Goal: Transaction & Acquisition: Purchase product/service

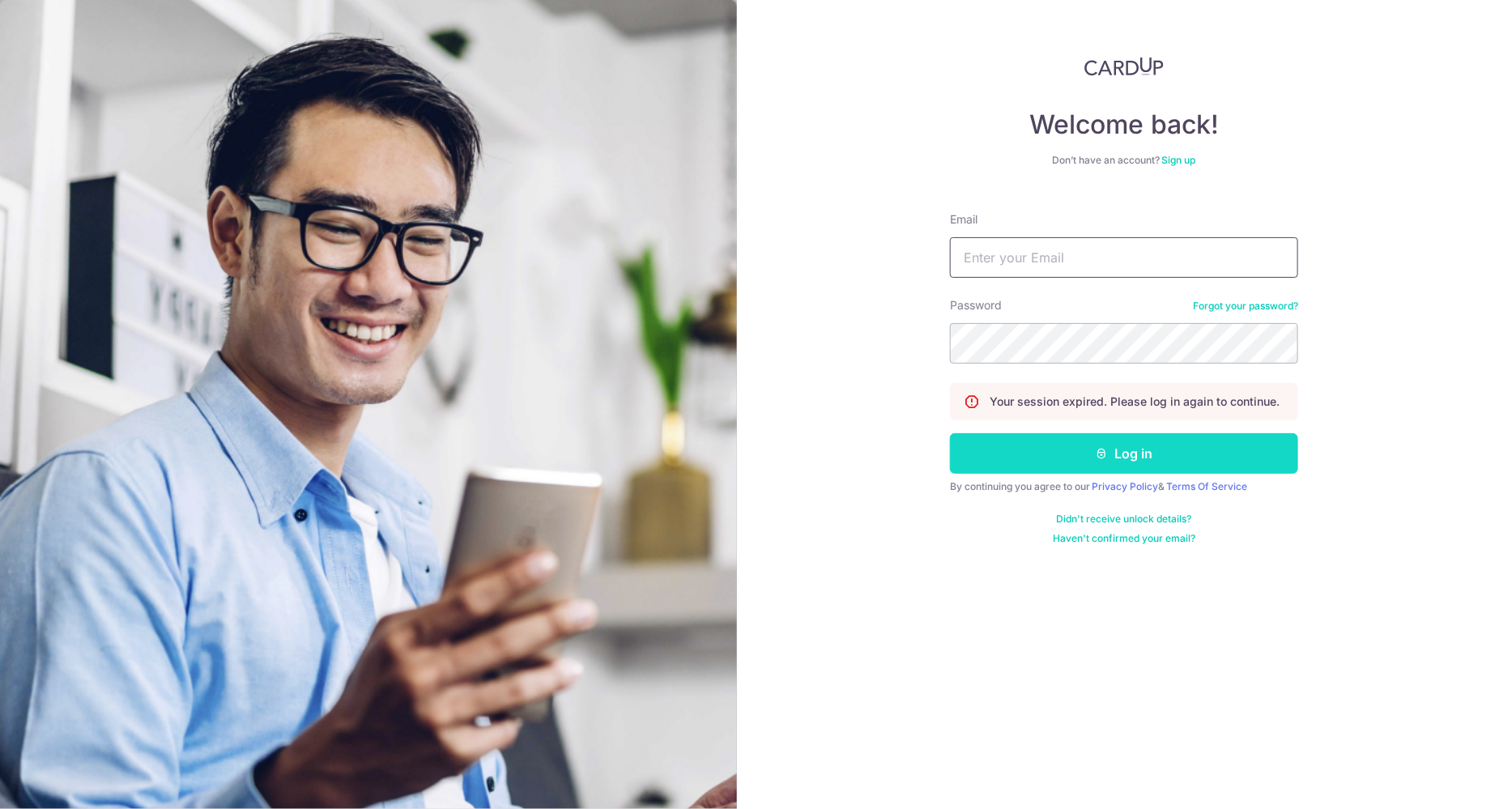
type input "bayclinicsg@gmail.com"
click at [1061, 461] on button "Log in" at bounding box center [1124, 454] width 348 height 41
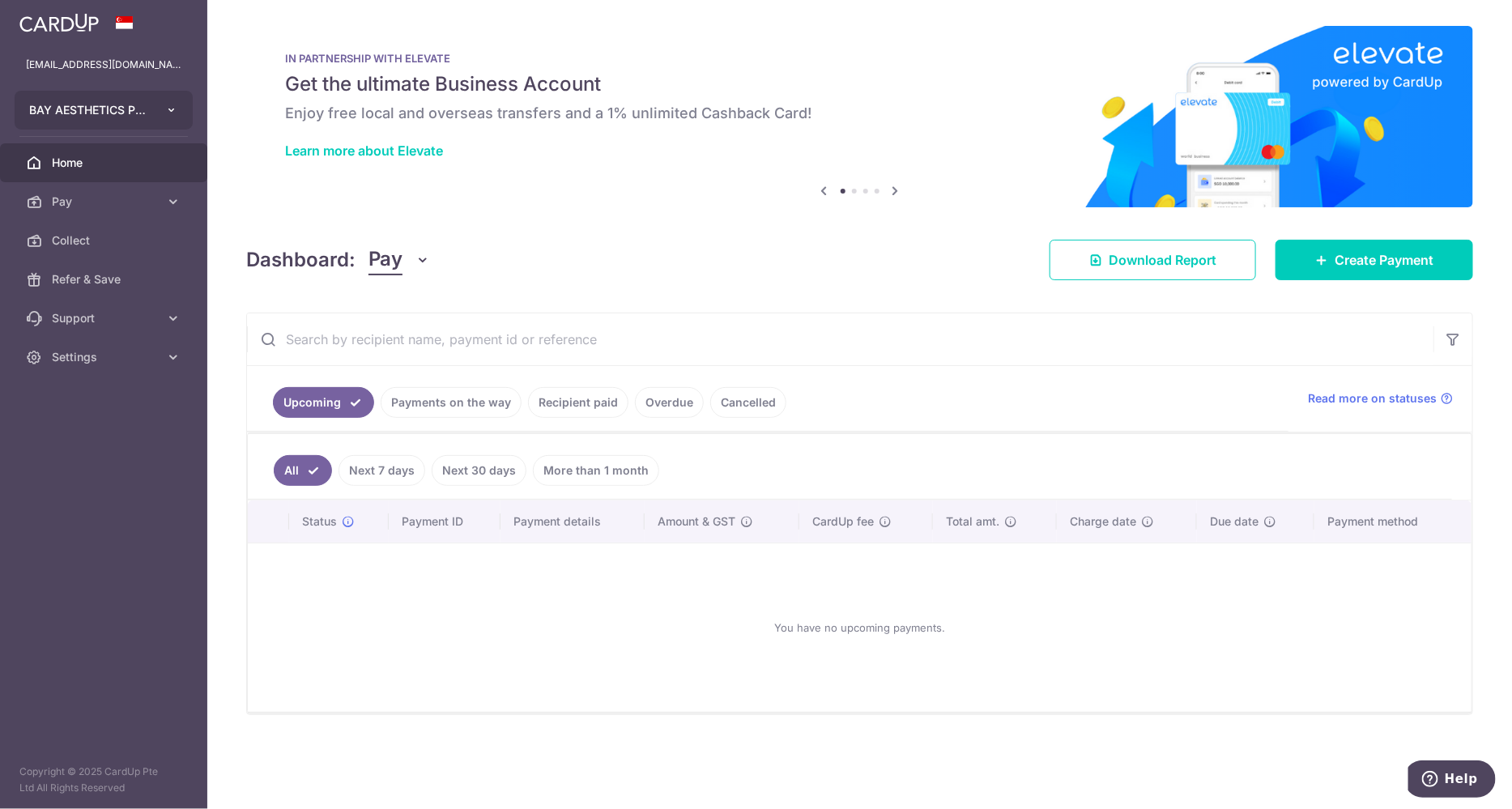
click at [138, 101] on button "BAY AESTHETICS PTE. LTD." at bounding box center [104, 110] width 178 height 39
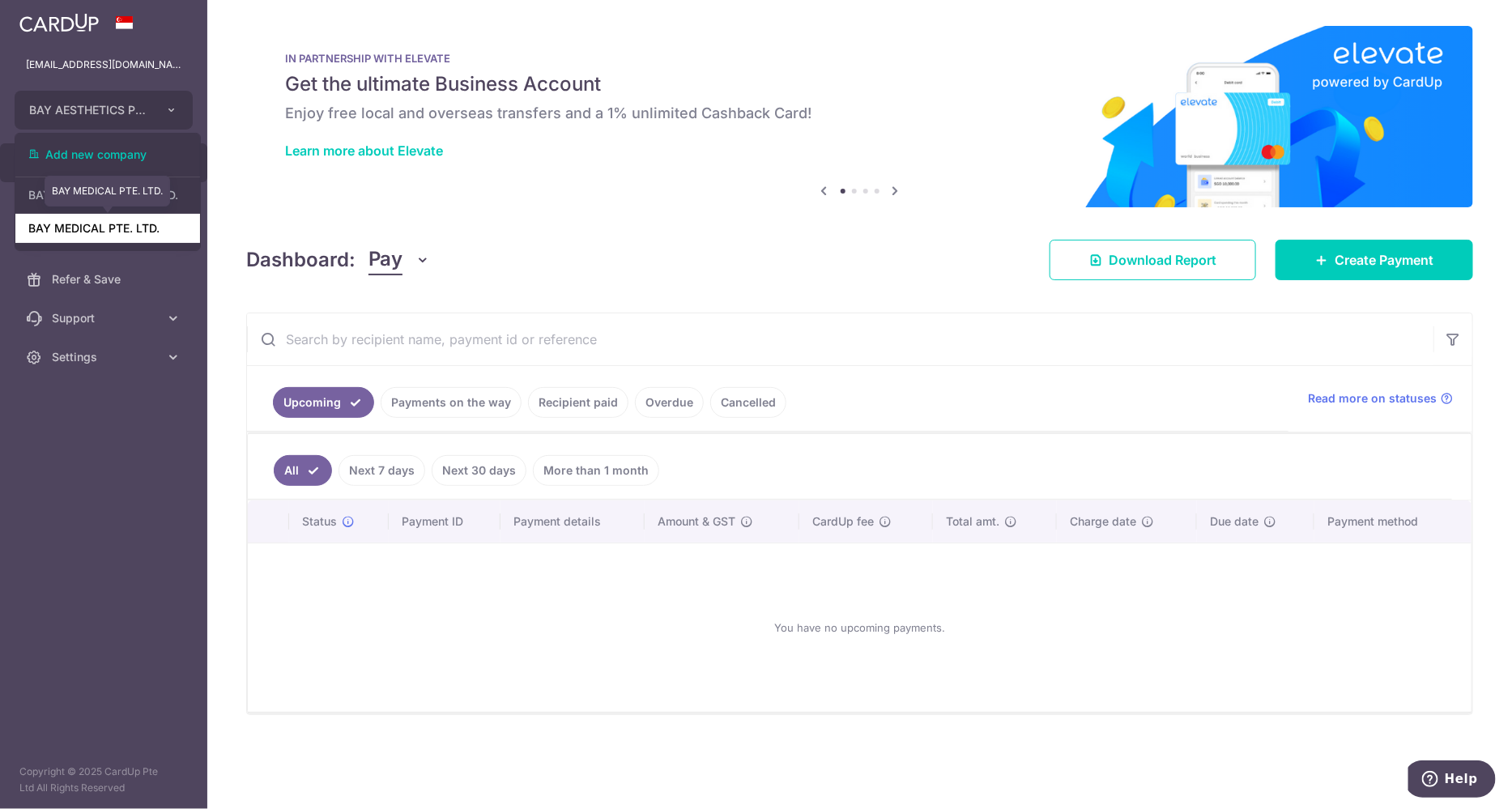
click at [97, 233] on link "BAY MEDICAL PTE. LTD." at bounding box center [108, 229] width 185 height 29
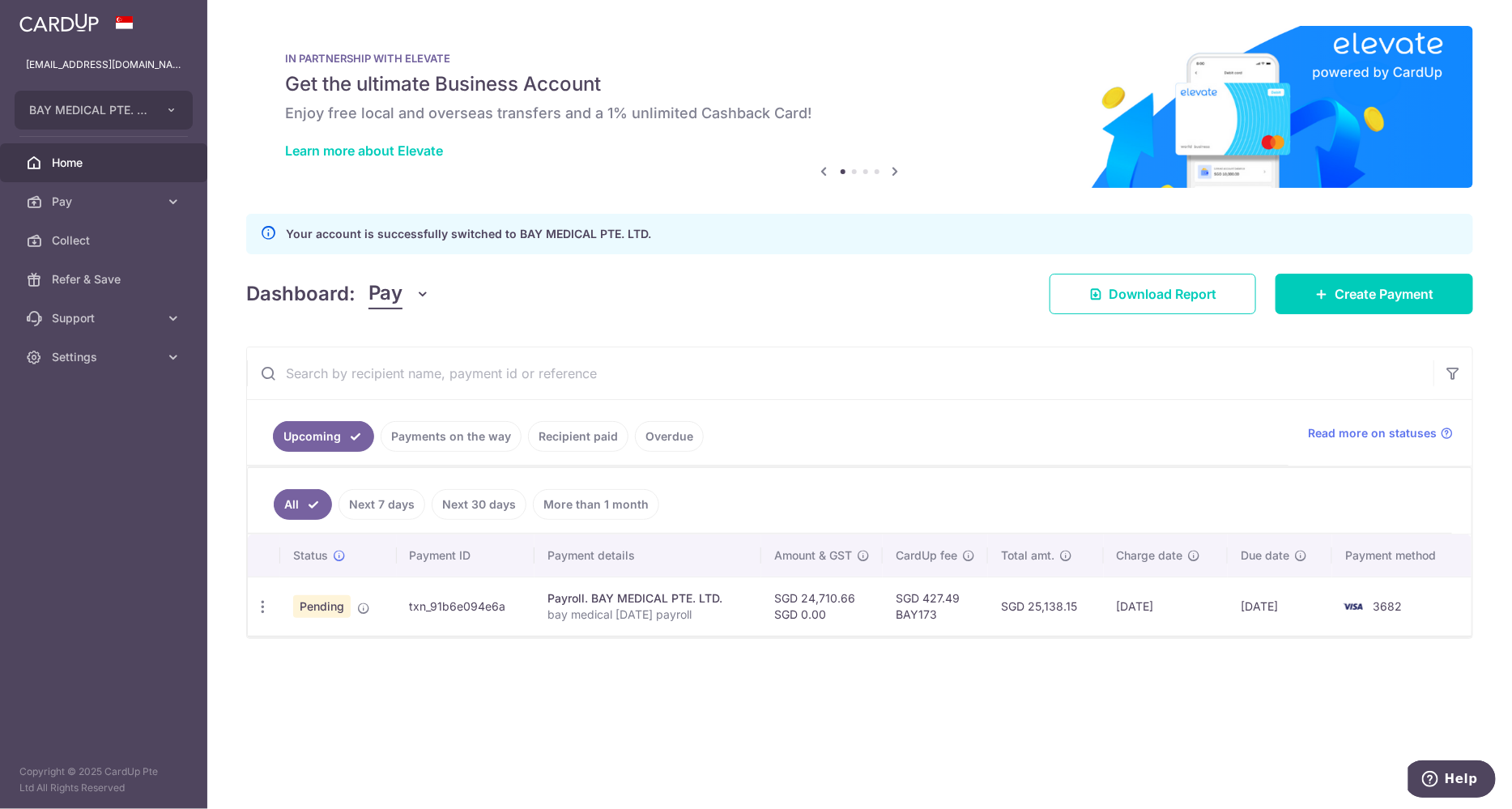
click at [1067, 387] on input "text" at bounding box center [840, 374] width 1186 height 52
click at [122, 101] on button "BAY MEDICAL PTE. LTD." at bounding box center [104, 110] width 178 height 39
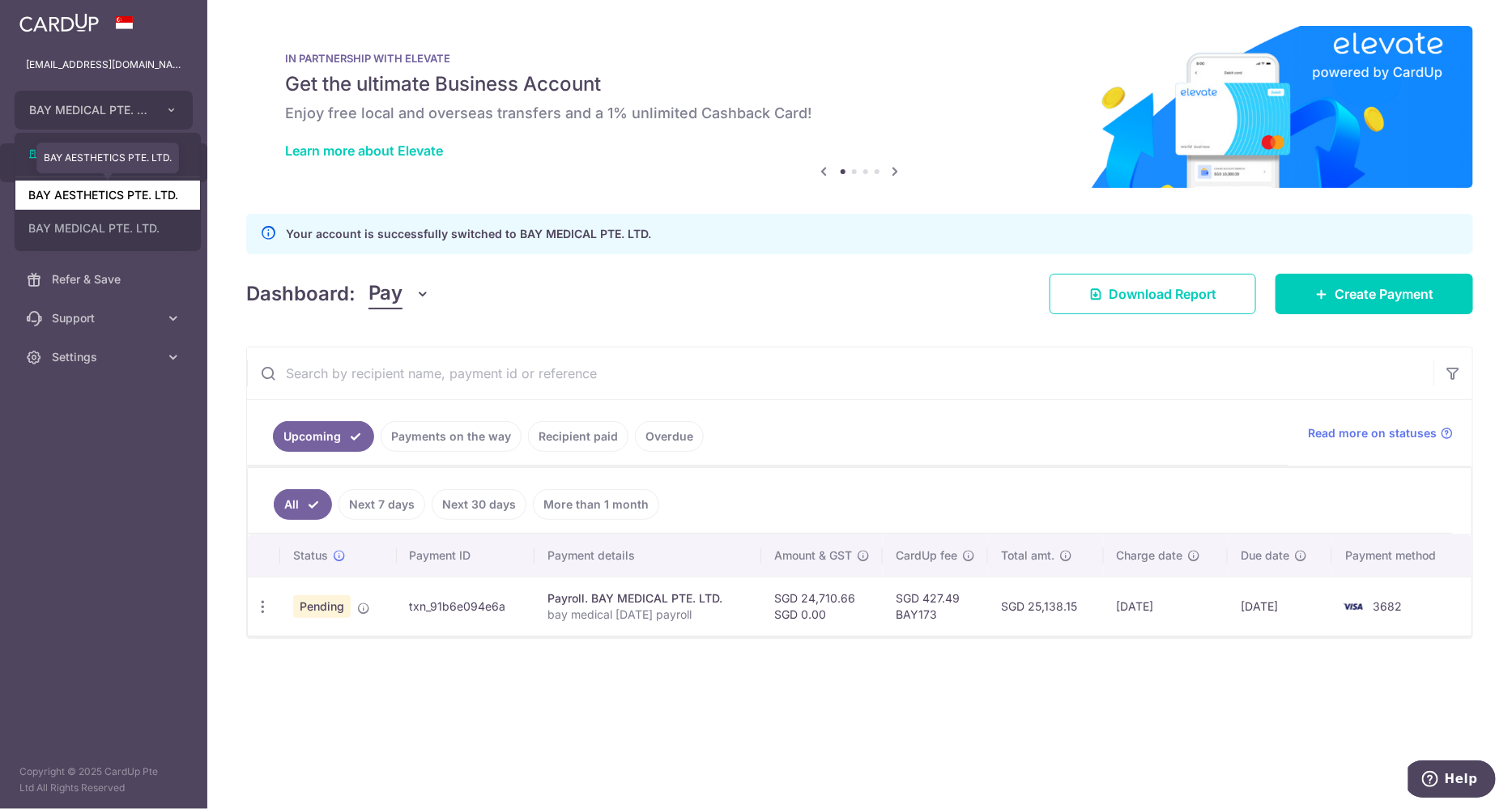
click at [117, 191] on link "BAY AESTHETICS PTE. LTD." at bounding box center [108, 195] width 185 height 29
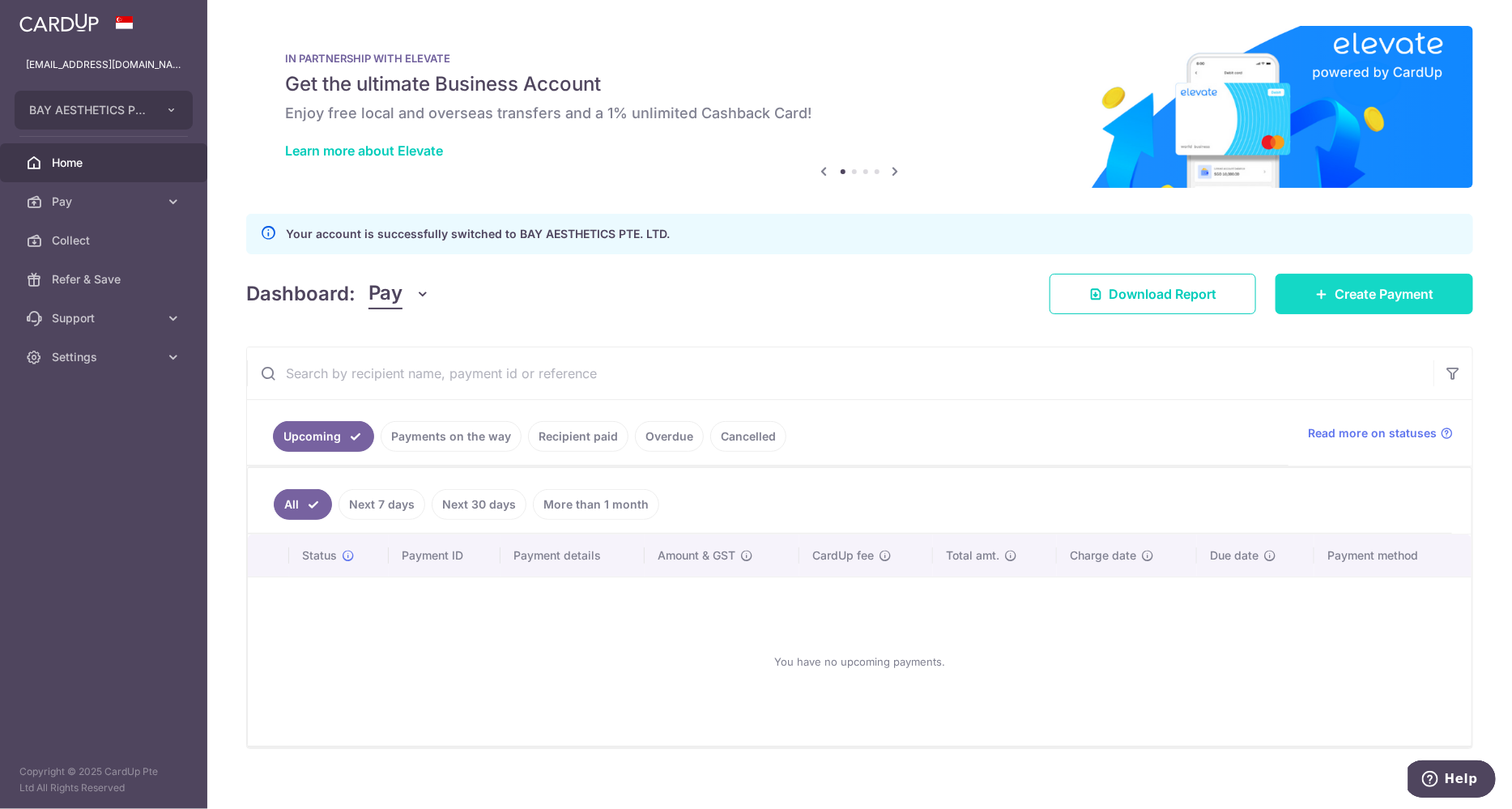
click at [1335, 289] on span "Create Payment" at bounding box center [1384, 294] width 99 height 19
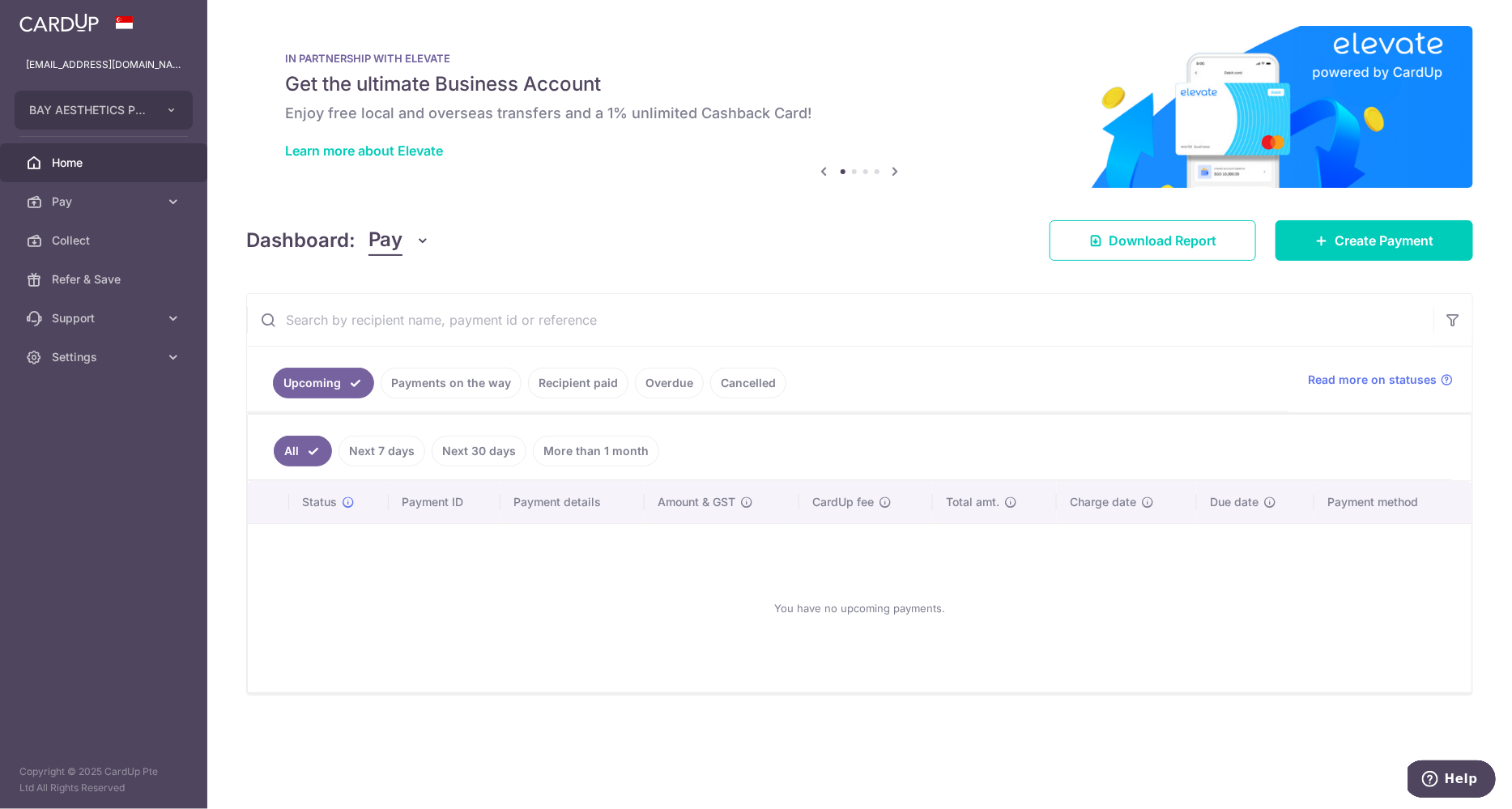
click at [461, 387] on link "Payments on the way" at bounding box center [451, 383] width 141 height 31
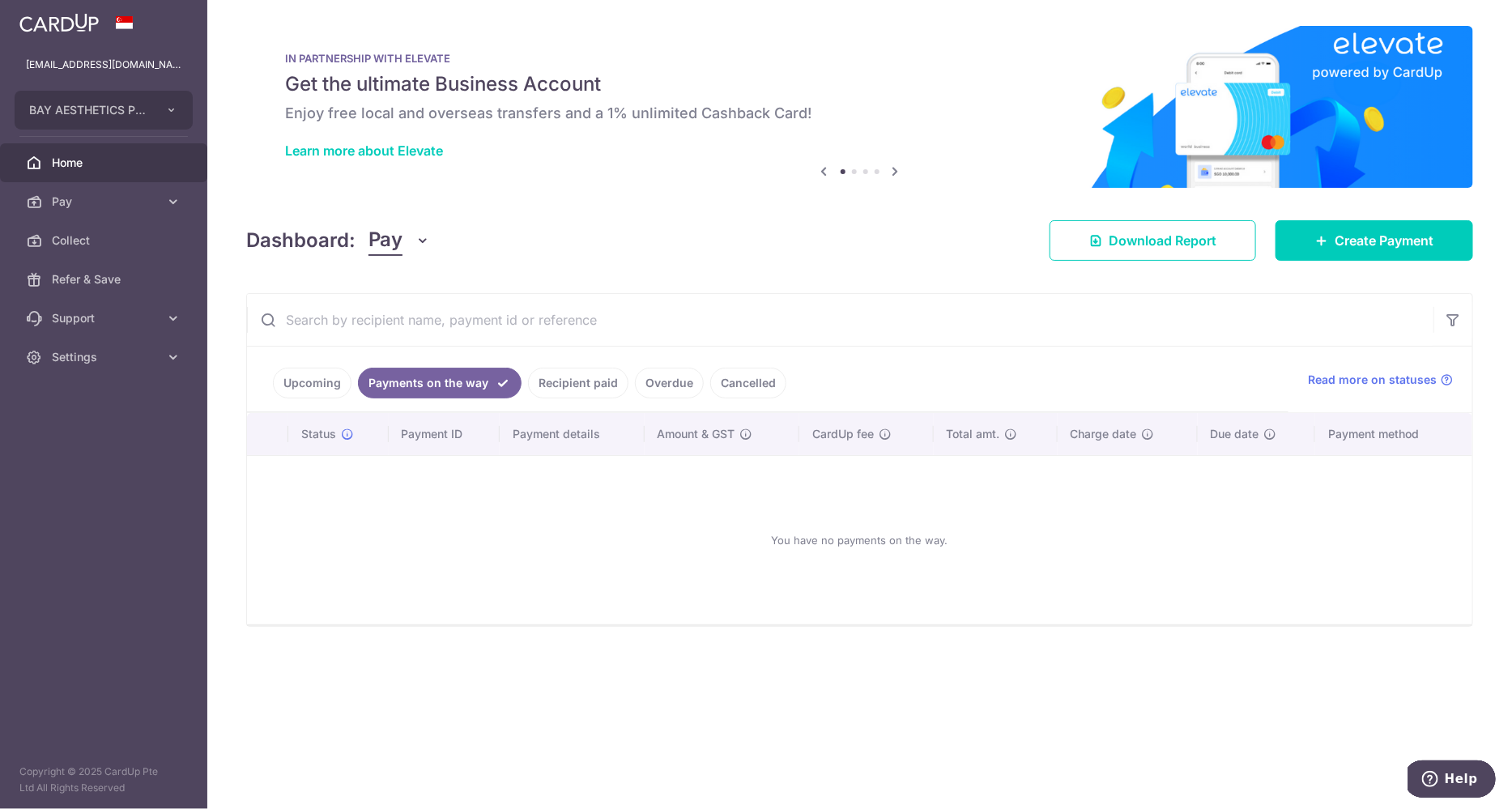
click at [584, 387] on link "Recipient paid" at bounding box center [579, 383] width 100 height 31
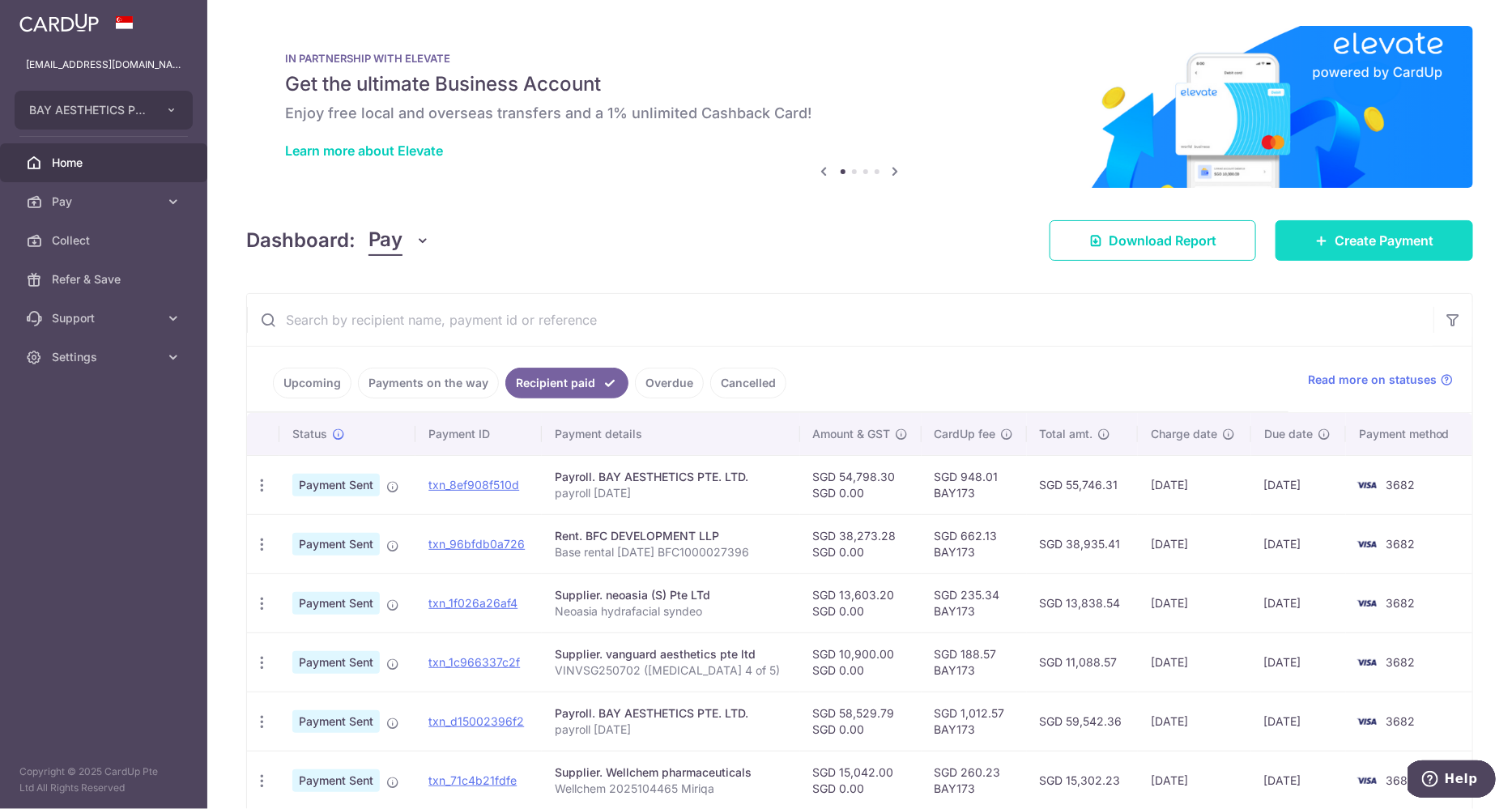
click at [1398, 250] on link "Create Payment" at bounding box center [1374, 241] width 198 height 41
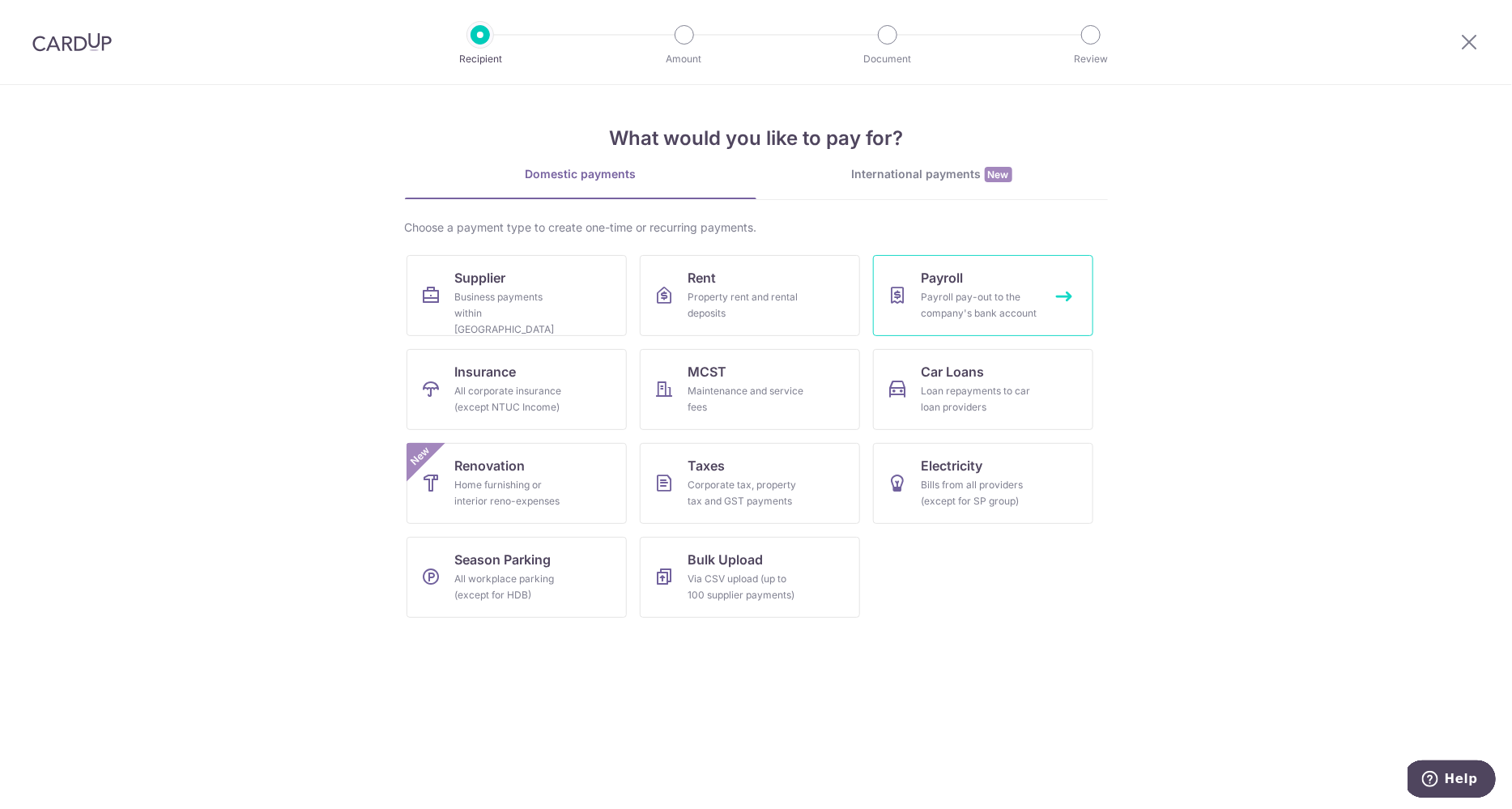
click at [942, 302] on div "Payroll pay-out to the company's bank account" at bounding box center [980, 306] width 117 height 32
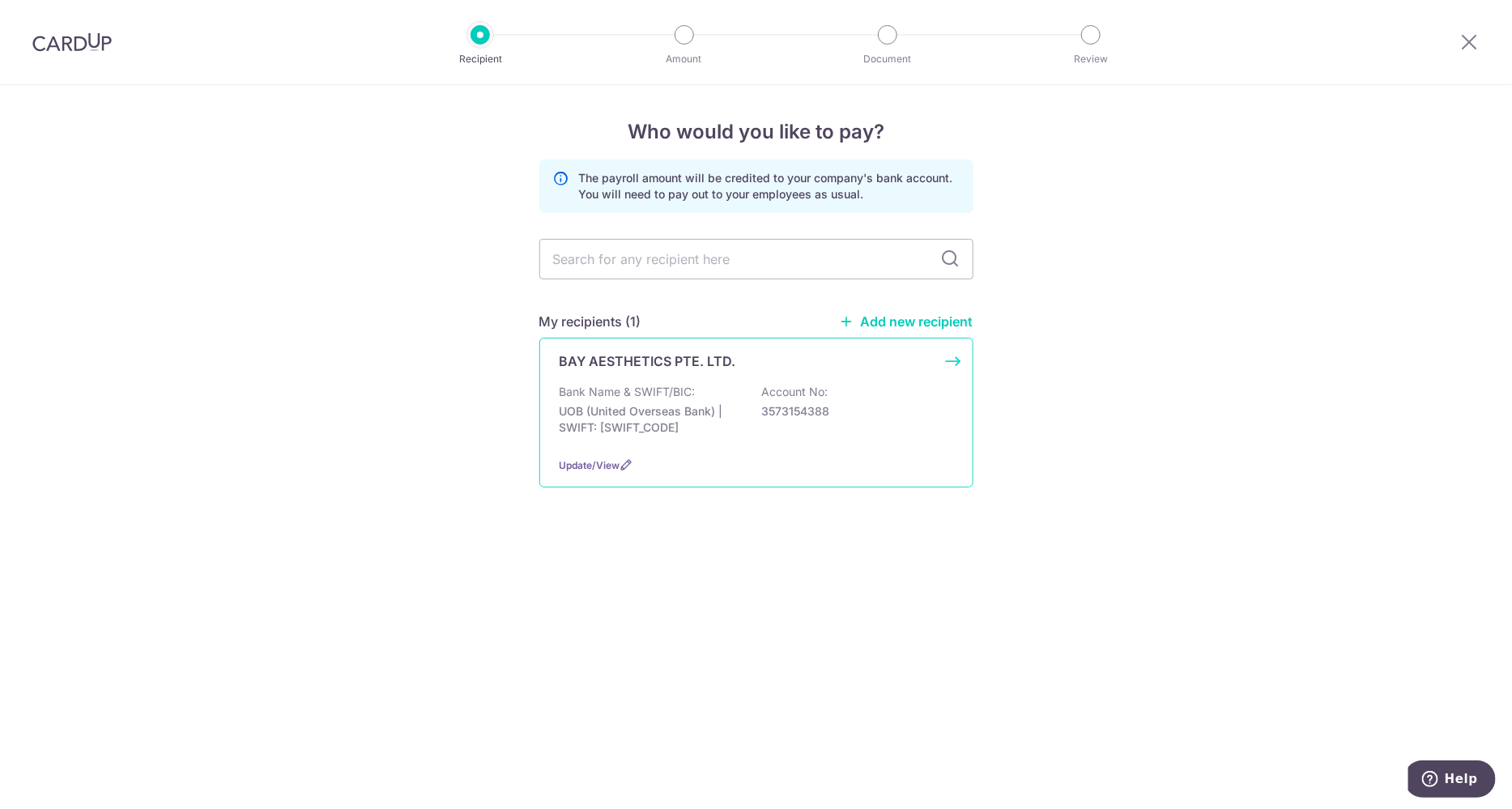
click at [693, 395] on p "Bank Name & SWIFT/BIC:" at bounding box center [628, 392] width 136 height 16
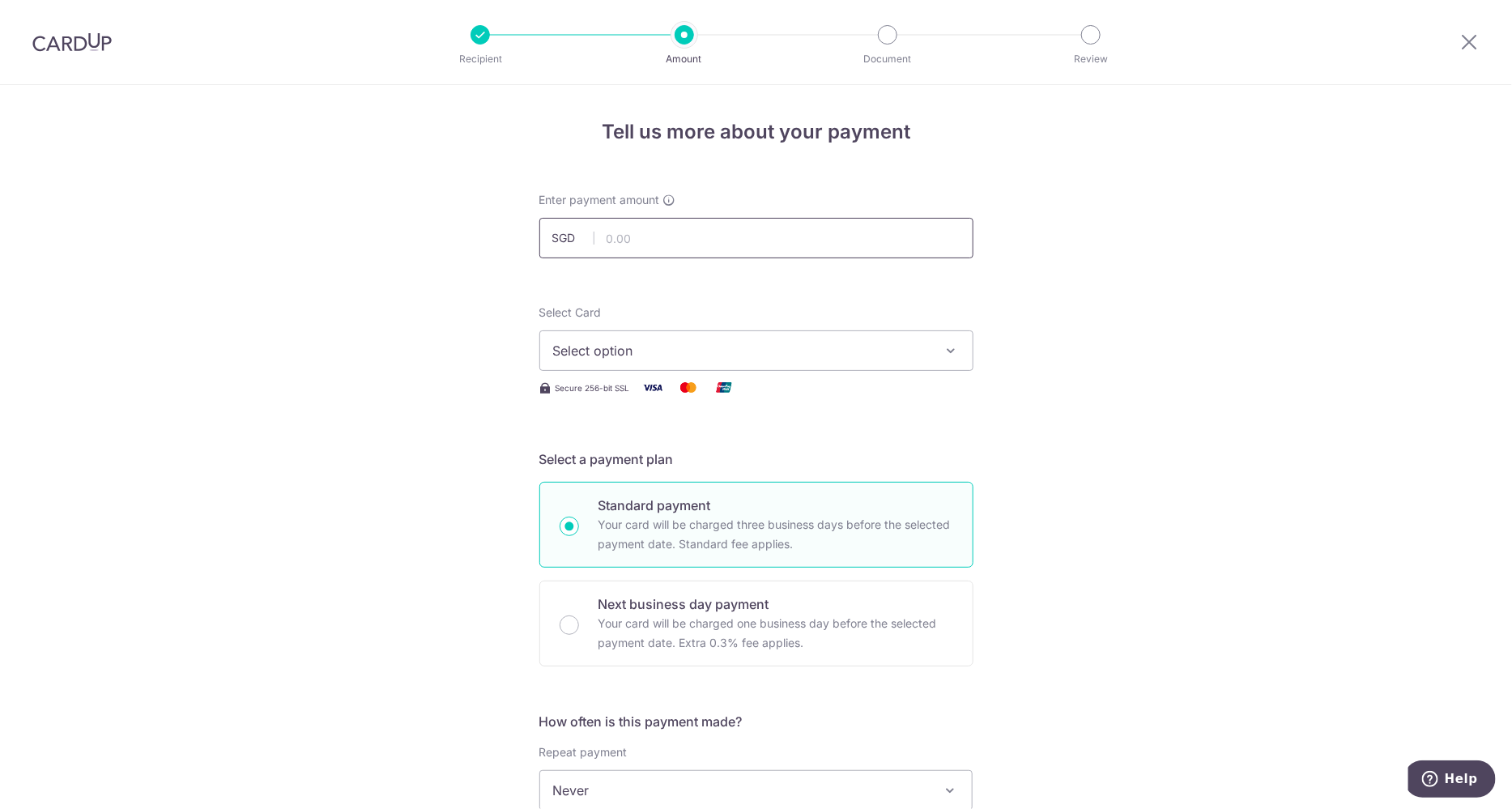
click at [773, 228] on input "text" at bounding box center [757, 238] width 434 height 41
click at [731, 255] on input "text" at bounding box center [757, 238] width 434 height 41
paste input "53631.83"
type input "53,631.83"
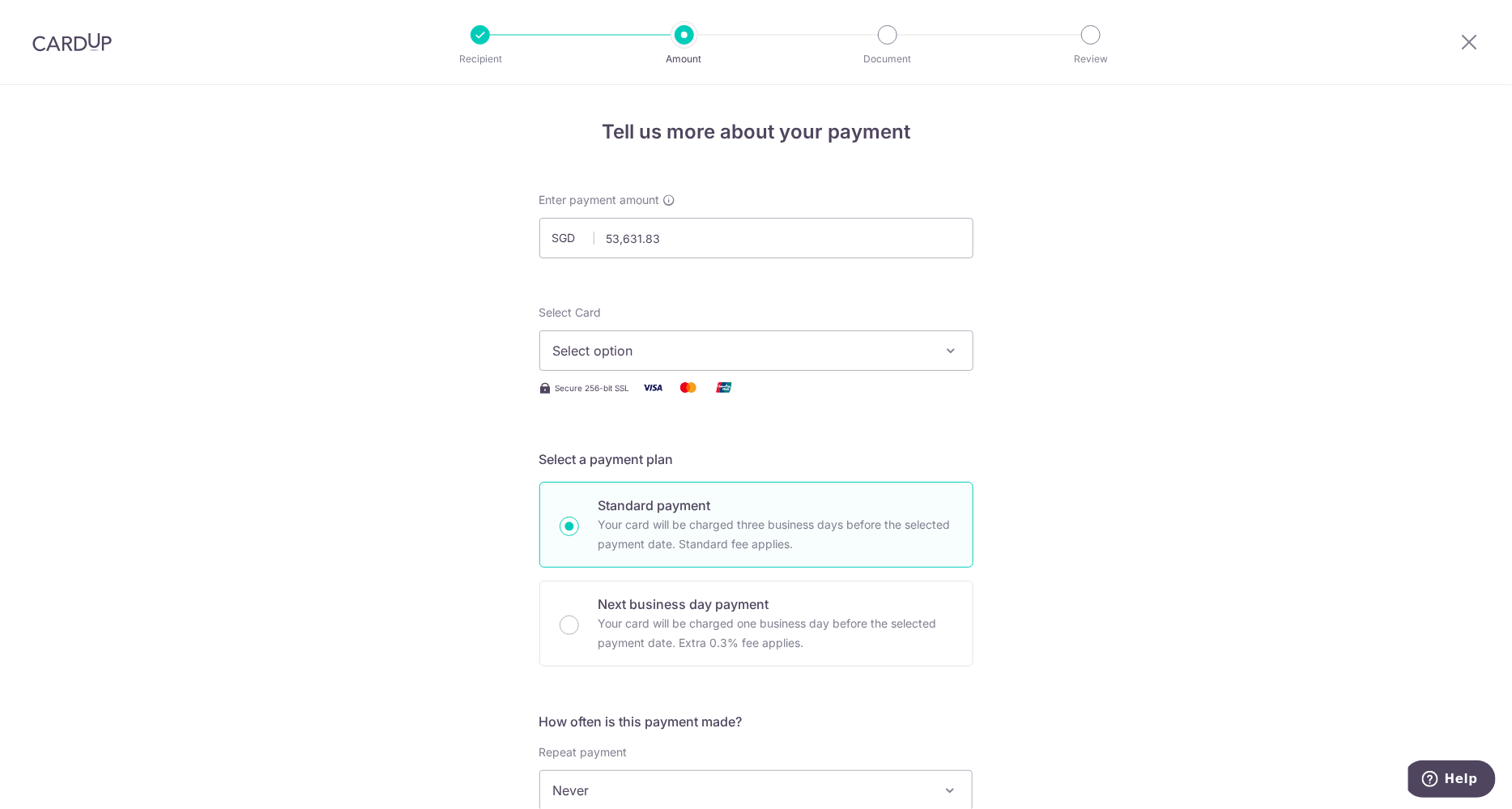
click at [758, 341] on span "Select option" at bounding box center [742, 351] width 378 height 19
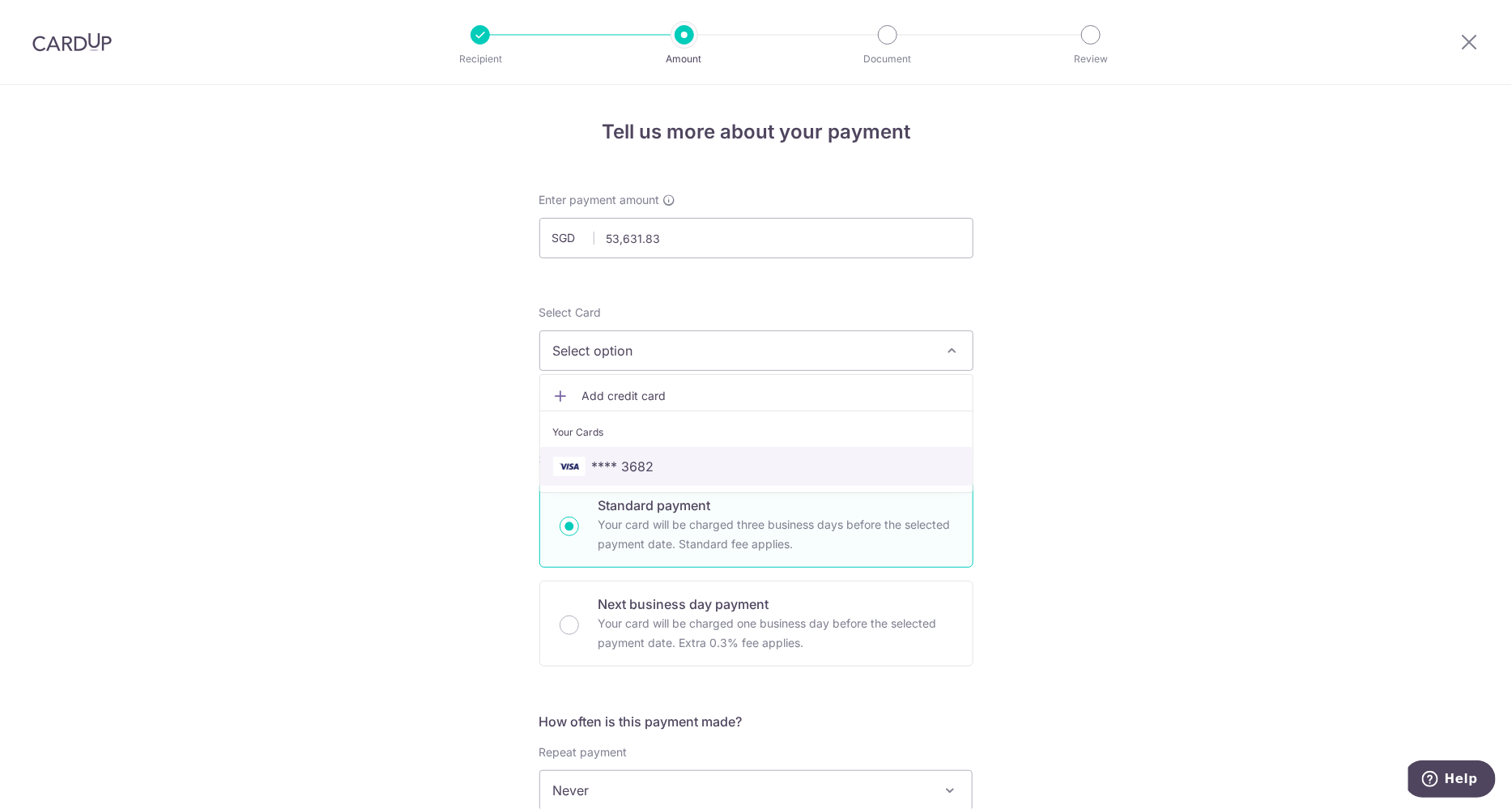
click at [760, 458] on span "**** 3682" at bounding box center [757, 467] width 407 height 19
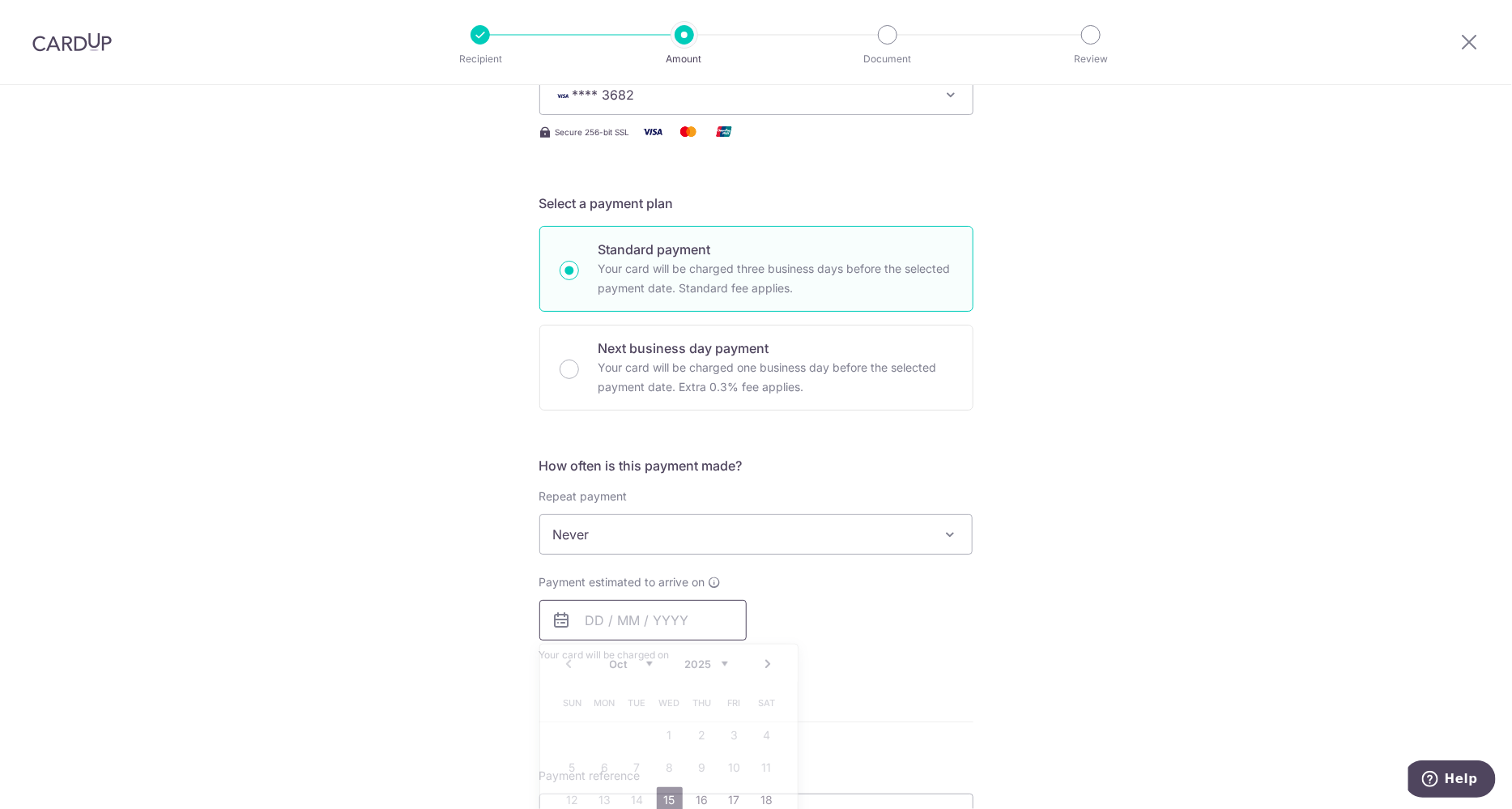
click at [652, 627] on input "text" at bounding box center [643, 621] width 207 height 41
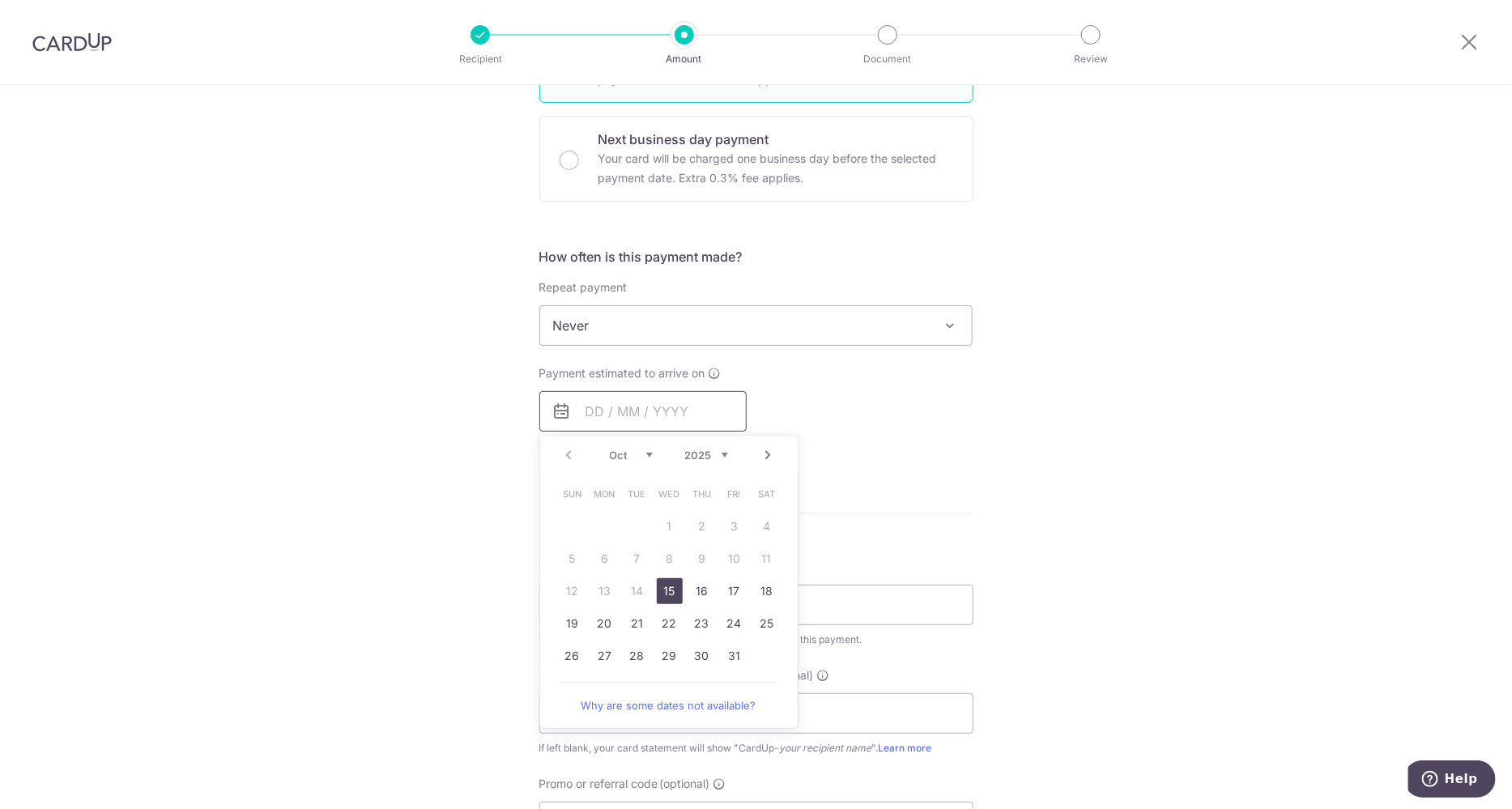
scroll to position [466, 0]
click at [665, 589] on link "15" at bounding box center [670, 591] width 26 height 26
type input "[DATE]"
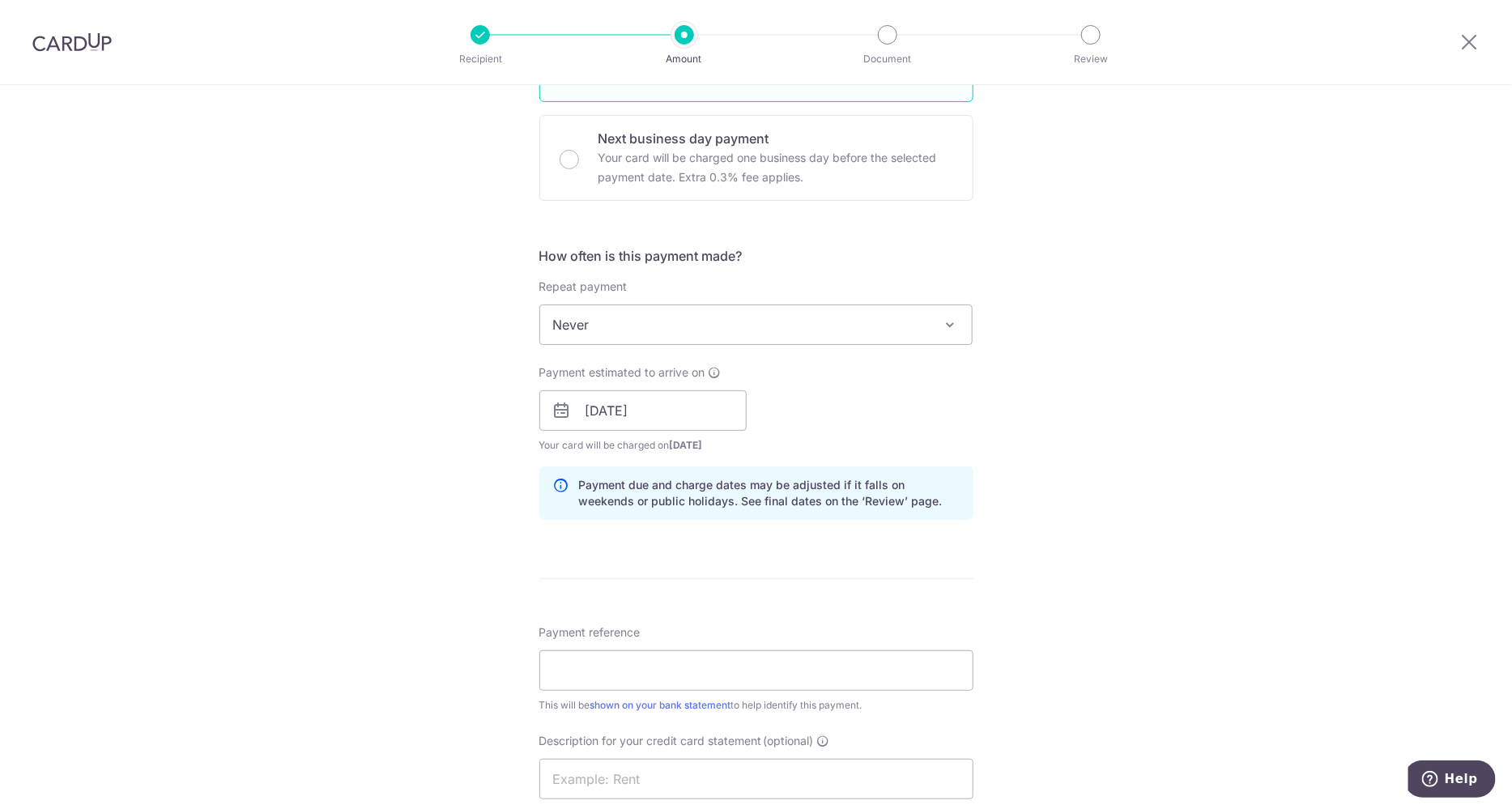
scroll to position [642, 0]
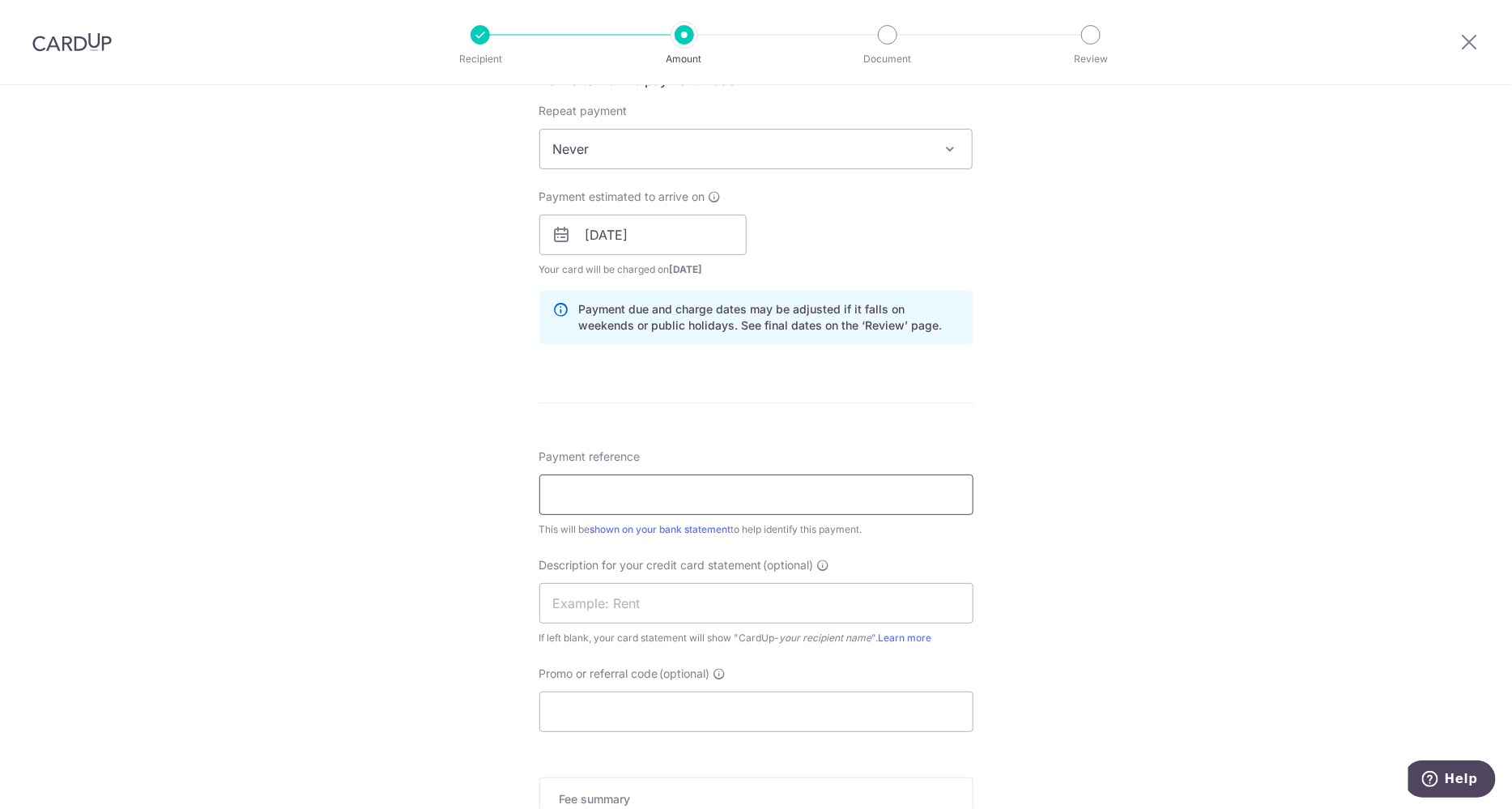
click at [778, 507] on input "Payment reference" at bounding box center [757, 495] width 434 height 41
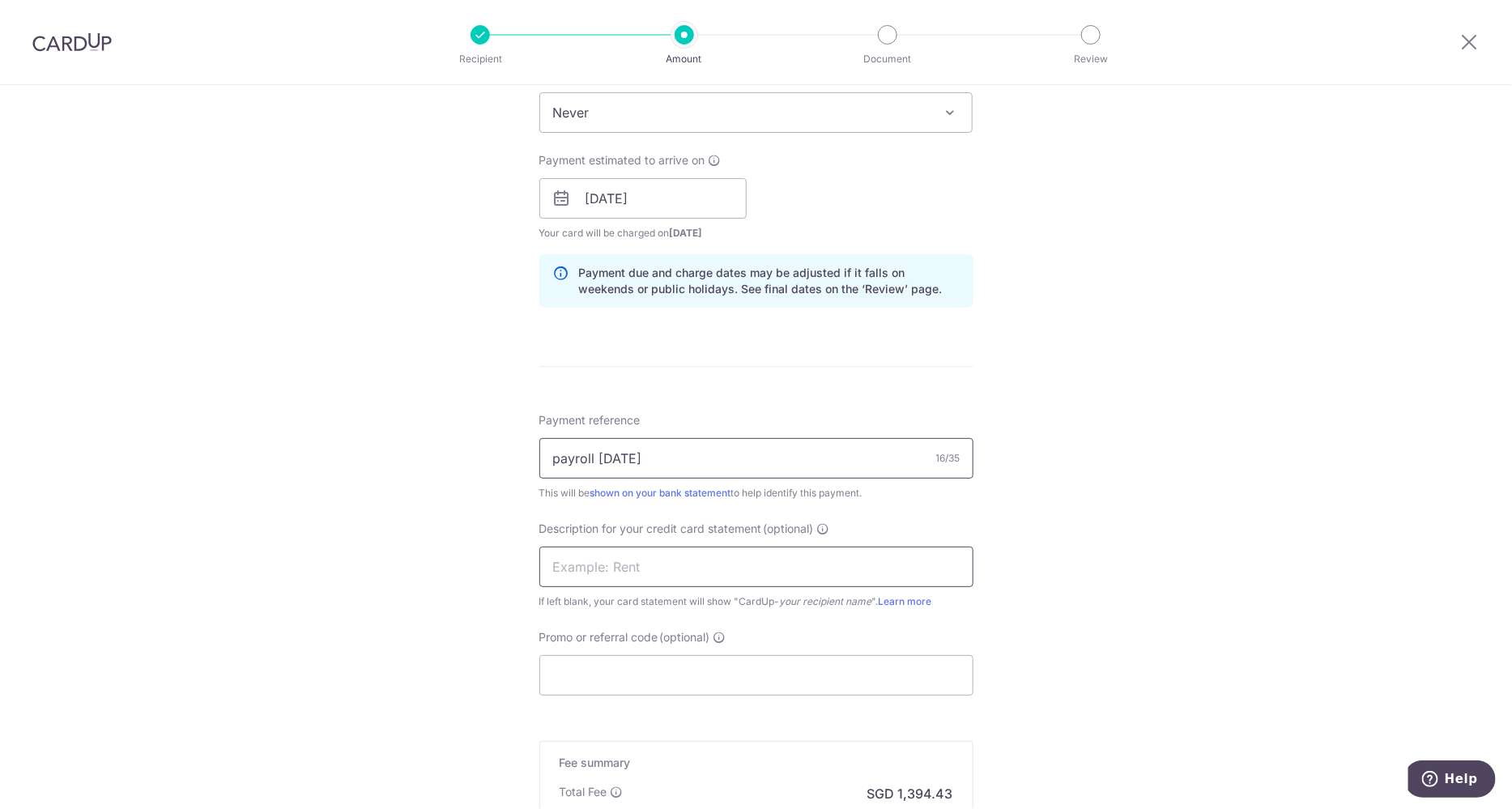
type input "payroll oct 2025"
click at [727, 574] on input "text" at bounding box center [757, 567] width 434 height 41
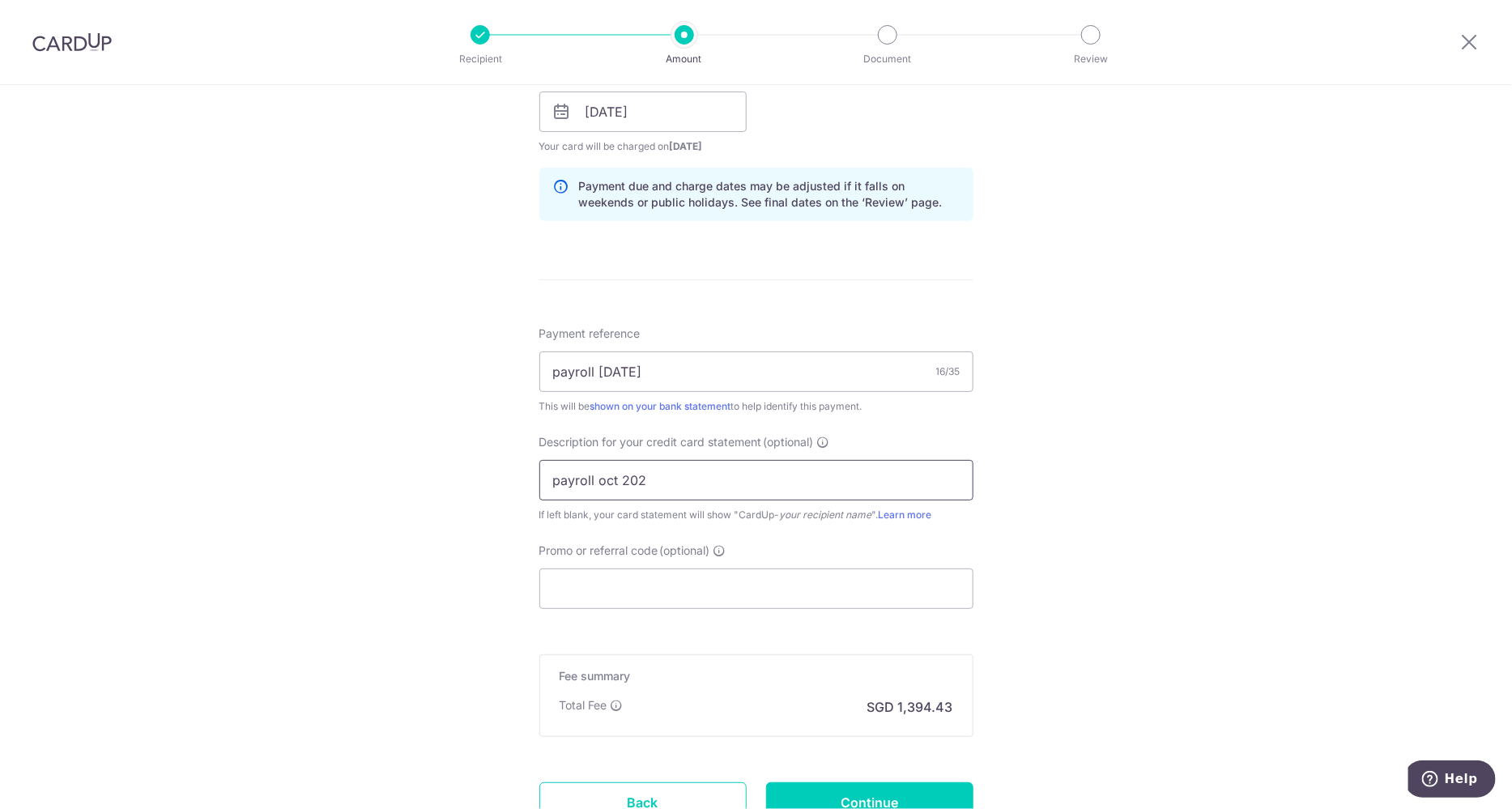
scroll to position [764, 0]
type input "payroll oct 25"
click at [714, 585] on input "Promo or referral code (optional)" at bounding box center [757, 589] width 434 height 41
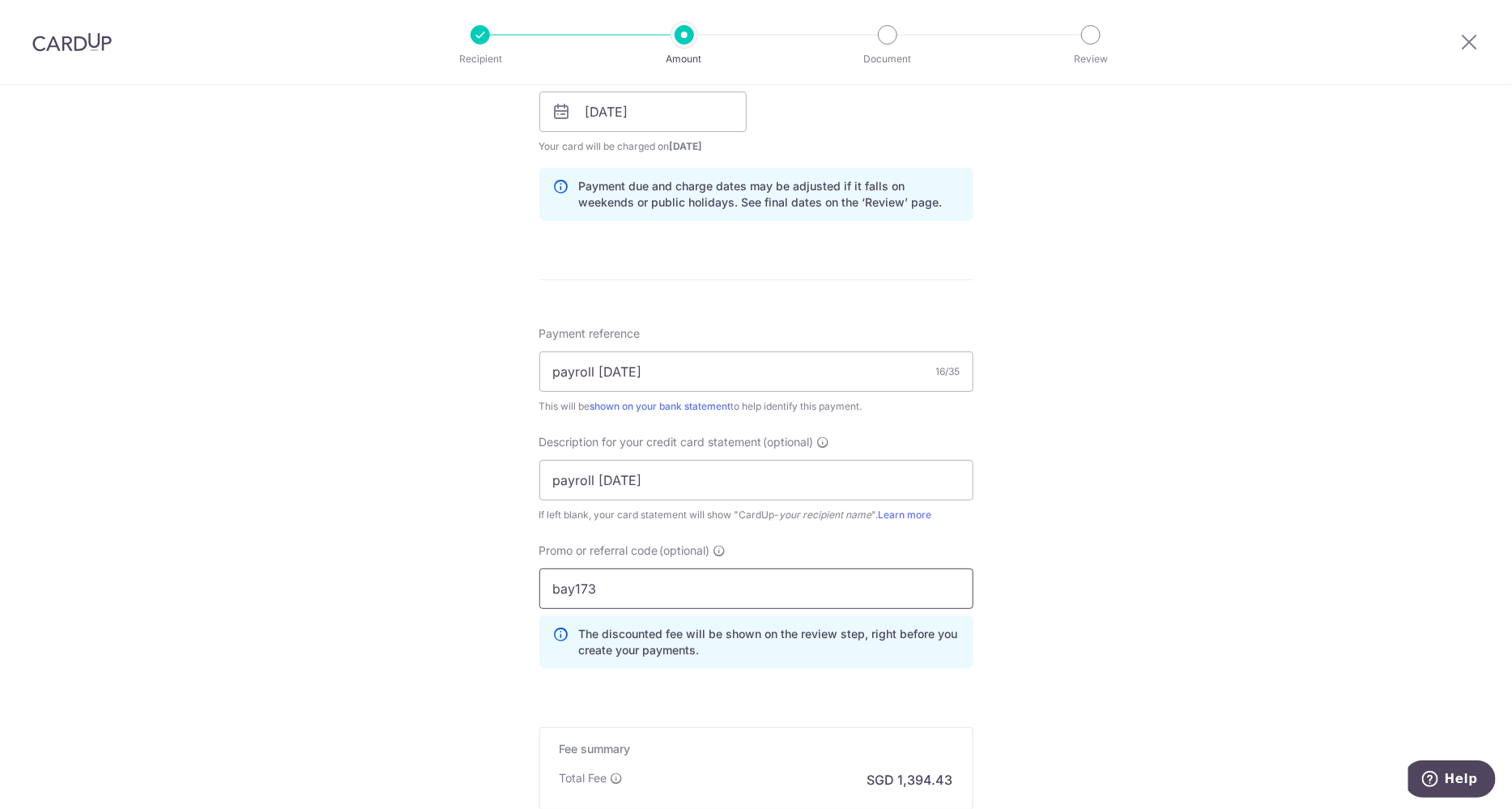
scroll to position [970, 0]
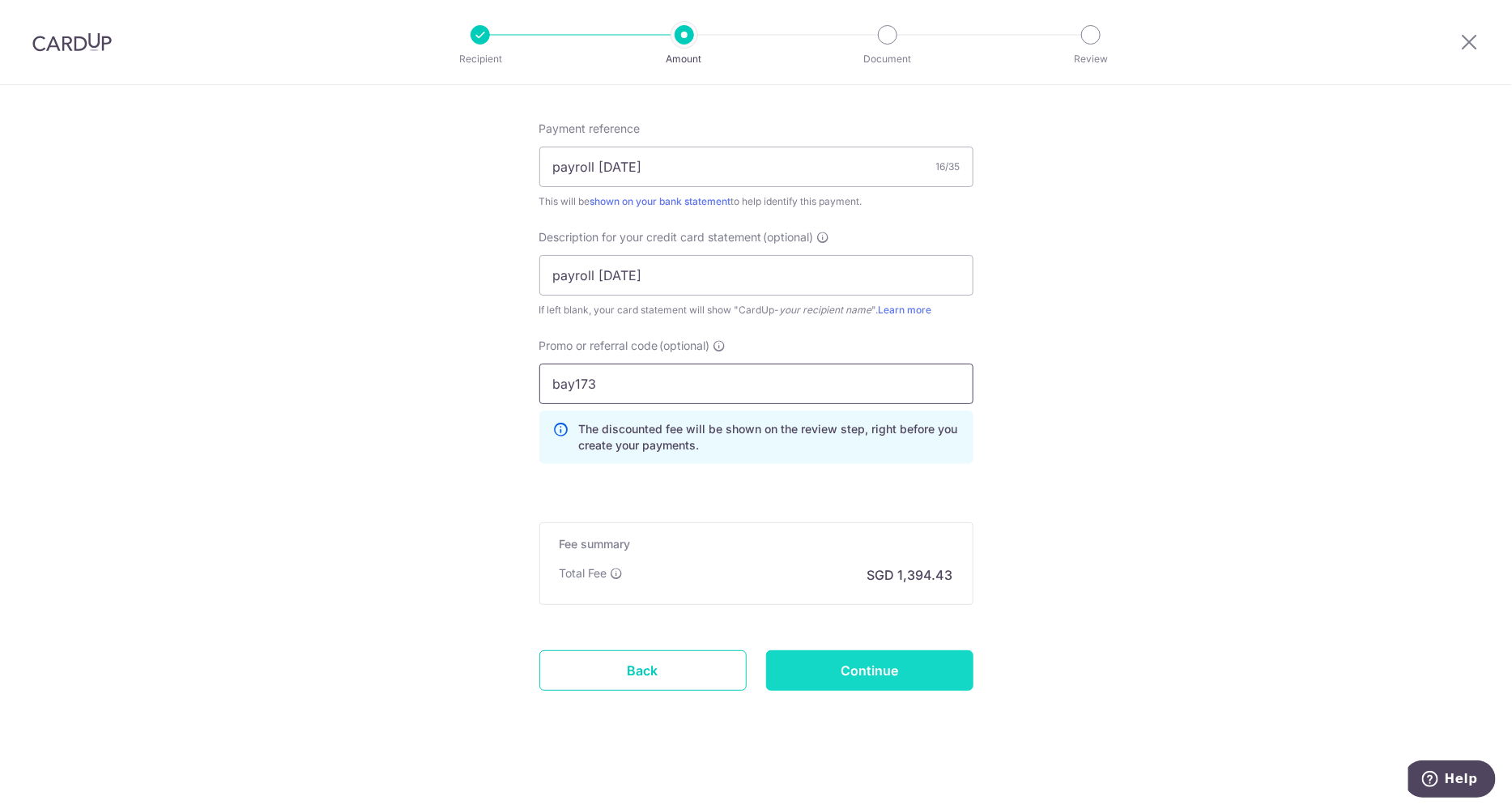
type input "bay173"
click at [885, 670] on input "Continue" at bounding box center [869, 671] width 207 height 41
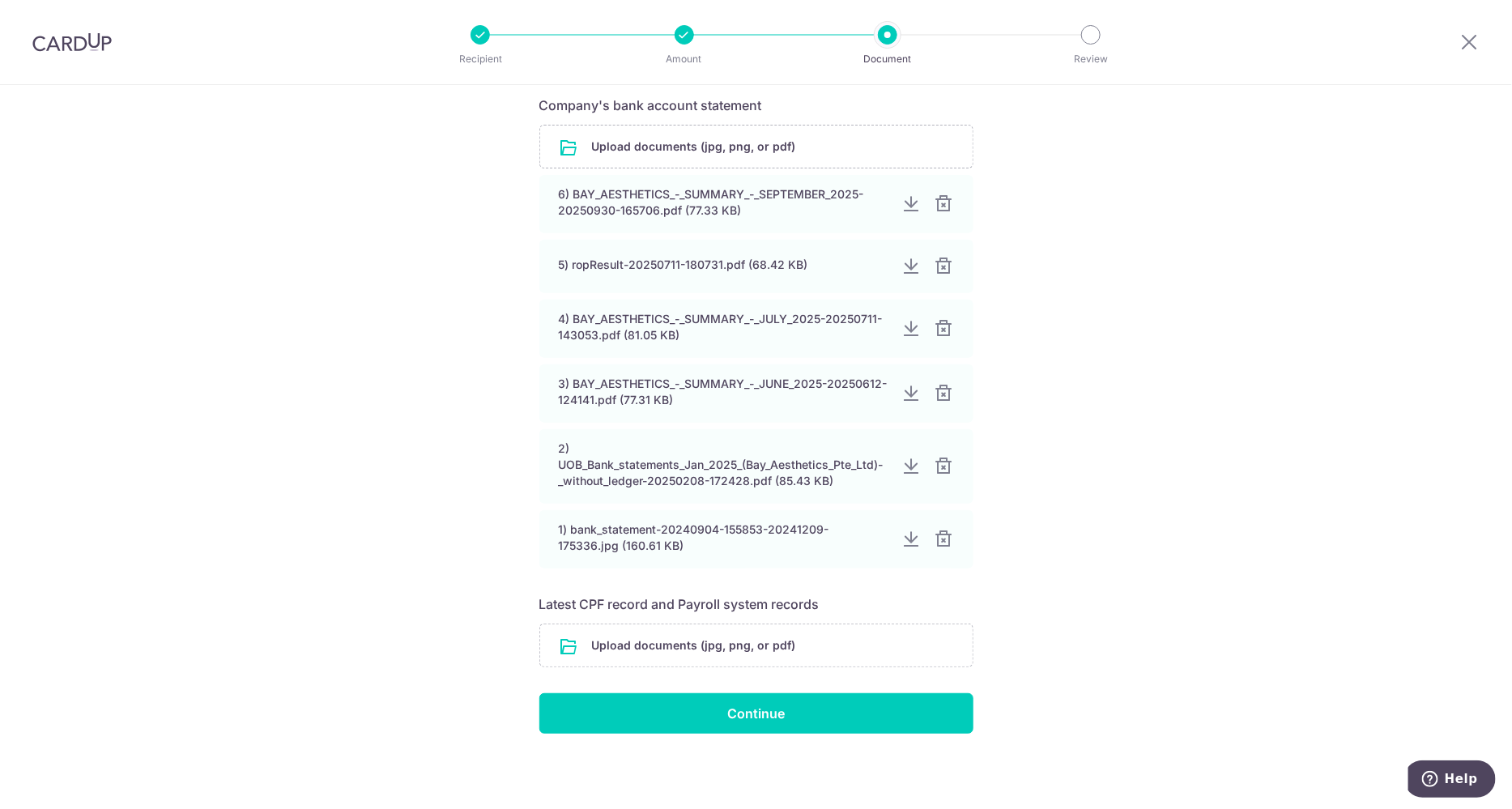
scroll to position [279, 0]
click at [768, 648] on input "file" at bounding box center [757, 647] width 433 height 42
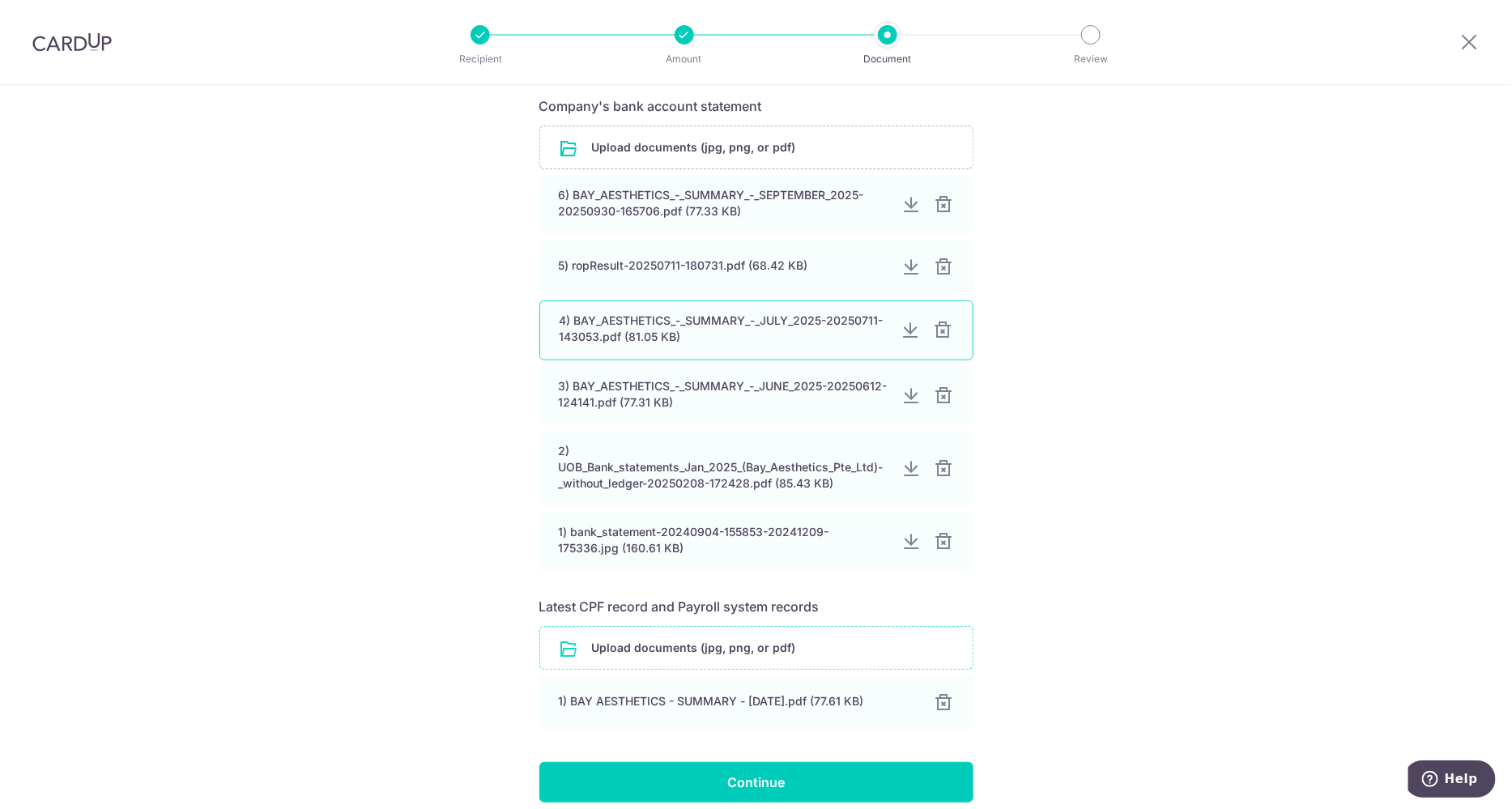
click at [943, 328] on div at bounding box center [943, 331] width 19 height 19
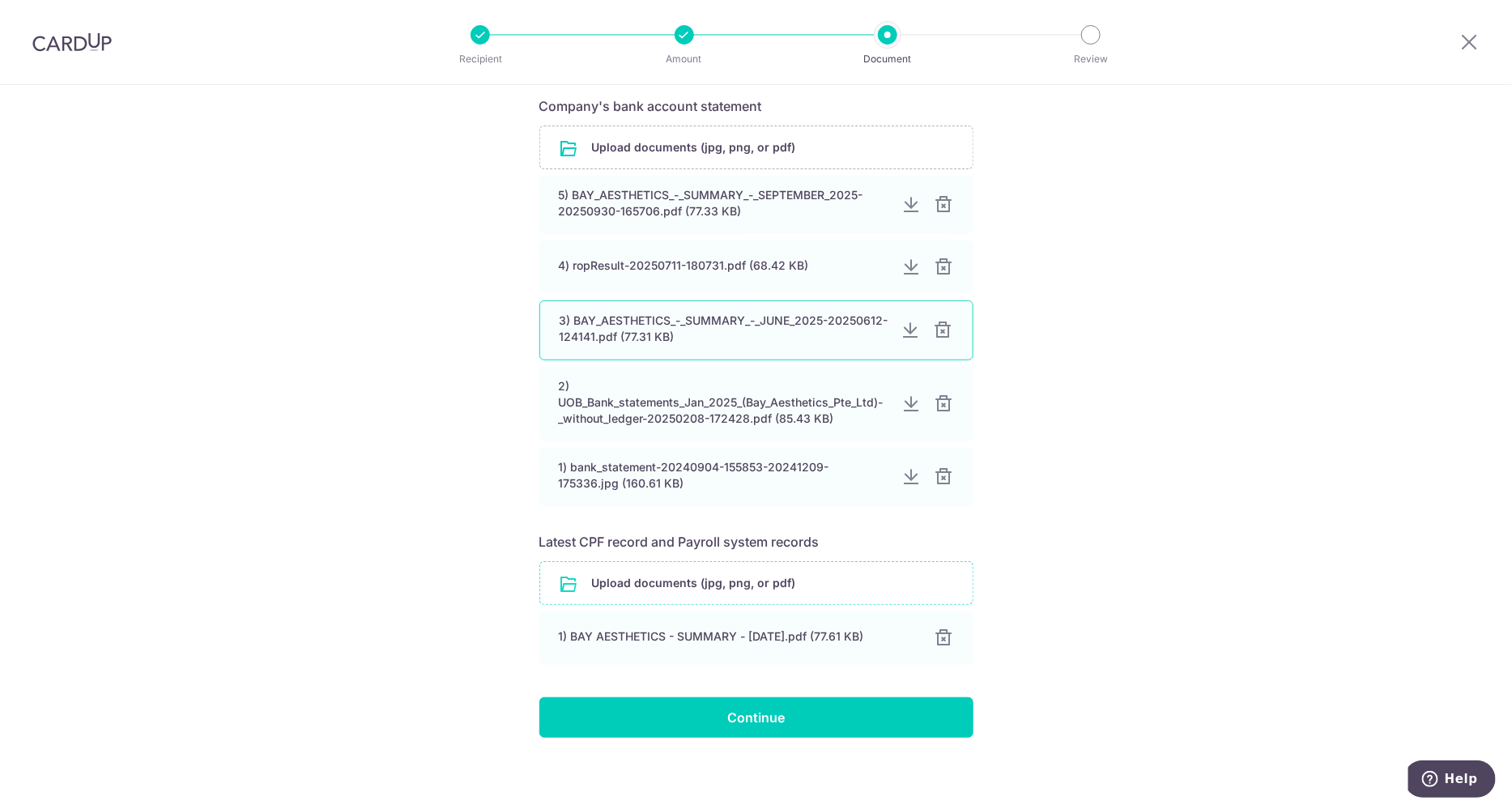
click at [942, 326] on div at bounding box center [943, 331] width 19 height 19
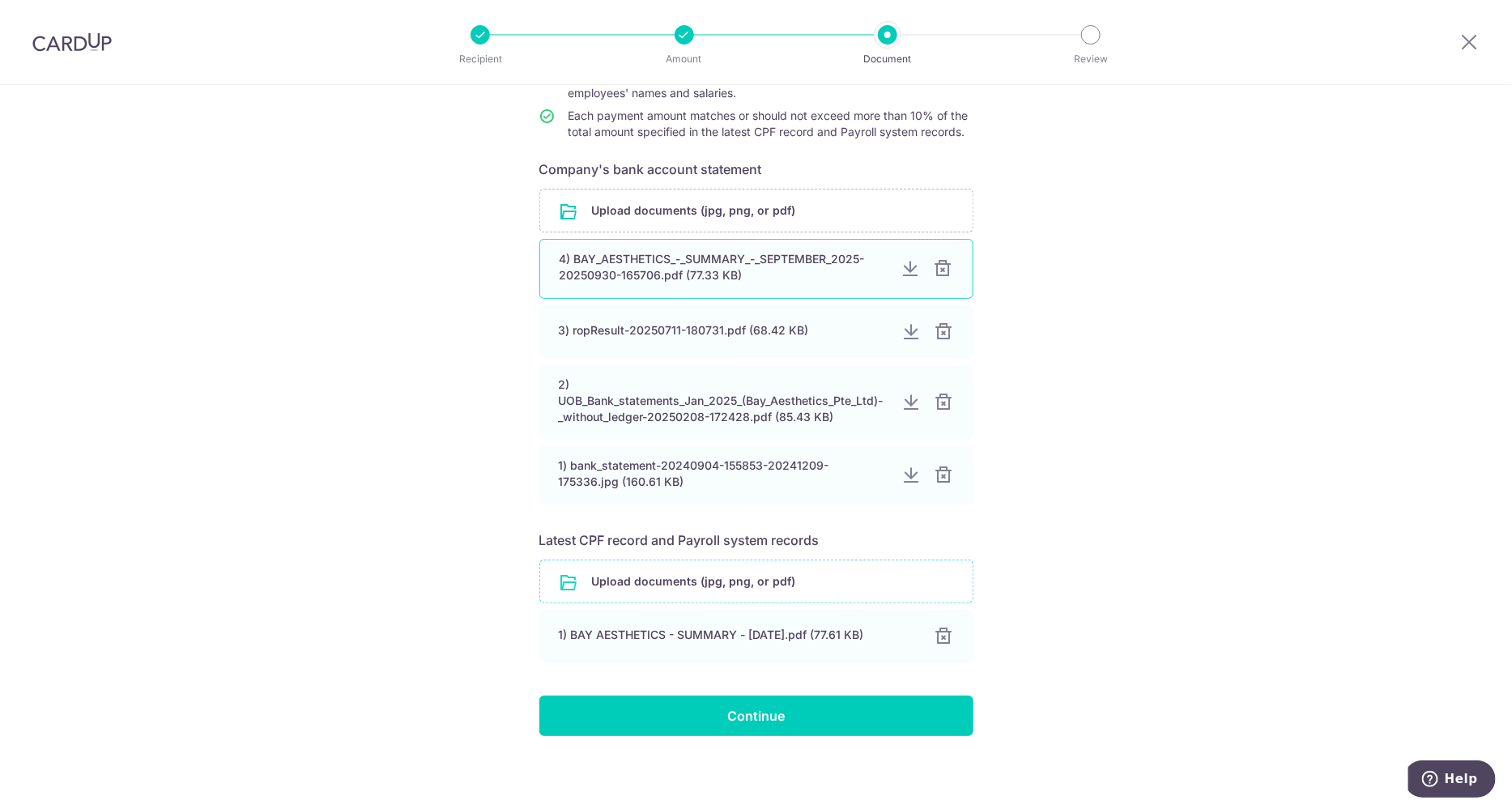
scroll to position [217, 0]
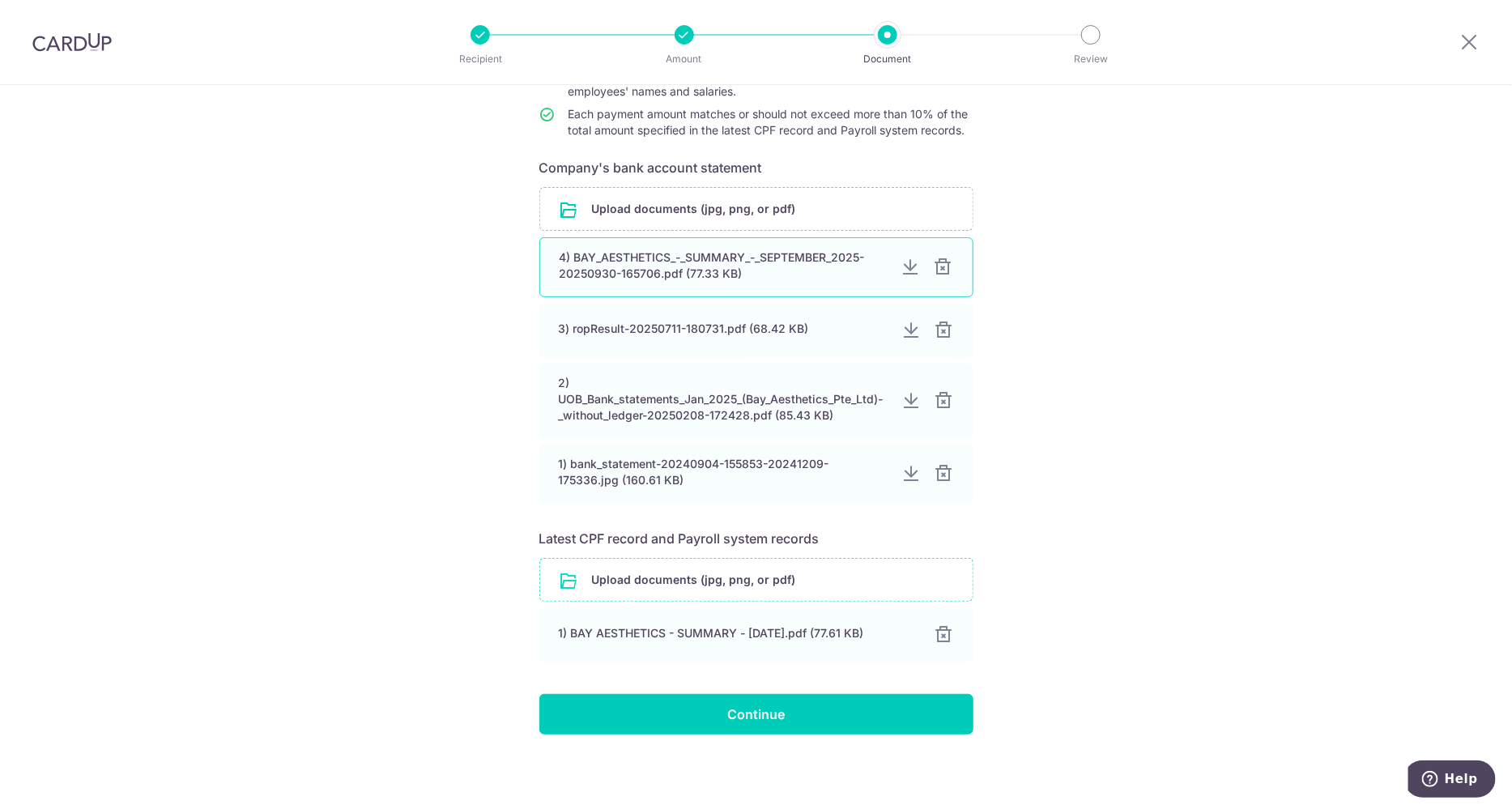
click at [946, 265] on div at bounding box center [943, 268] width 19 height 19
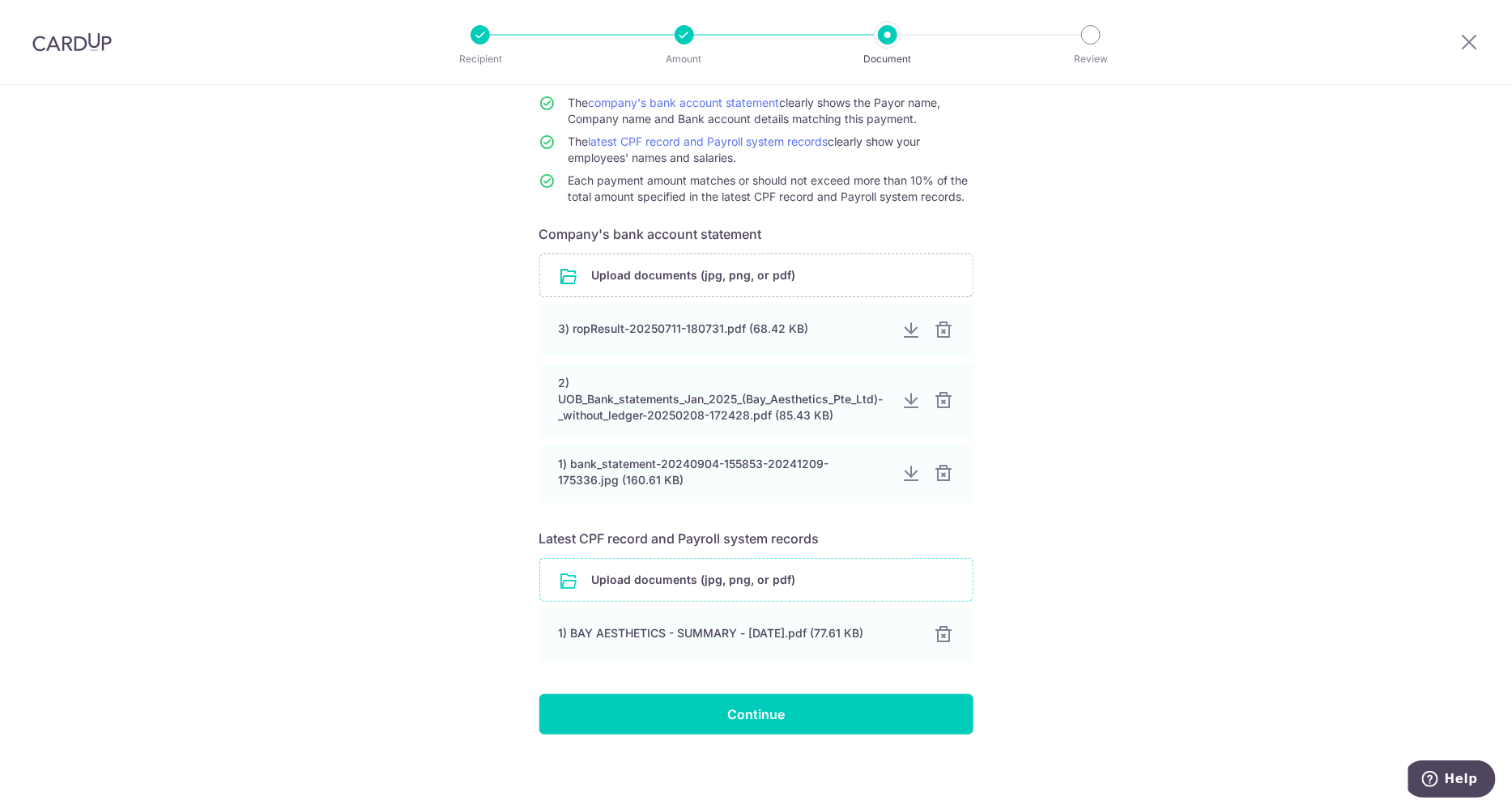
scroll to position [151, 0]
click at [784, 723] on input "Continue" at bounding box center [757, 715] width 434 height 41
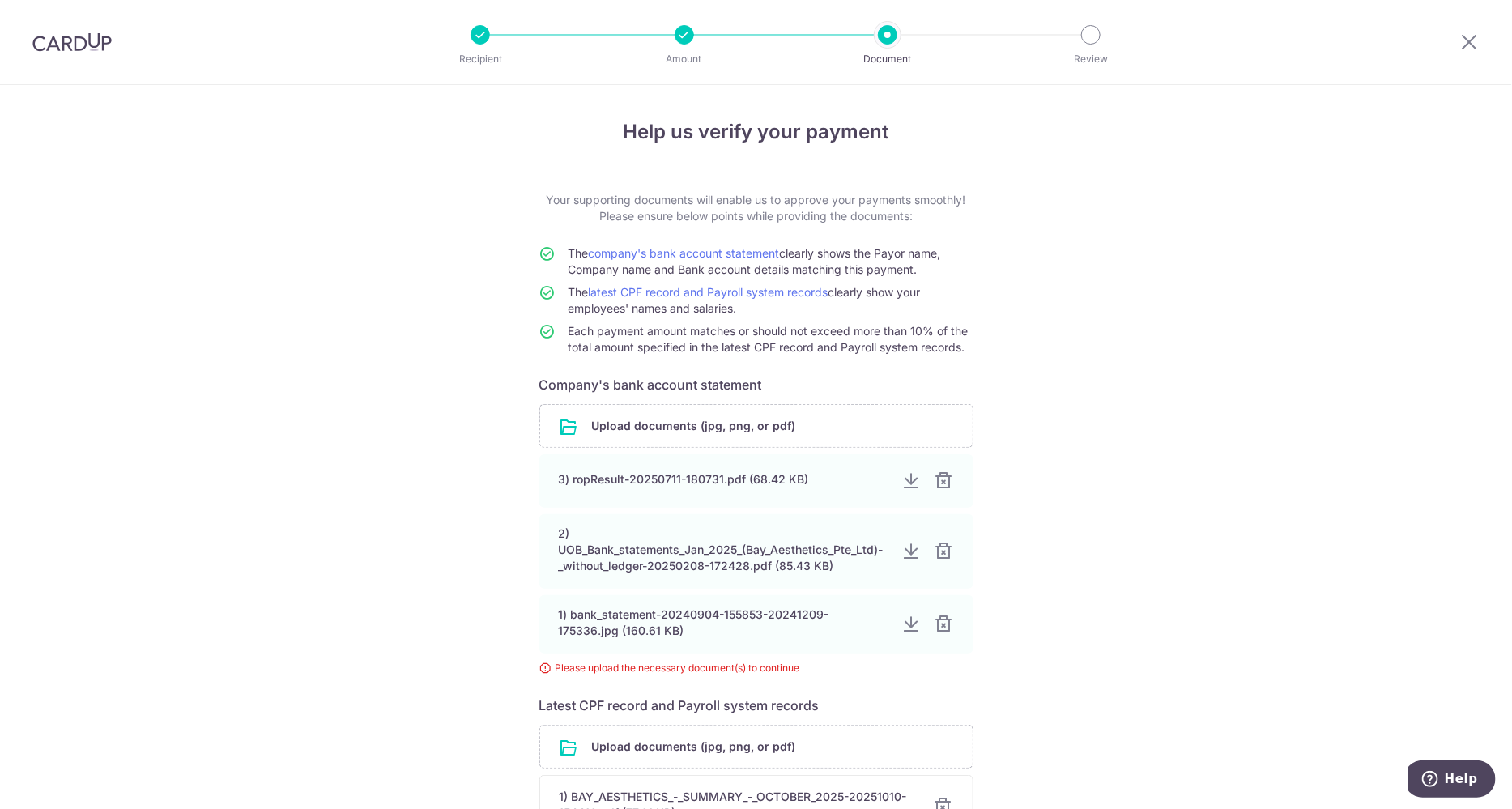
scroll to position [177, 0]
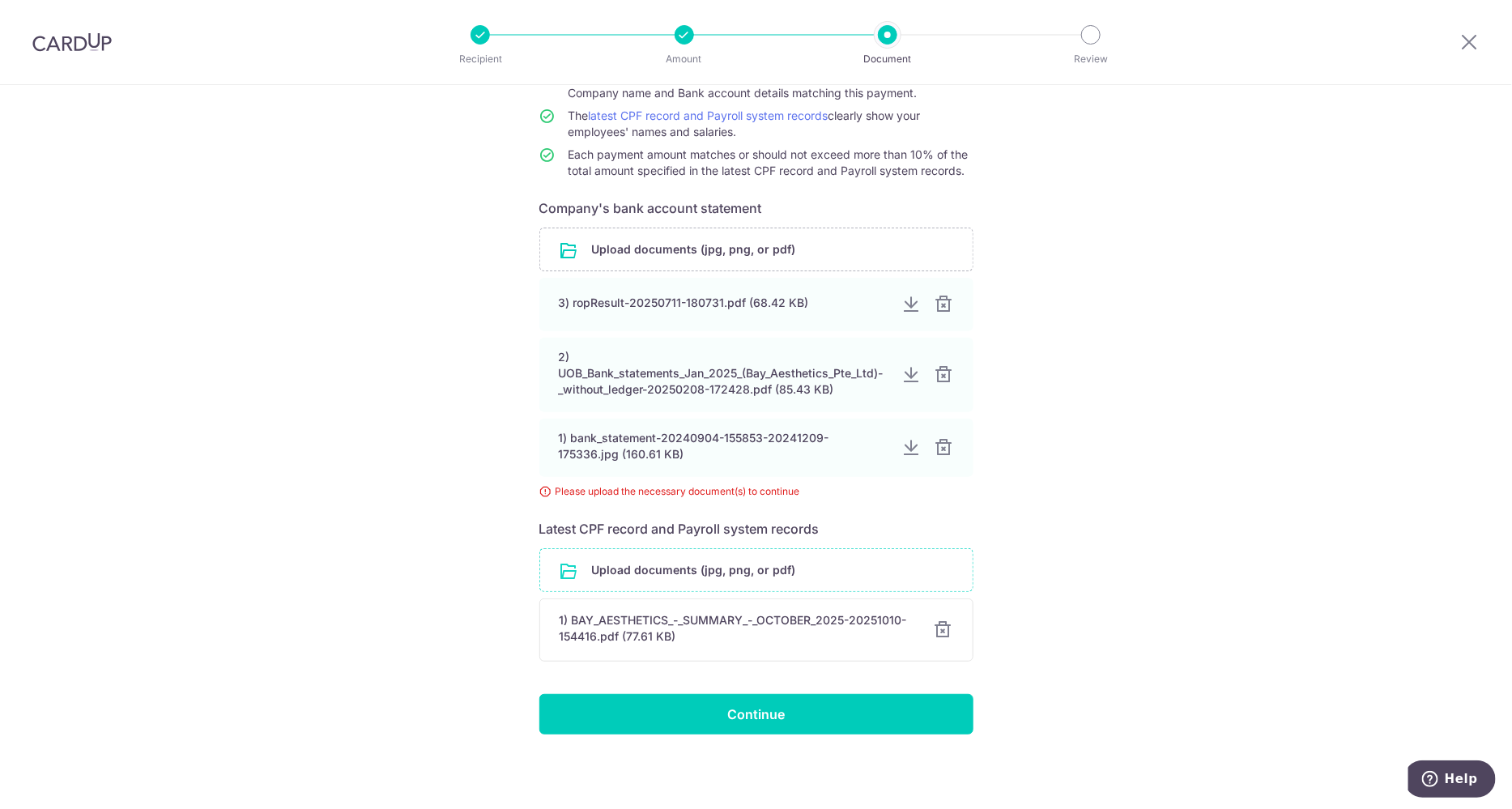
click at [728, 567] on input "file" at bounding box center [757, 571] width 433 height 42
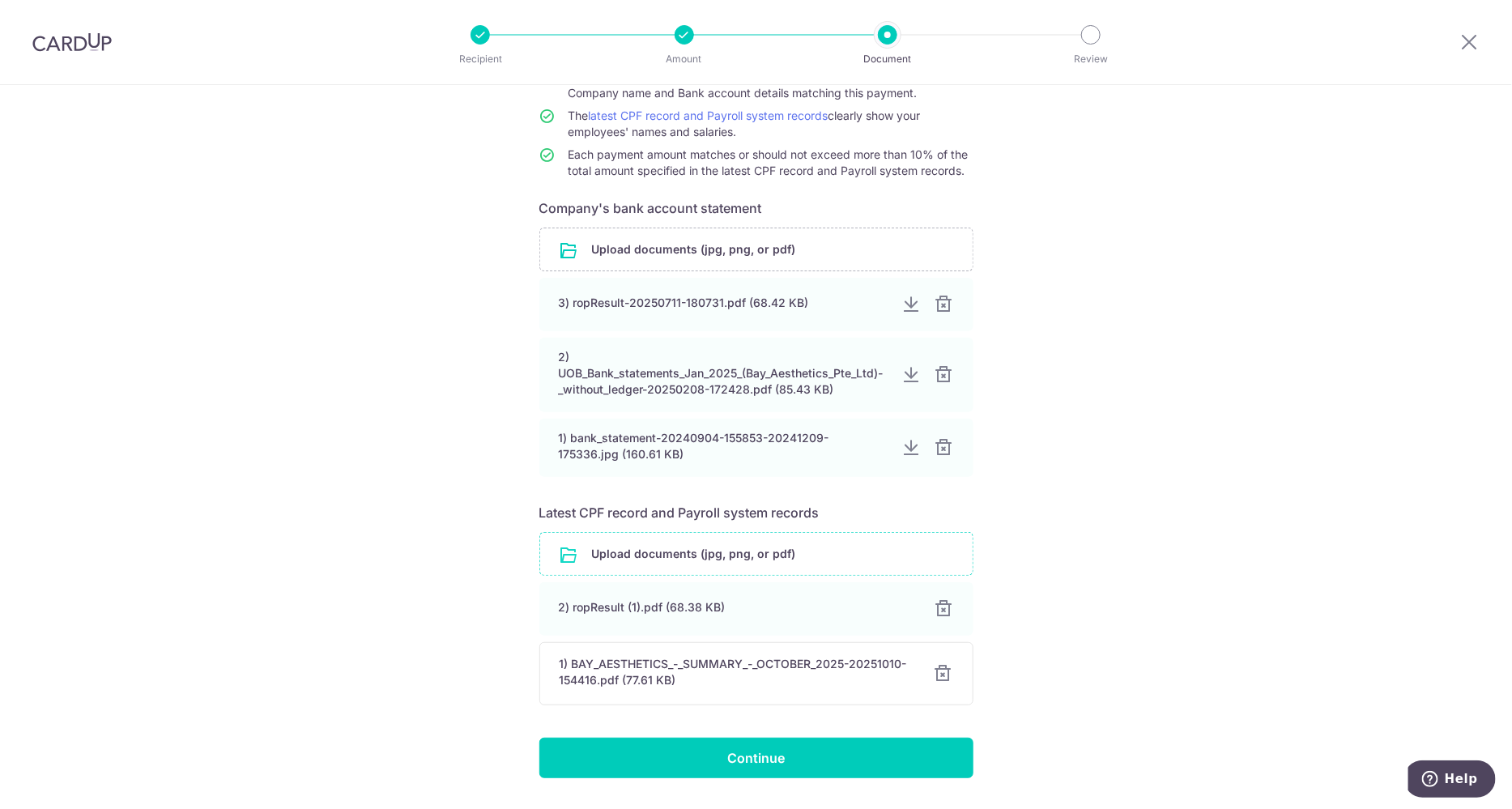
scroll to position [220, 0]
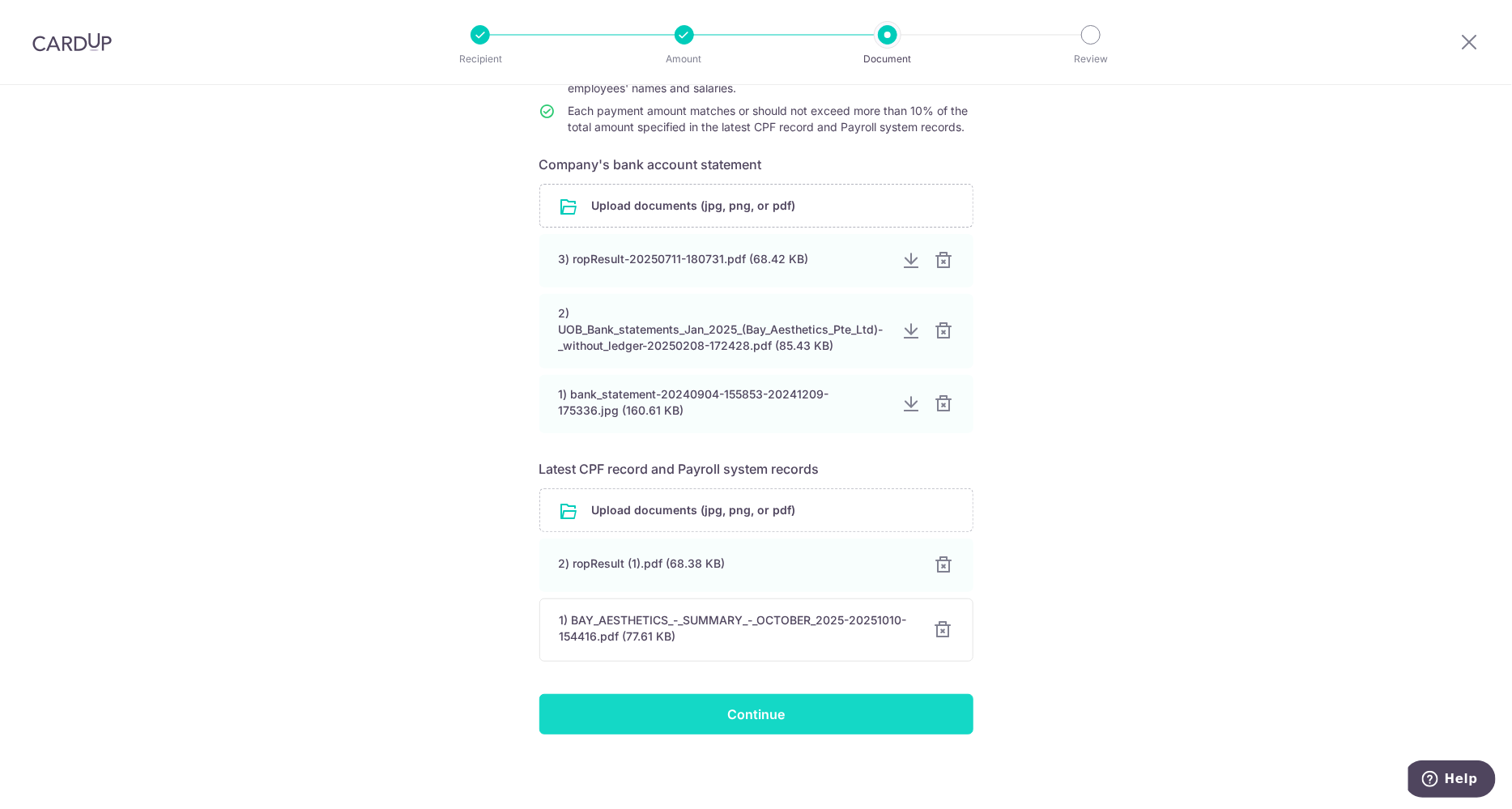
click at [797, 714] on input "Continue" at bounding box center [757, 715] width 434 height 41
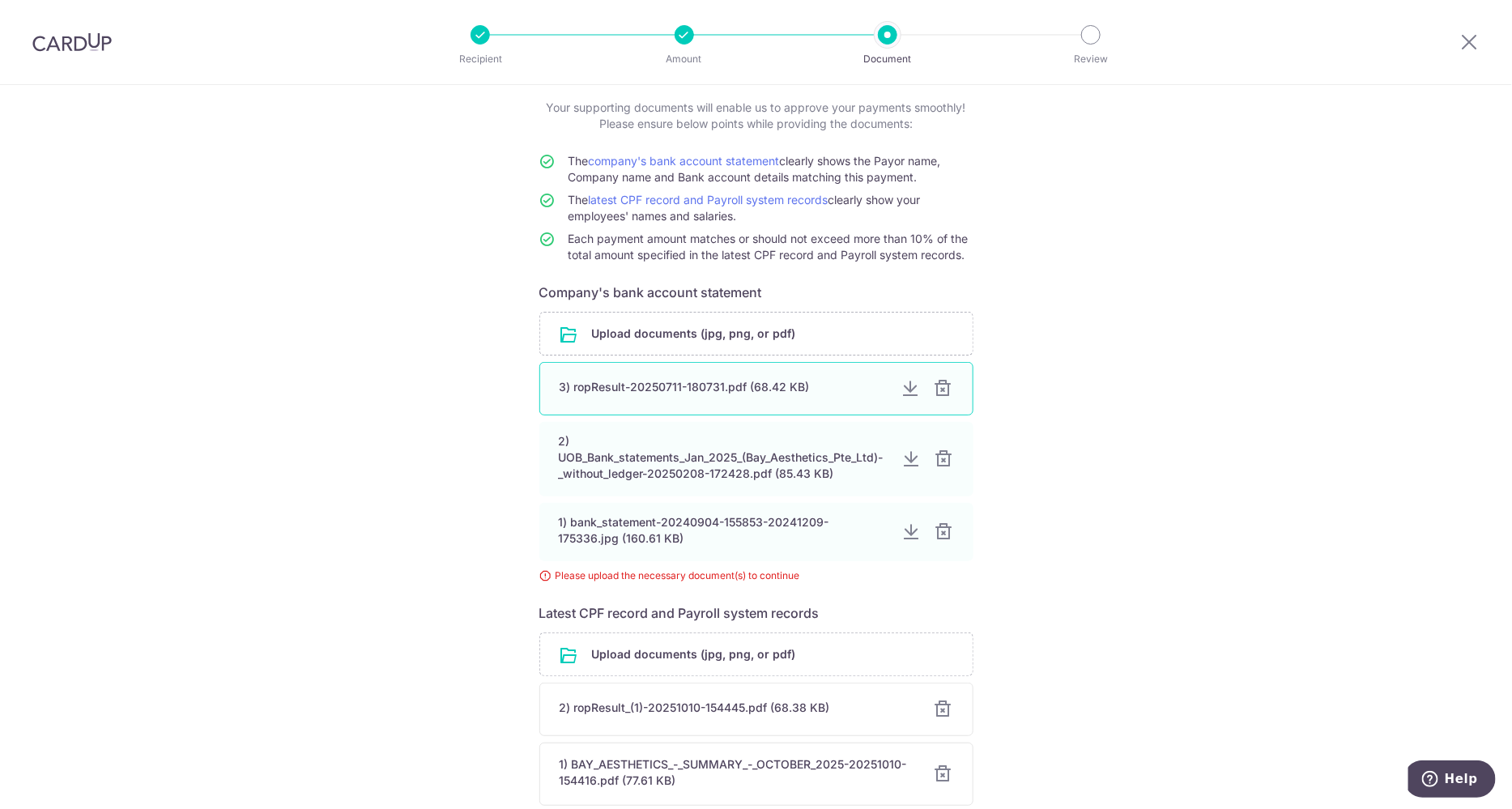
scroll to position [92, 0]
click at [725, 326] on input "file" at bounding box center [757, 334] width 433 height 42
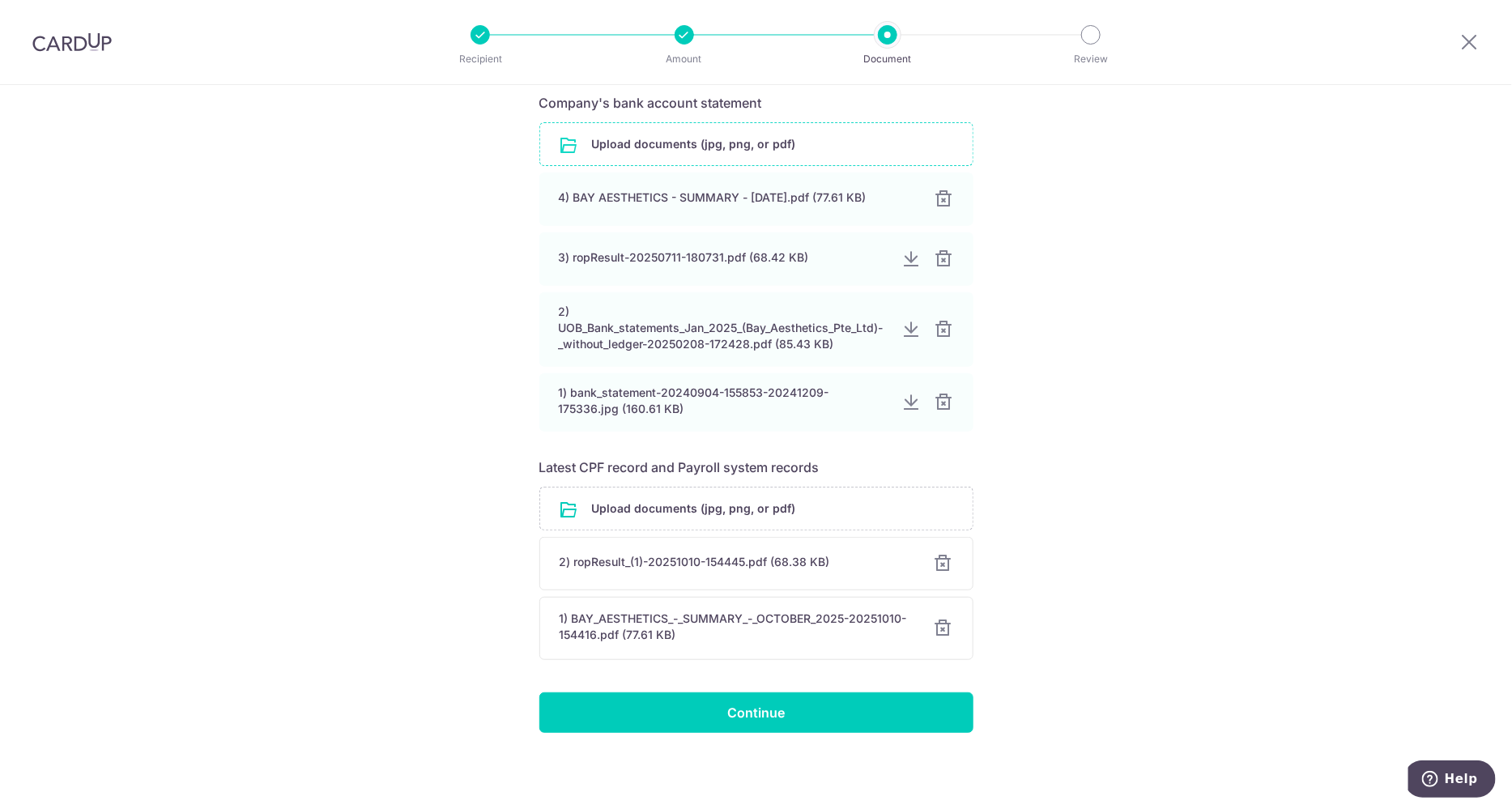
scroll to position [288, 0]
click at [786, 717] on input "Continue" at bounding box center [757, 713] width 434 height 41
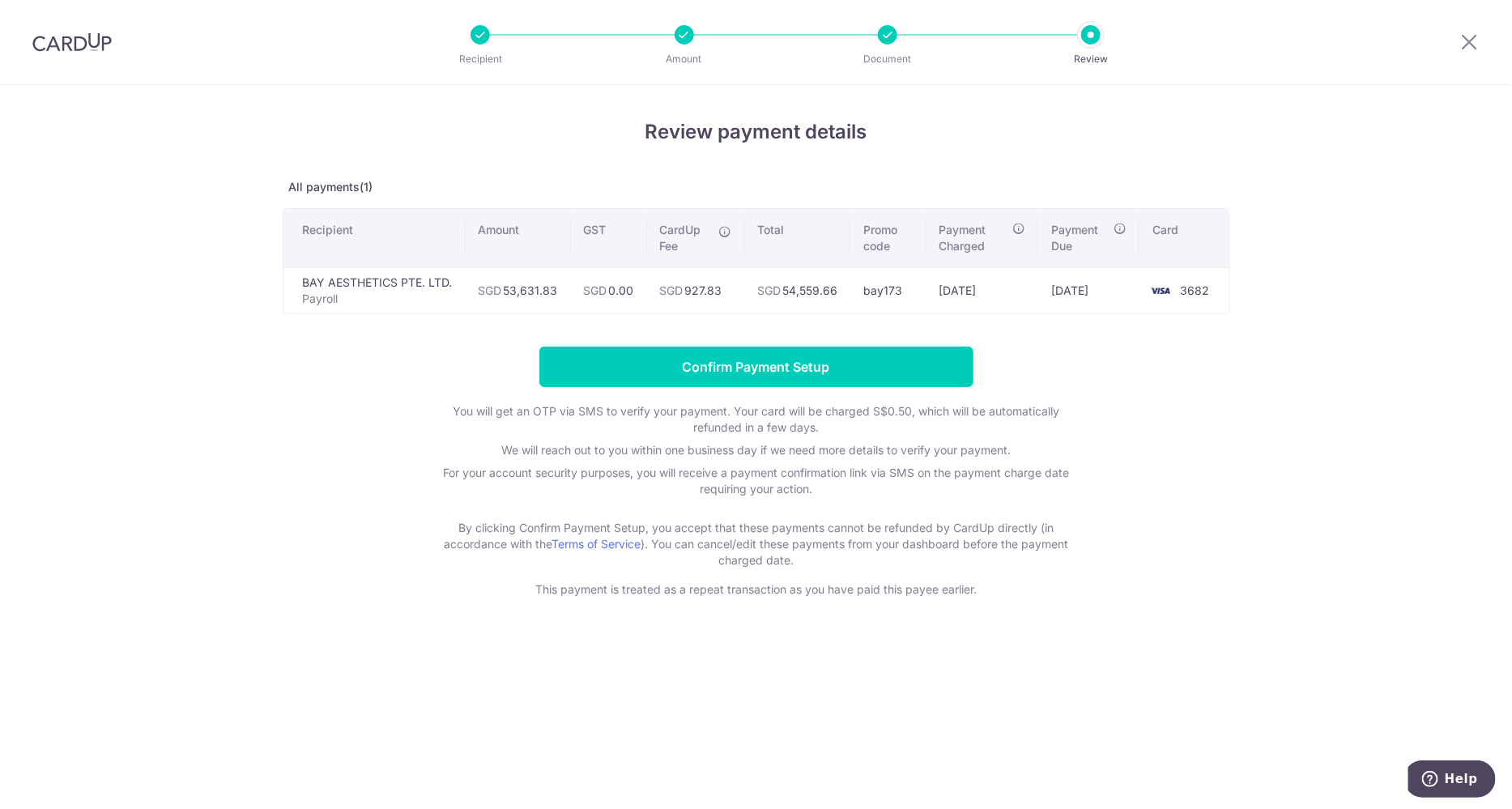
drag, startPoint x: 731, startPoint y: 285, endPoint x: 689, endPoint y: 284, distance: 42.0
click at [689, 284] on td "SGD 927.83" at bounding box center [696, 290] width 98 height 46
copy td "927.83"
click at [1222, 494] on form "Confirm Payment Setup You will get an OTP via SMS to verify your payment. Your …" at bounding box center [756, 473] width 947 height 251
click at [1247, 436] on div "Review payment details All payments(1) Recipient Amount GST CardUp Fee Total Pr…" at bounding box center [756, 447] width 1512 height 724
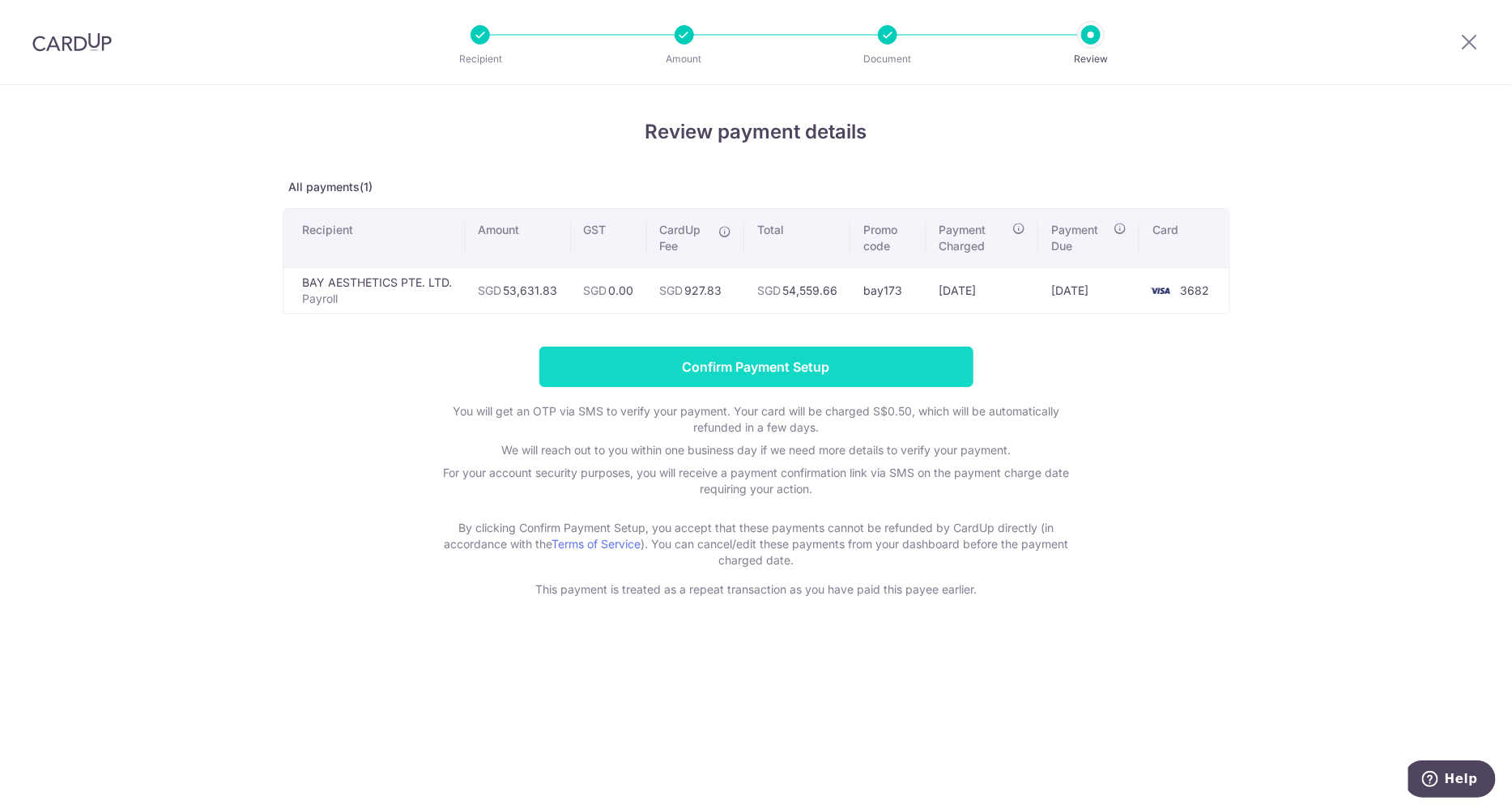
click at [732, 362] on input "Confirm Payment Setup" at bounding box center [757, 367] width 434 height 41
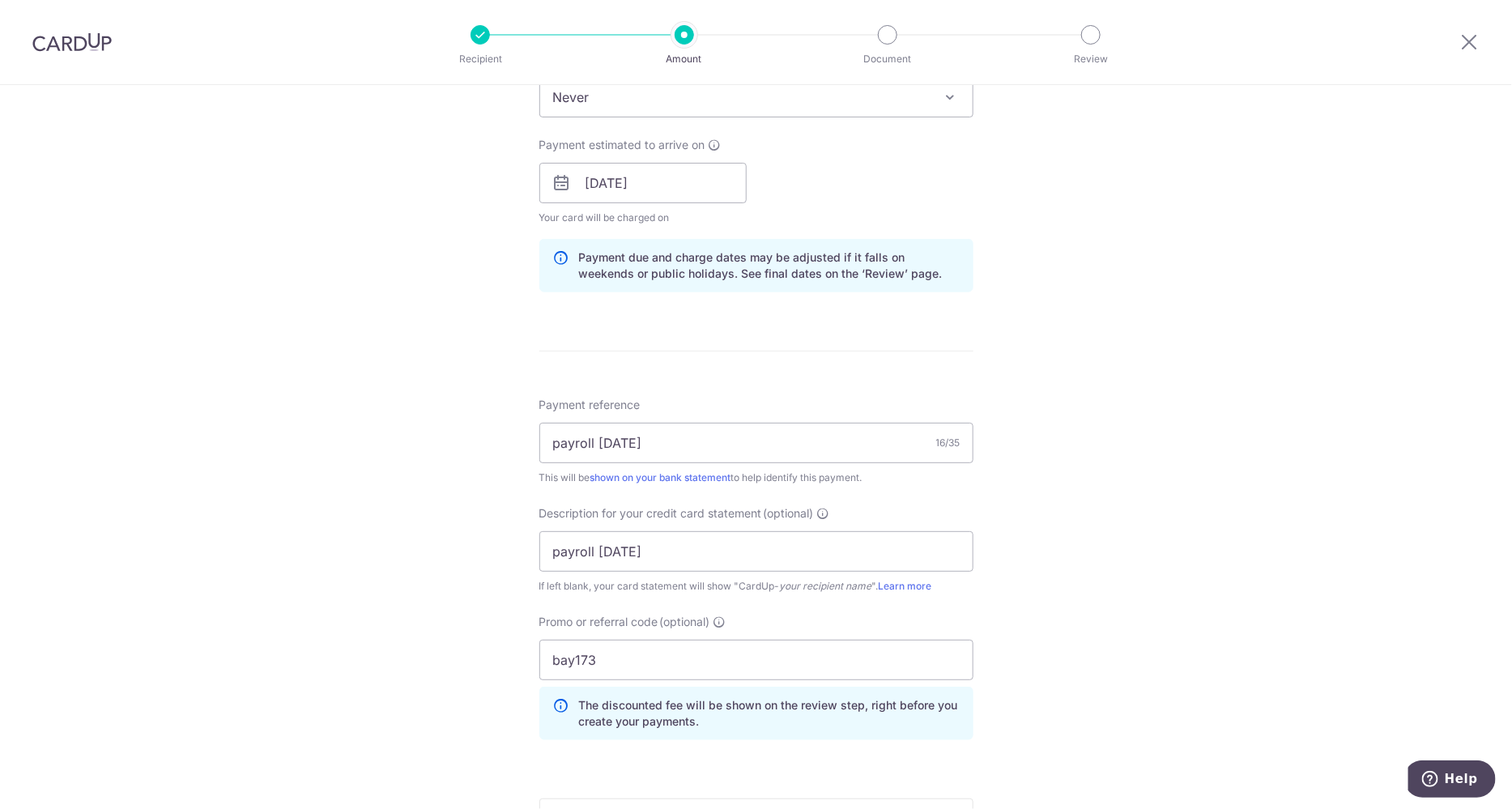
scroll to position [1036, 0]
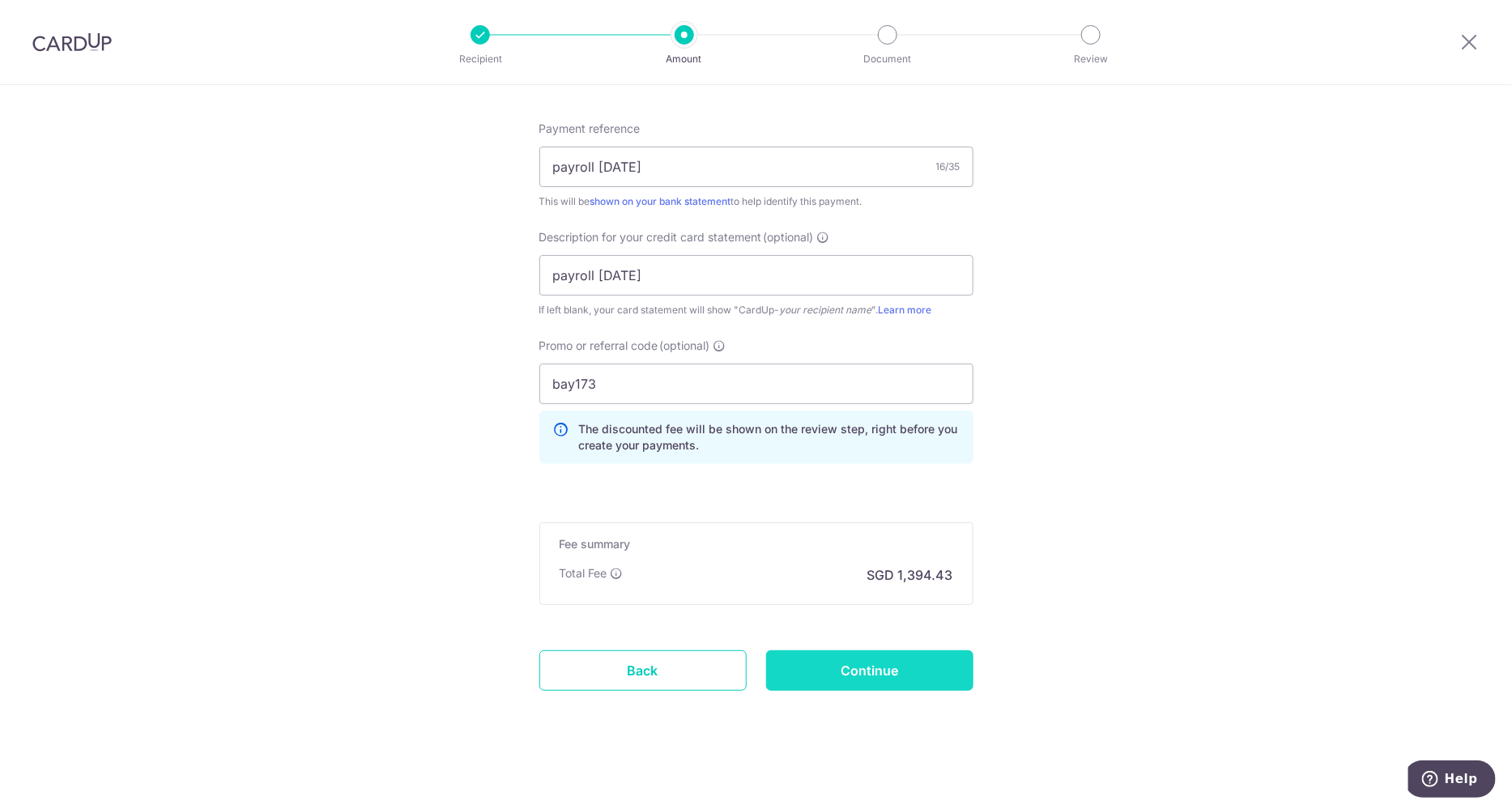
click at [861, 647] on input "Continue" at bounding box center [869, 671] width 207 height 41
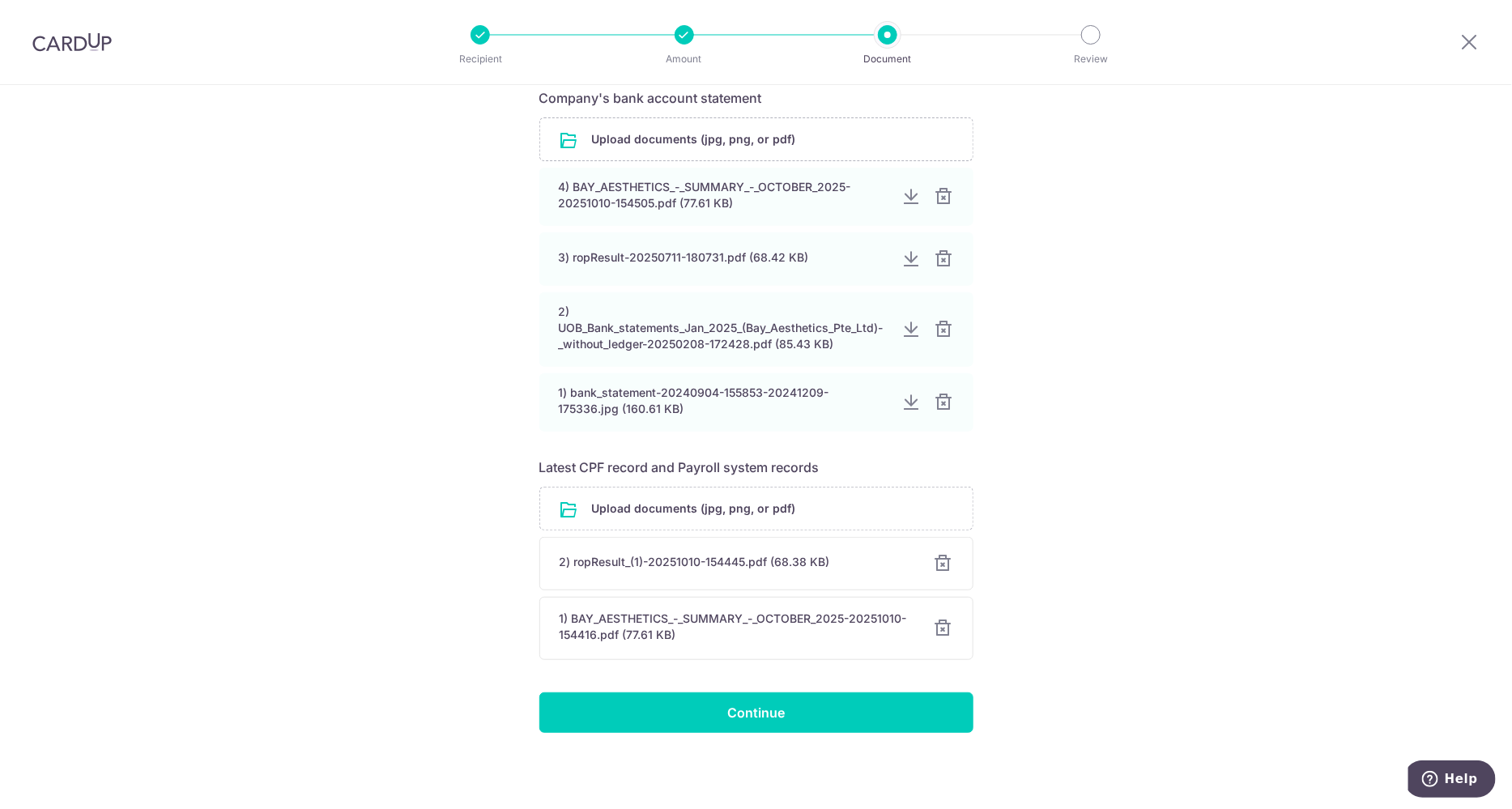
scroll to position [285, 0]
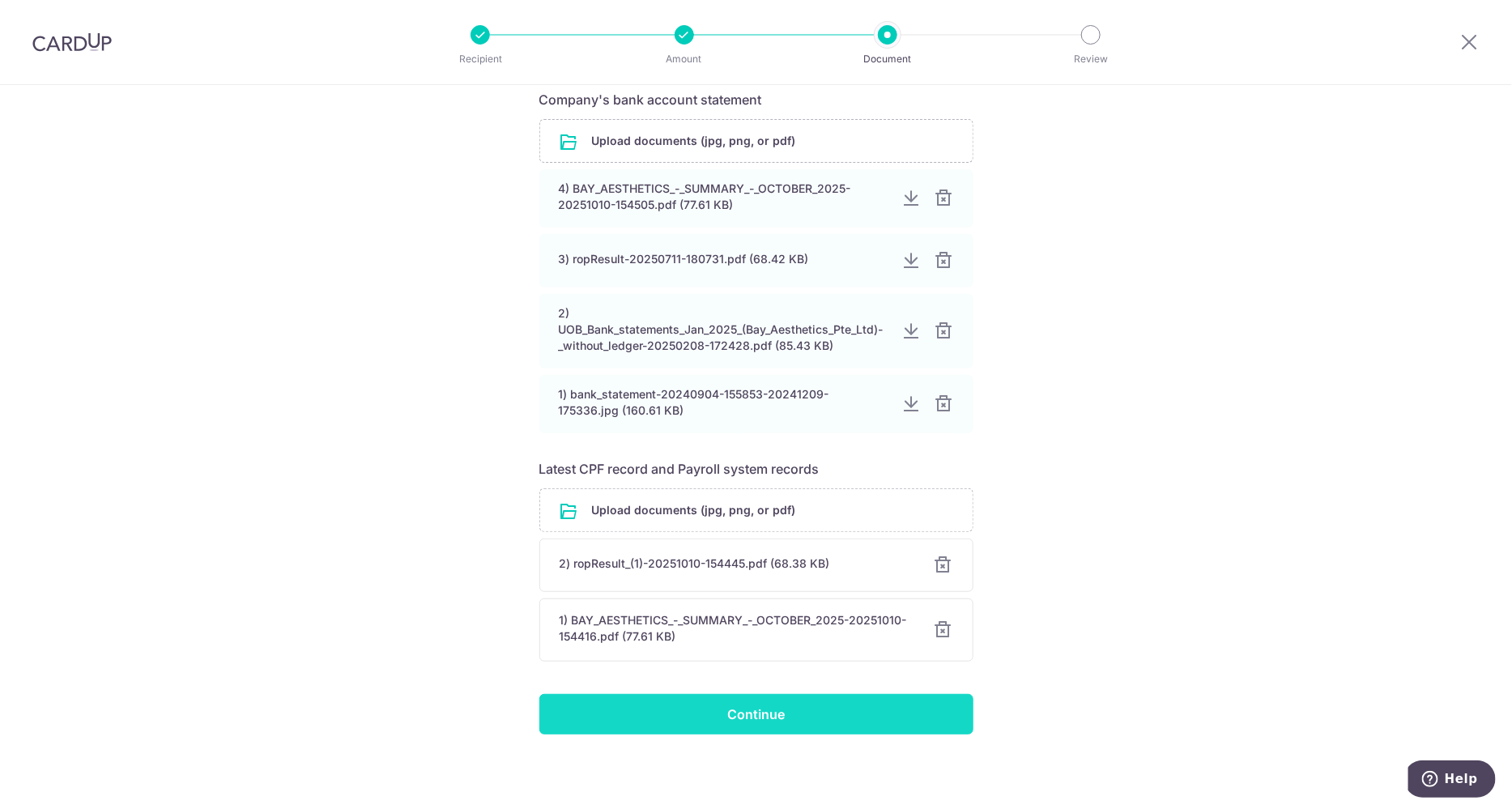
click at [758, 707] on input "Continue" at bounding box center [757, 715] width 434 height 41
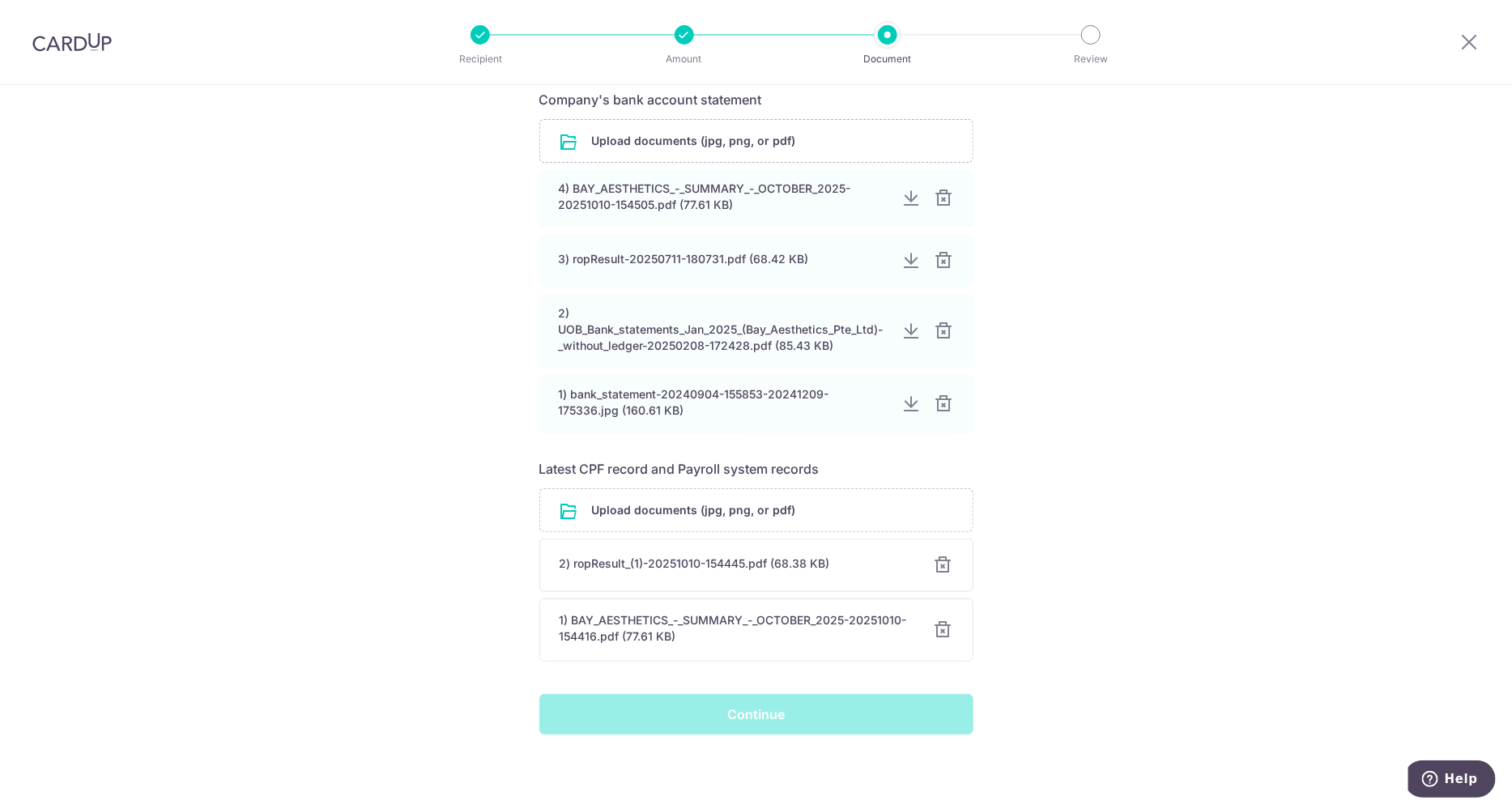
scroll to position [0, 0]
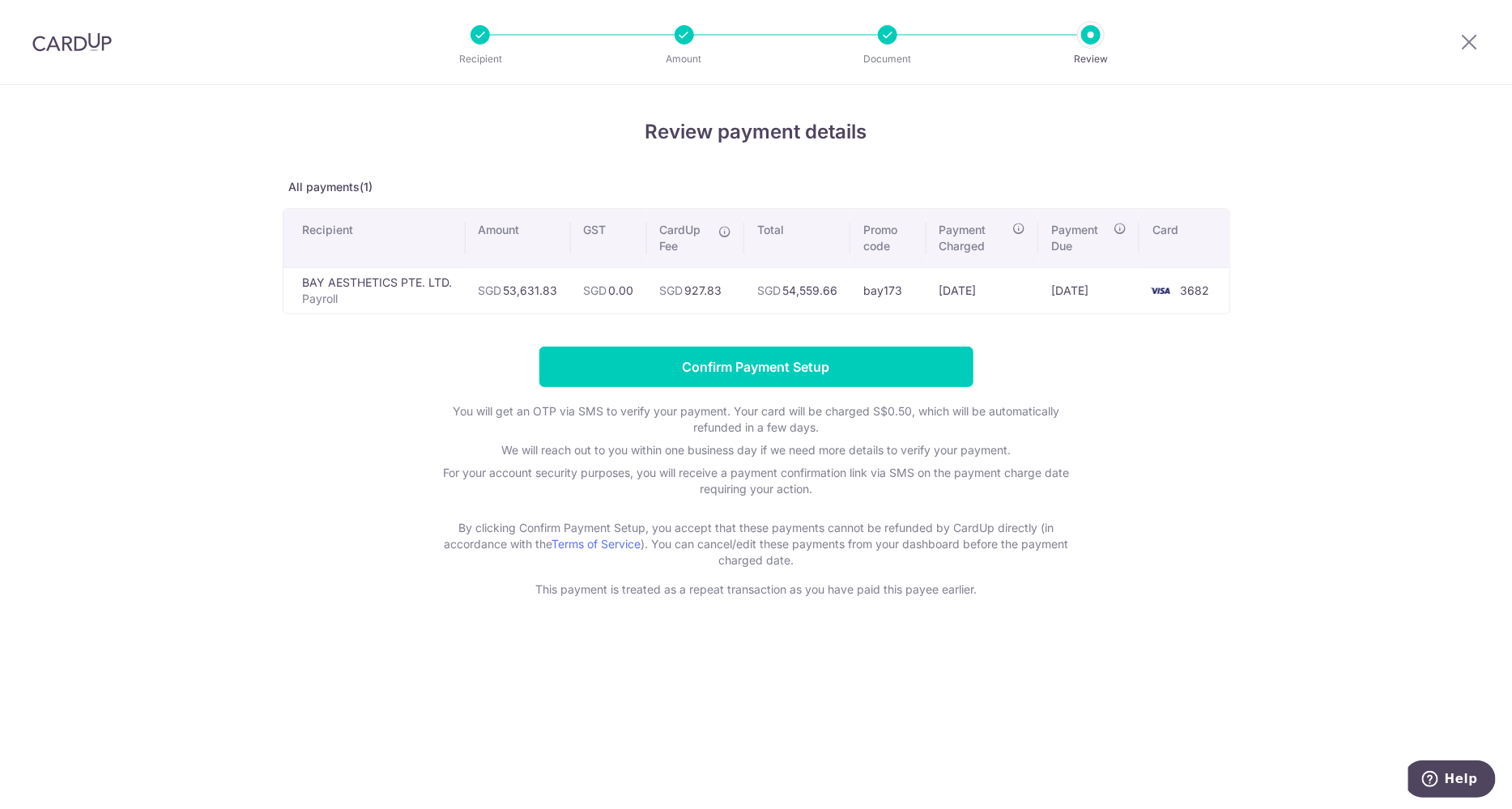
click at [1205, 464] on form "Confirm Payment Setup You will get an OTP via SMS to verify your payment. Your …" at bounding box center [756, 473] width 947 height 251
click at [841, 373] on input "Confirm Payment Setup" at bounding box center [757, 367] width 434 height 41
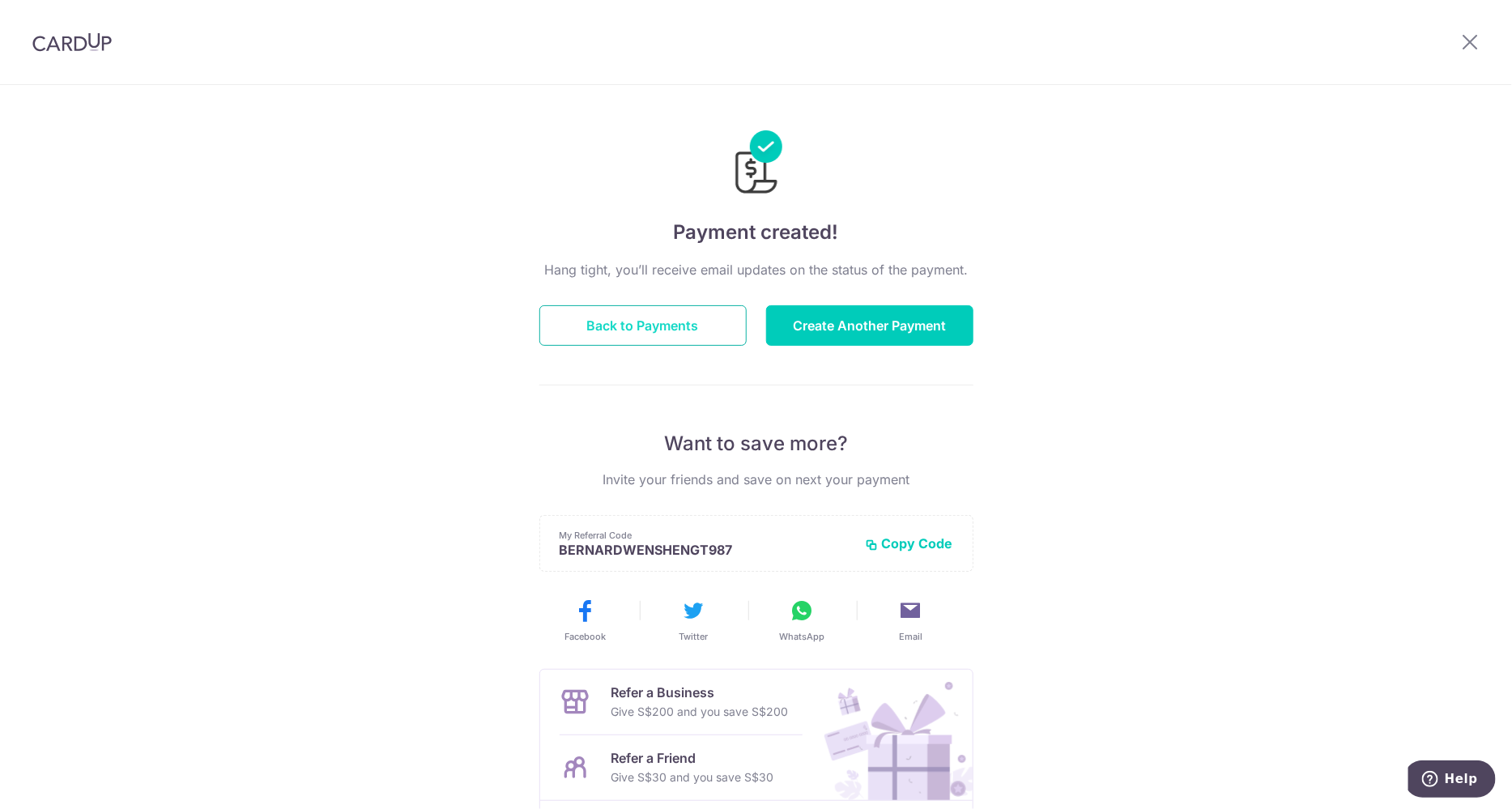
click at [668, 332] on button "Back to Payments" at bounding box center [643, 326] width 207 height 41
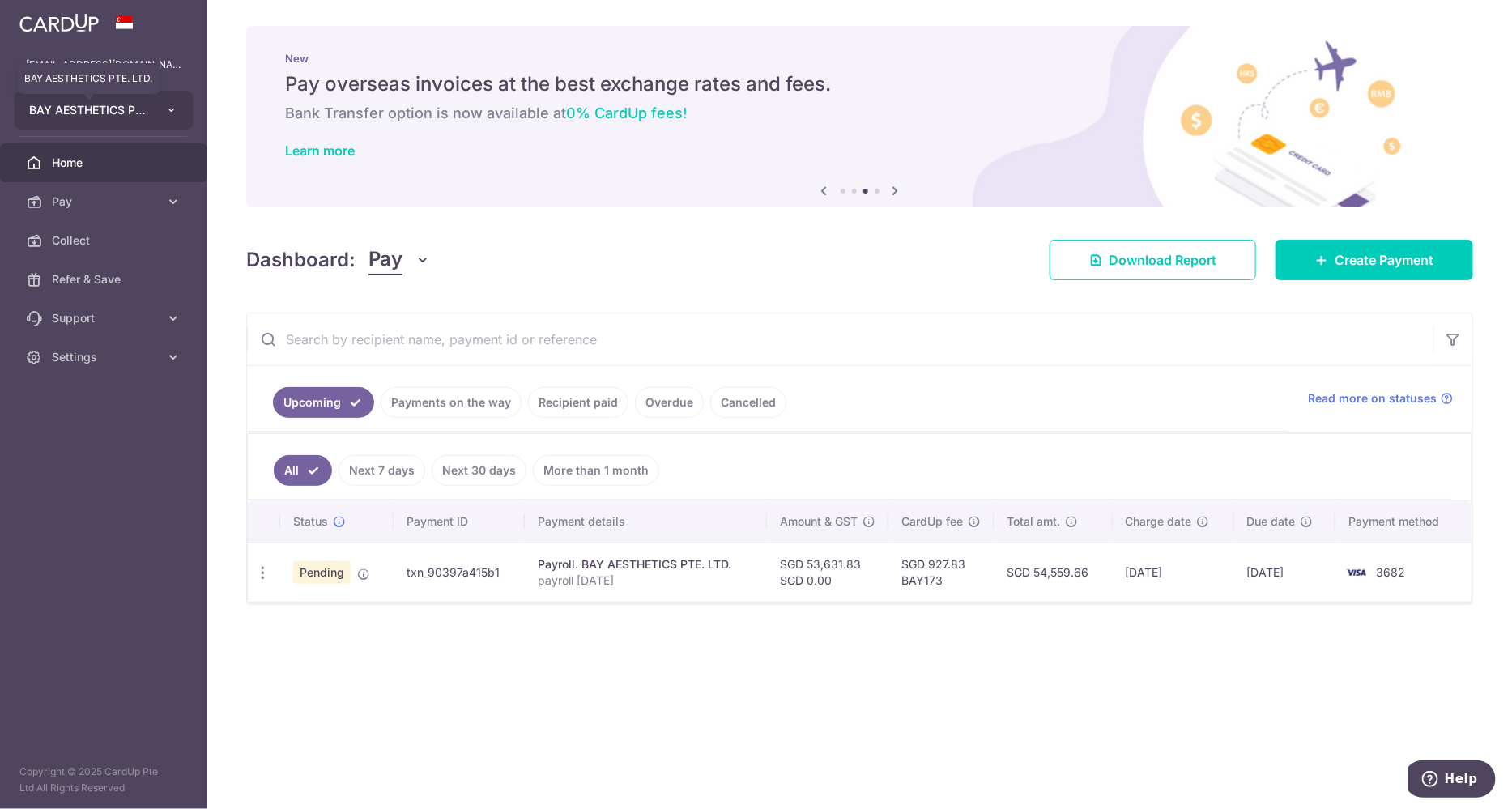
click at [106, 105] on span "BAY AESTHETICS PTE. LTD." at bounding box center [89, 110] width 120 height 16
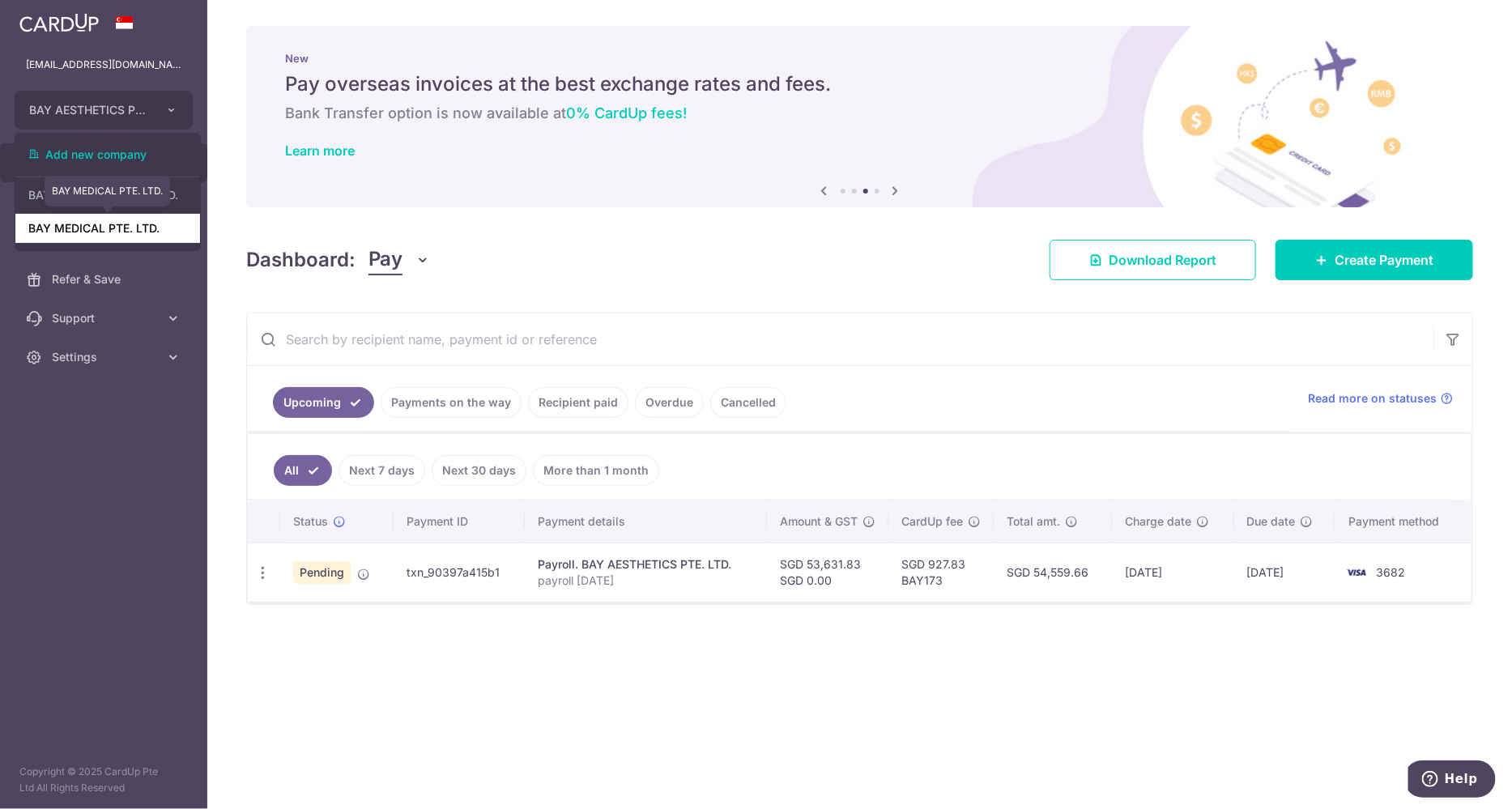
click at [105, 229] on link "BAY MEDICAL PTE. LTD." at bounding box center [108, 229] width 185 height 29
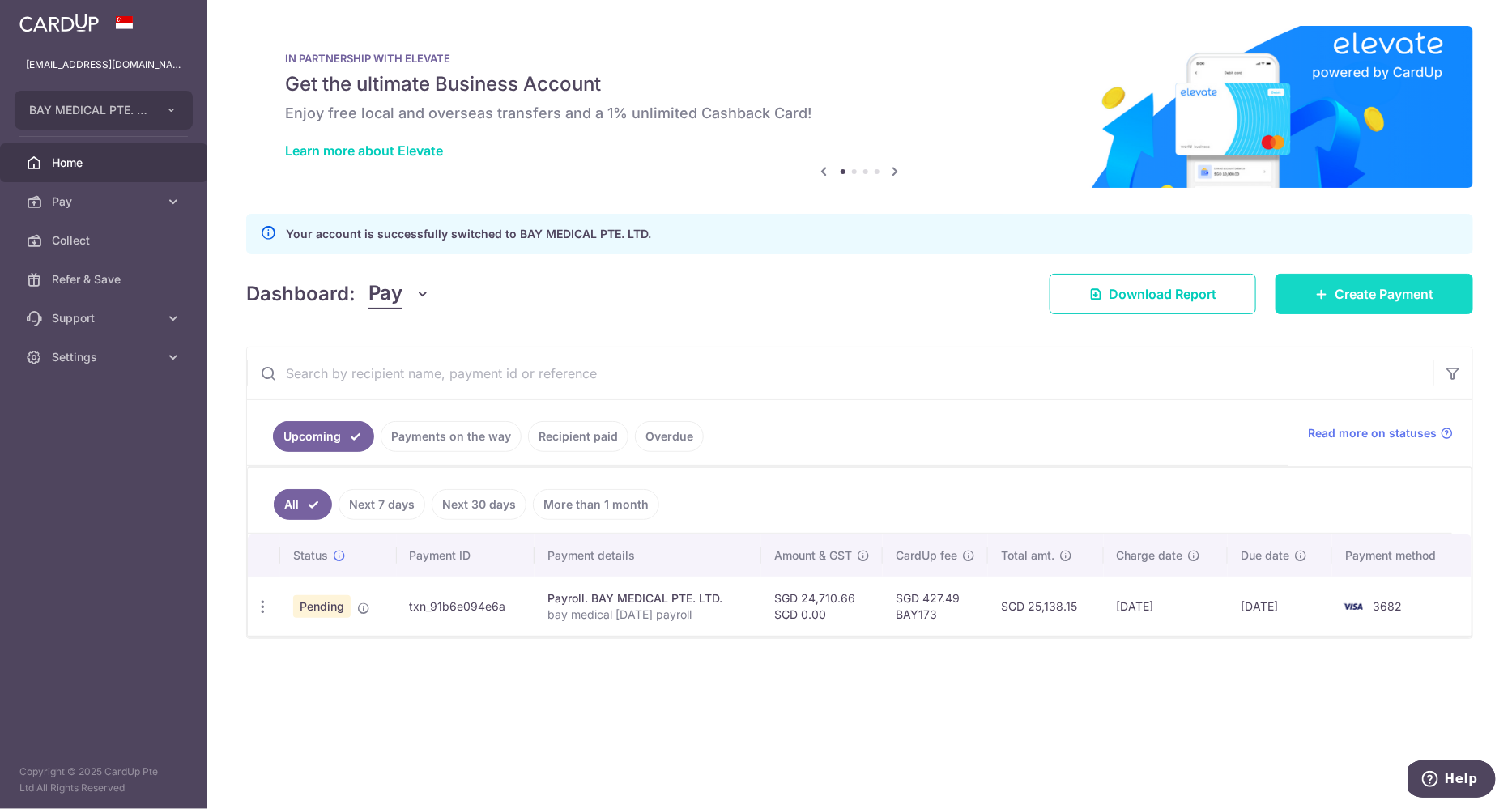
click at [1349, 292] on span "Create Payment" at bounding box center [1384, 294] width 99 height 19
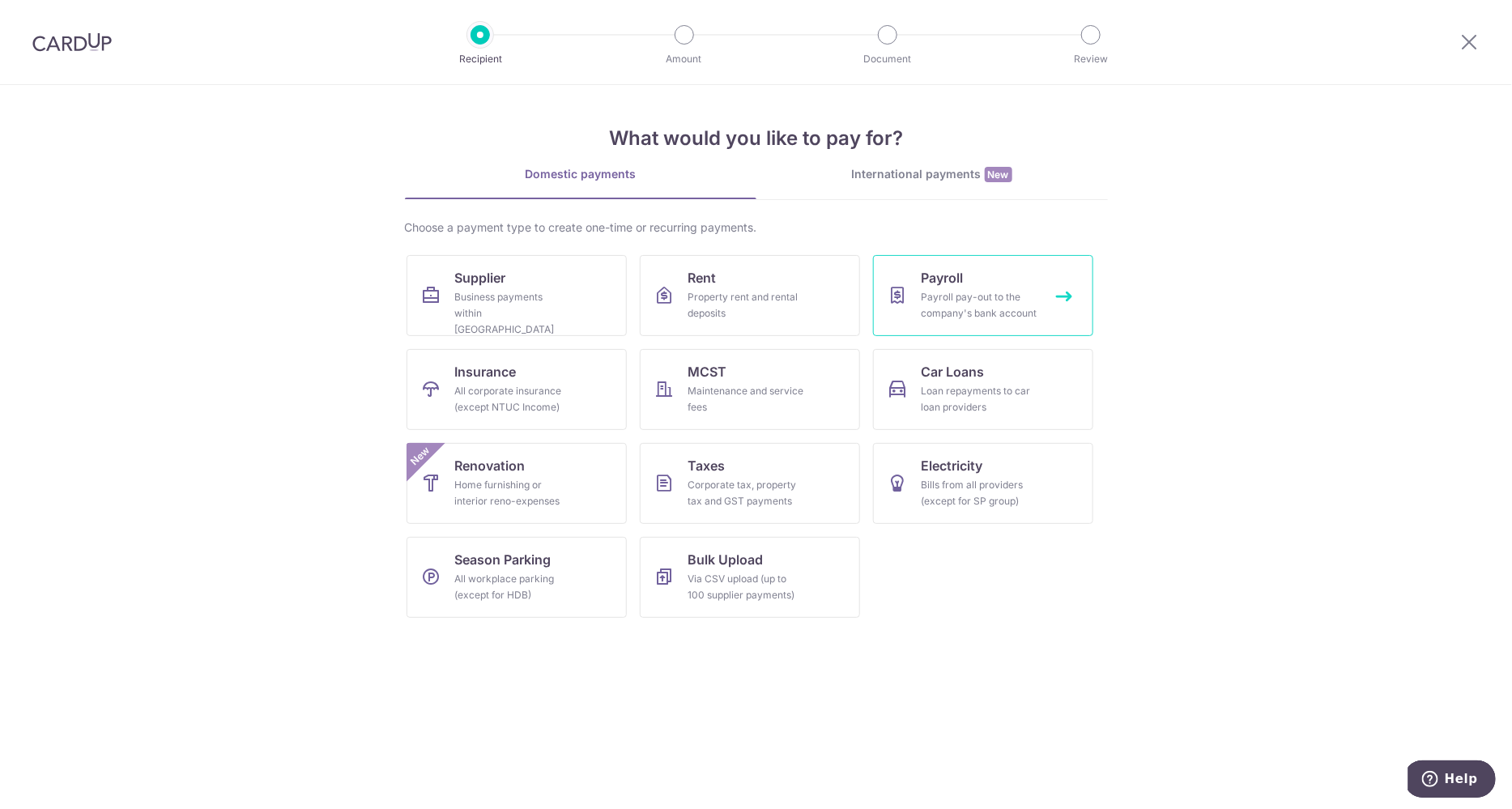
click at [938, 310] on div "Payroll pay-out to the company's bank account" at bounding box center [980, 306] width 117 height 32
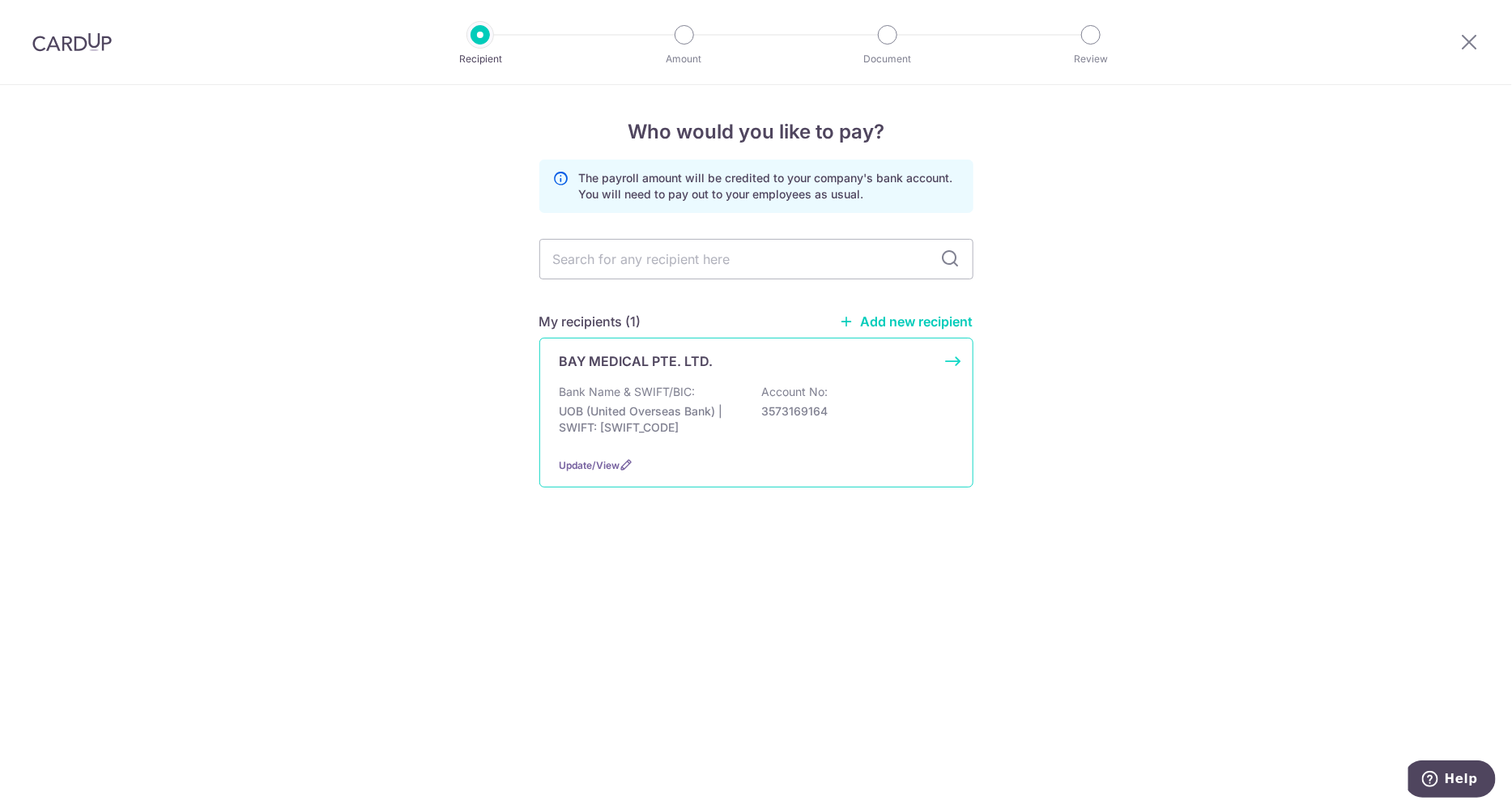
click at [821, 423] on div "Bank Name & SWIFT/BIC: UOB (United Overseas Bank) | SWIFT: UOVBSGSGXXX Account …" at bounding box center [757, 414] width 394 height 60
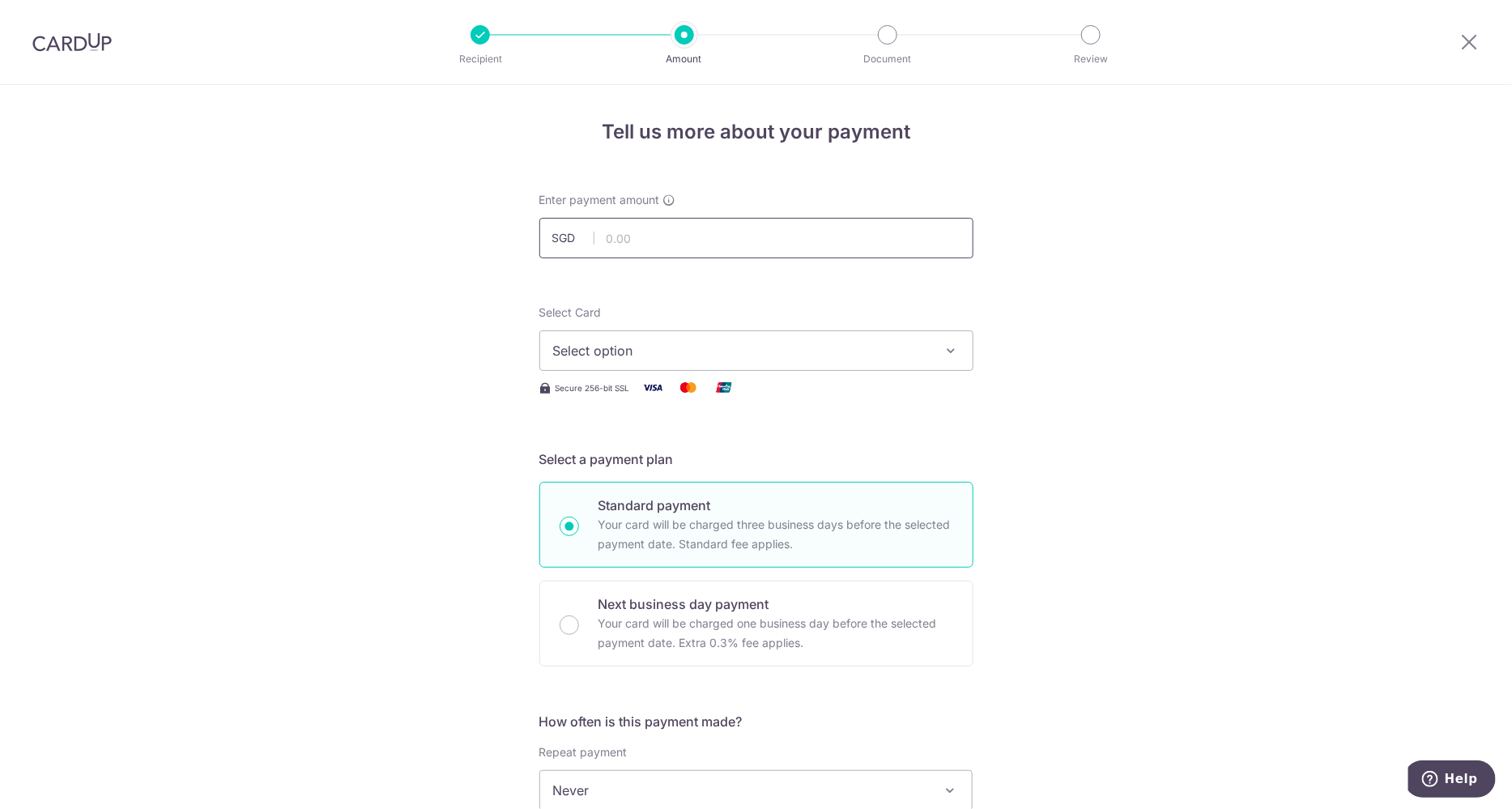
click at [805, 230] on input "text" at bounding box center [757, 238] width 434 height 41
click at [698, 238] on input "text" at bounding box center [757, 238] width 434 height 41
paste input "23733.17"
type input "23,733.17"
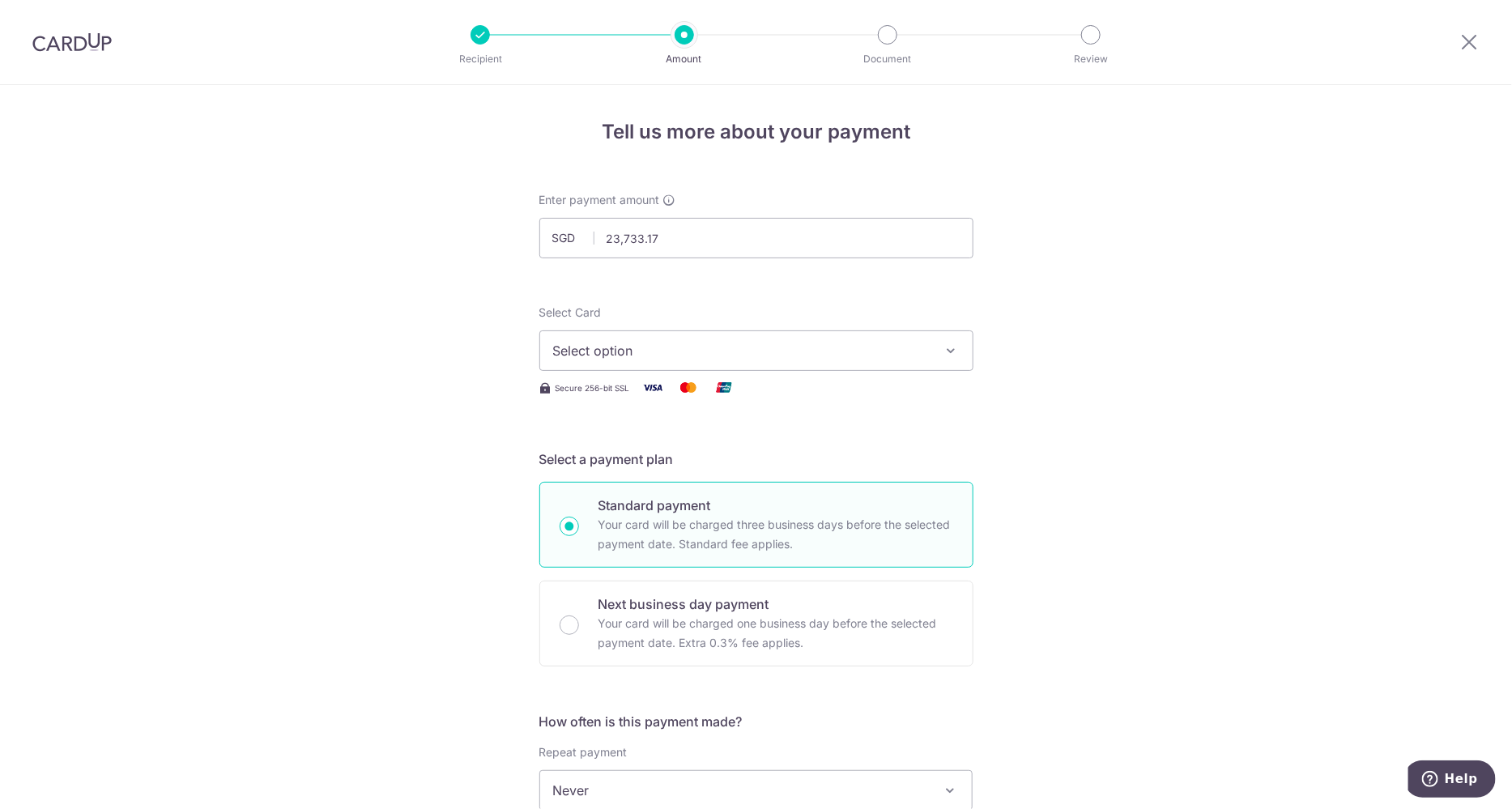
click at [725, 345] on span "Select option" at bounding box center [742, 351] width 378 height 19
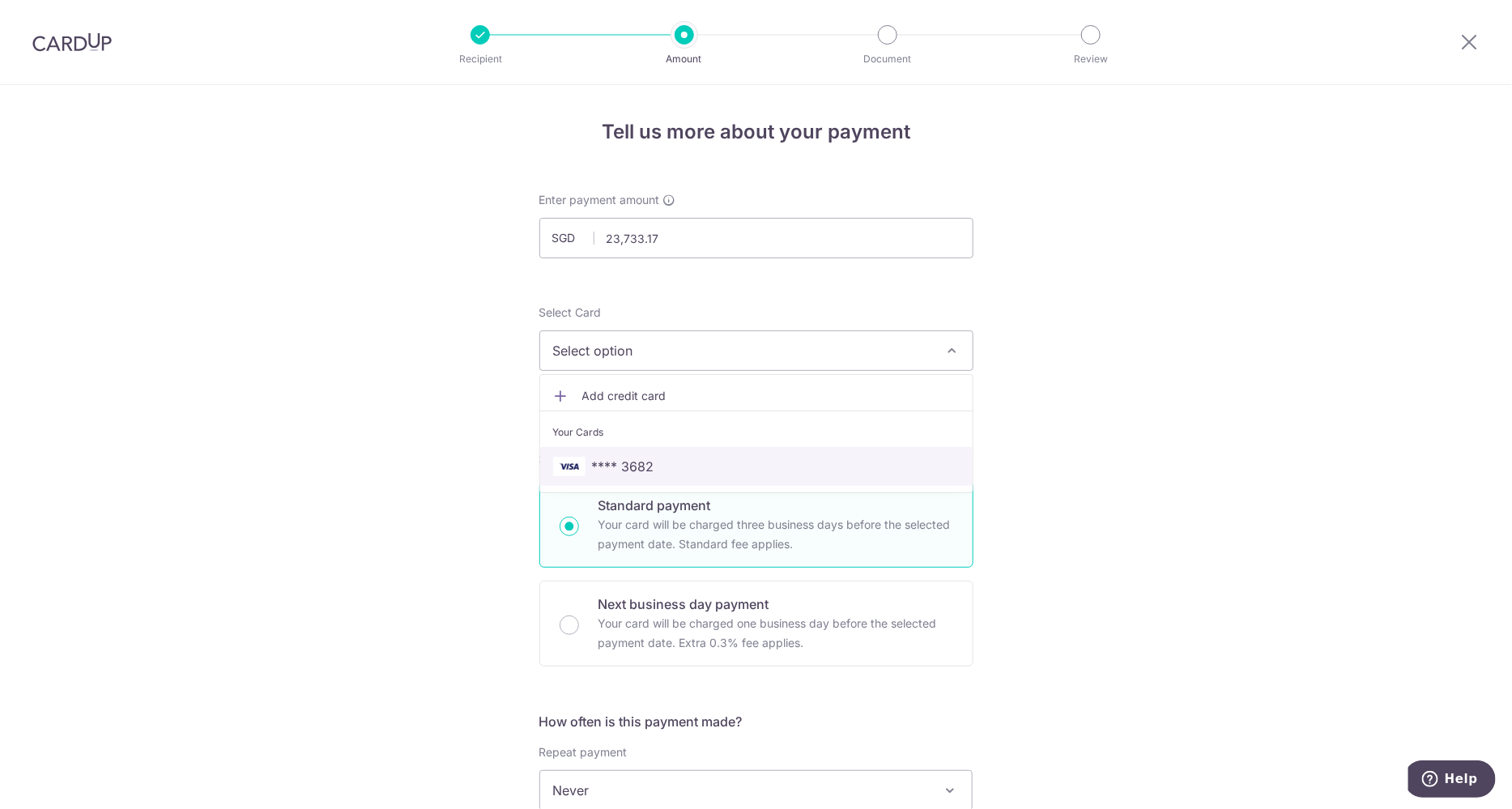
click at [740, 469] on span "**** 3682" at bounding box center [757, 467] width 407 height 19
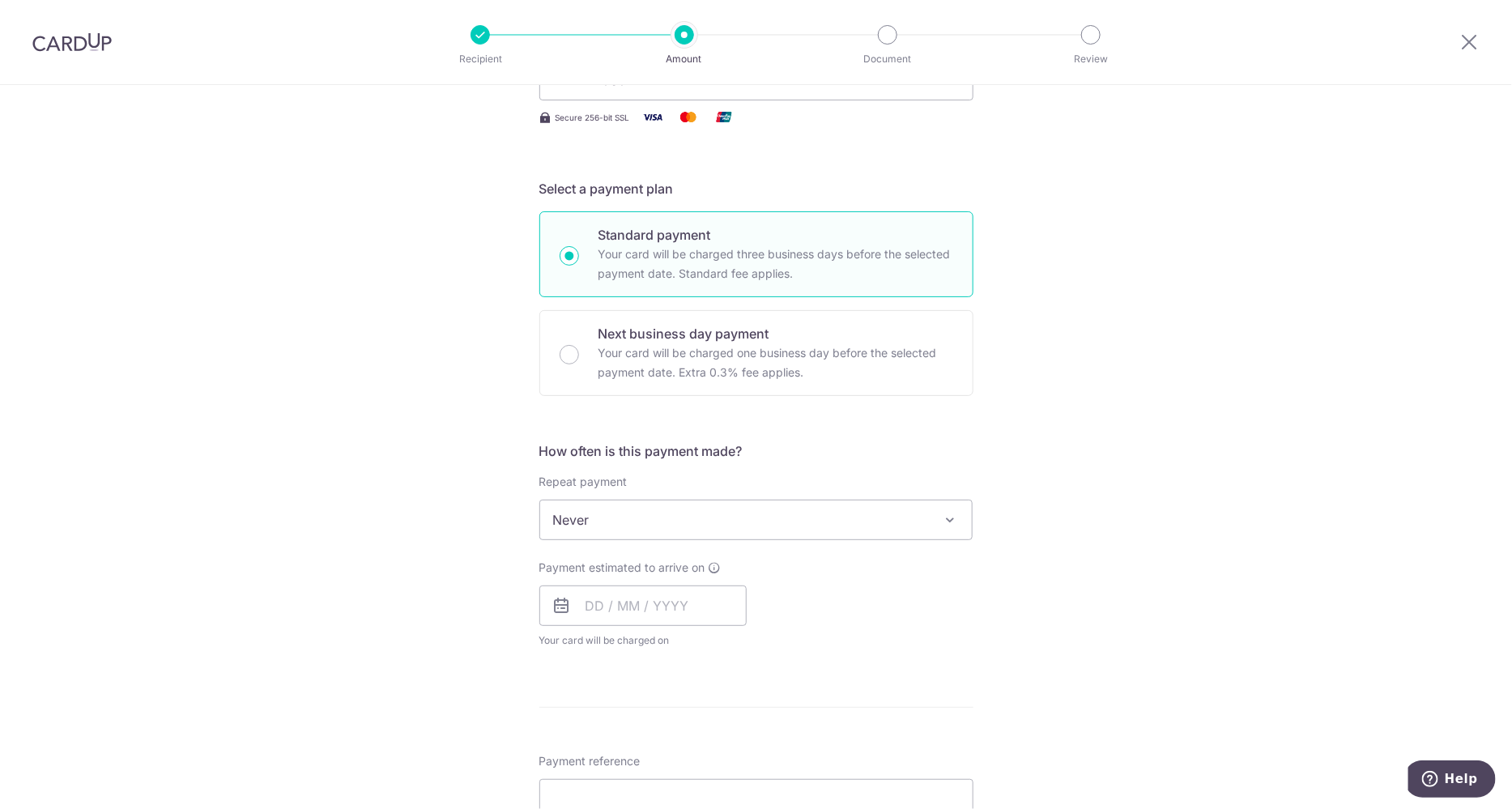
scroll to position [272, 0]
click at [639, 593] on input "text" at bounding box center [643, 605] width 207 height 41
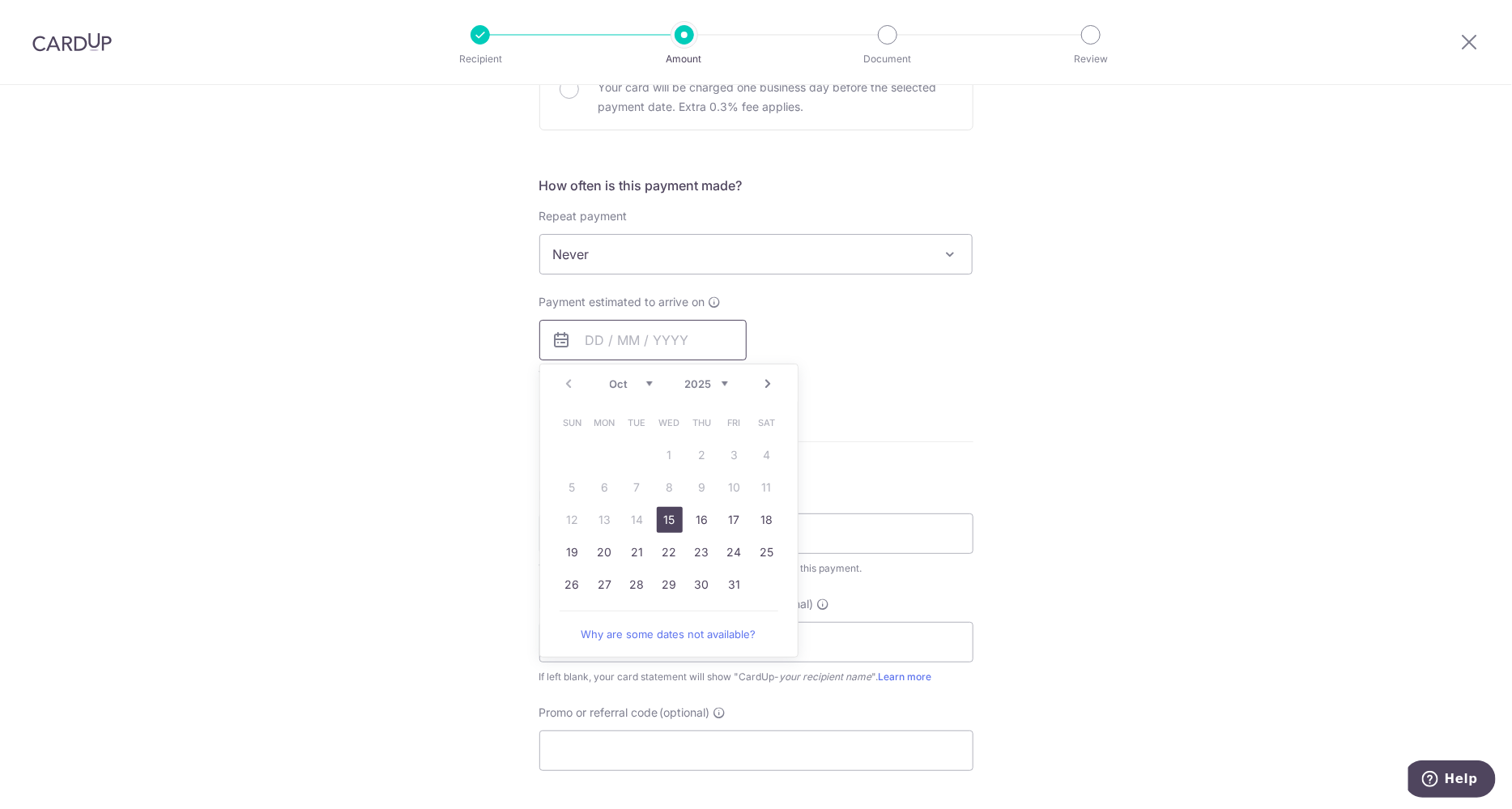
scroll to position [538, 0]
click at [728, 519] on link "17" at bounding box center [734, 519] width 26 height 26
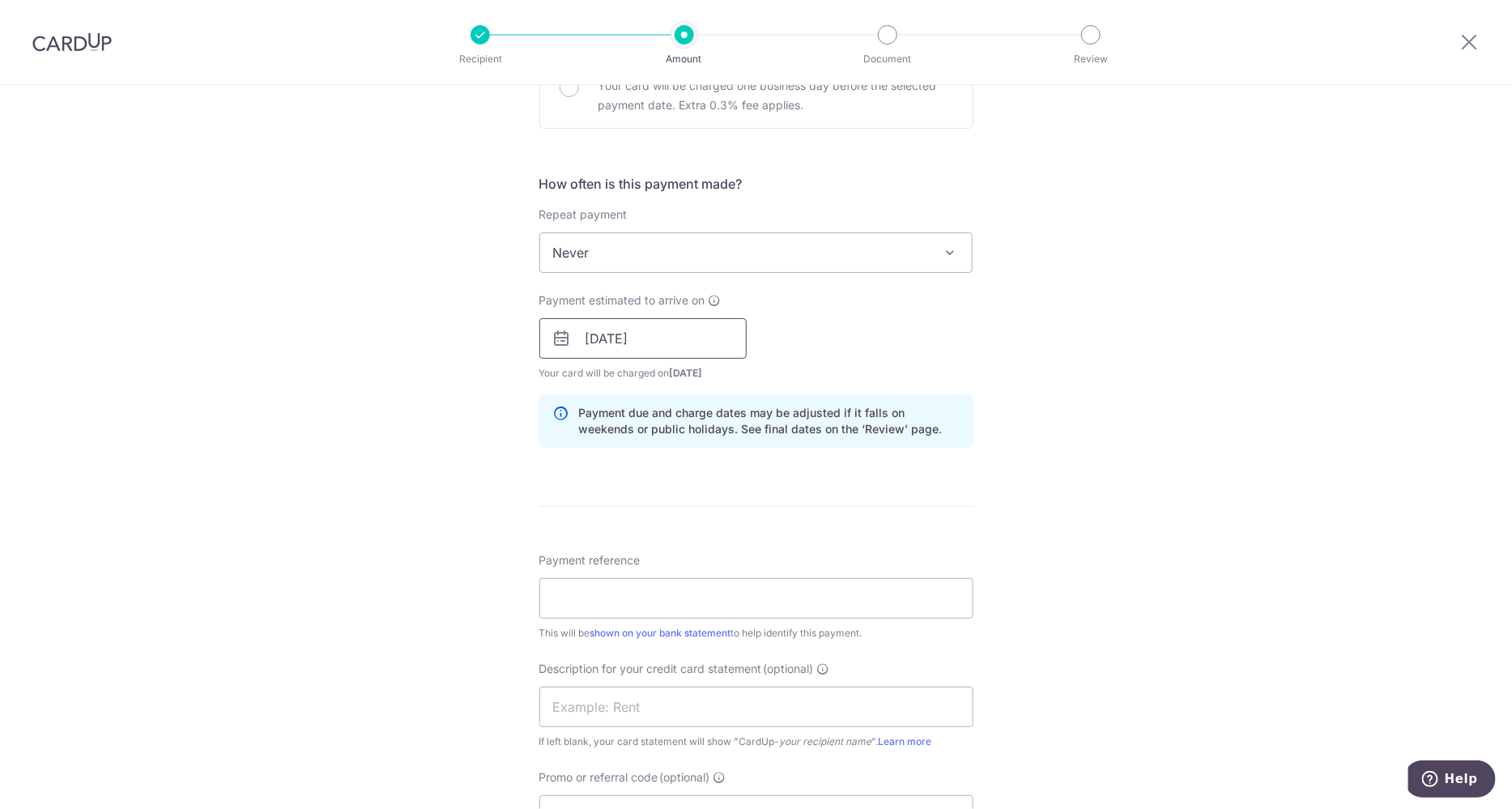
click at [662, 340] on input "17/10/2025" at bounding box center [643, 339] width 207 height 41
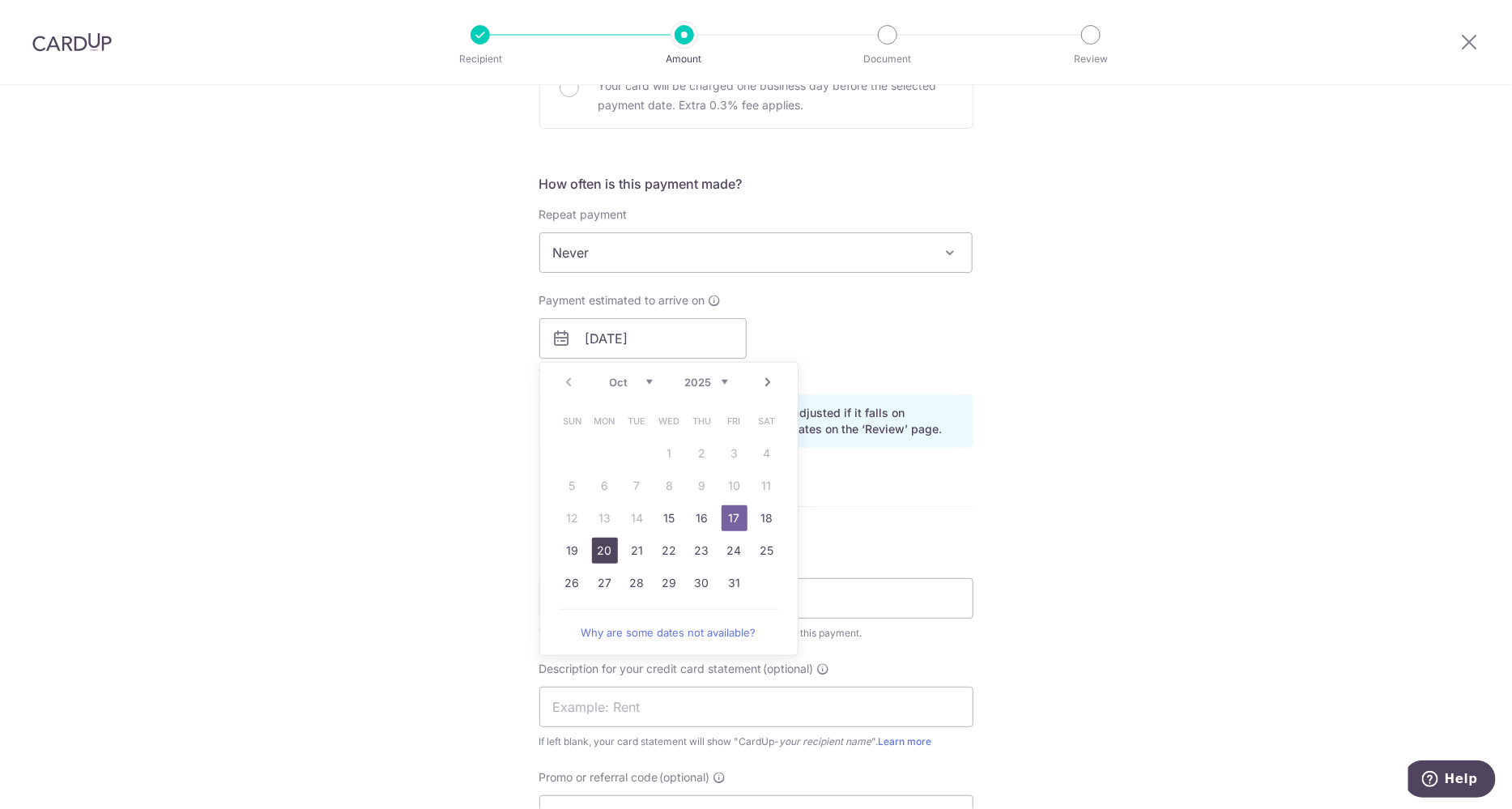
click at [596, 547] on link "20" at bounding box center [605, 551] width 26 height 26
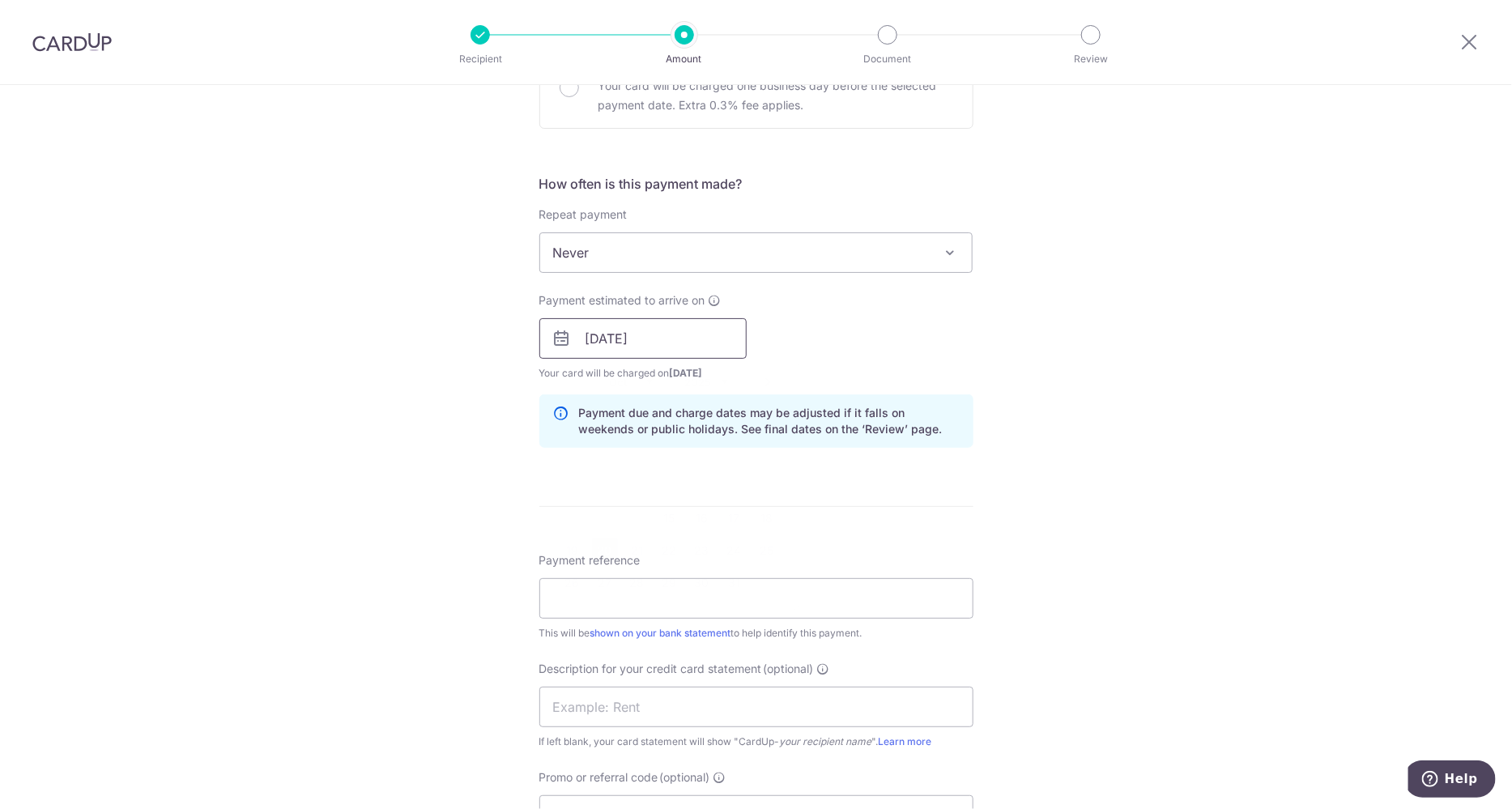
click at [684, 335] on input "20/10/2025" at bounding box center [643, 339] width 207 height 41
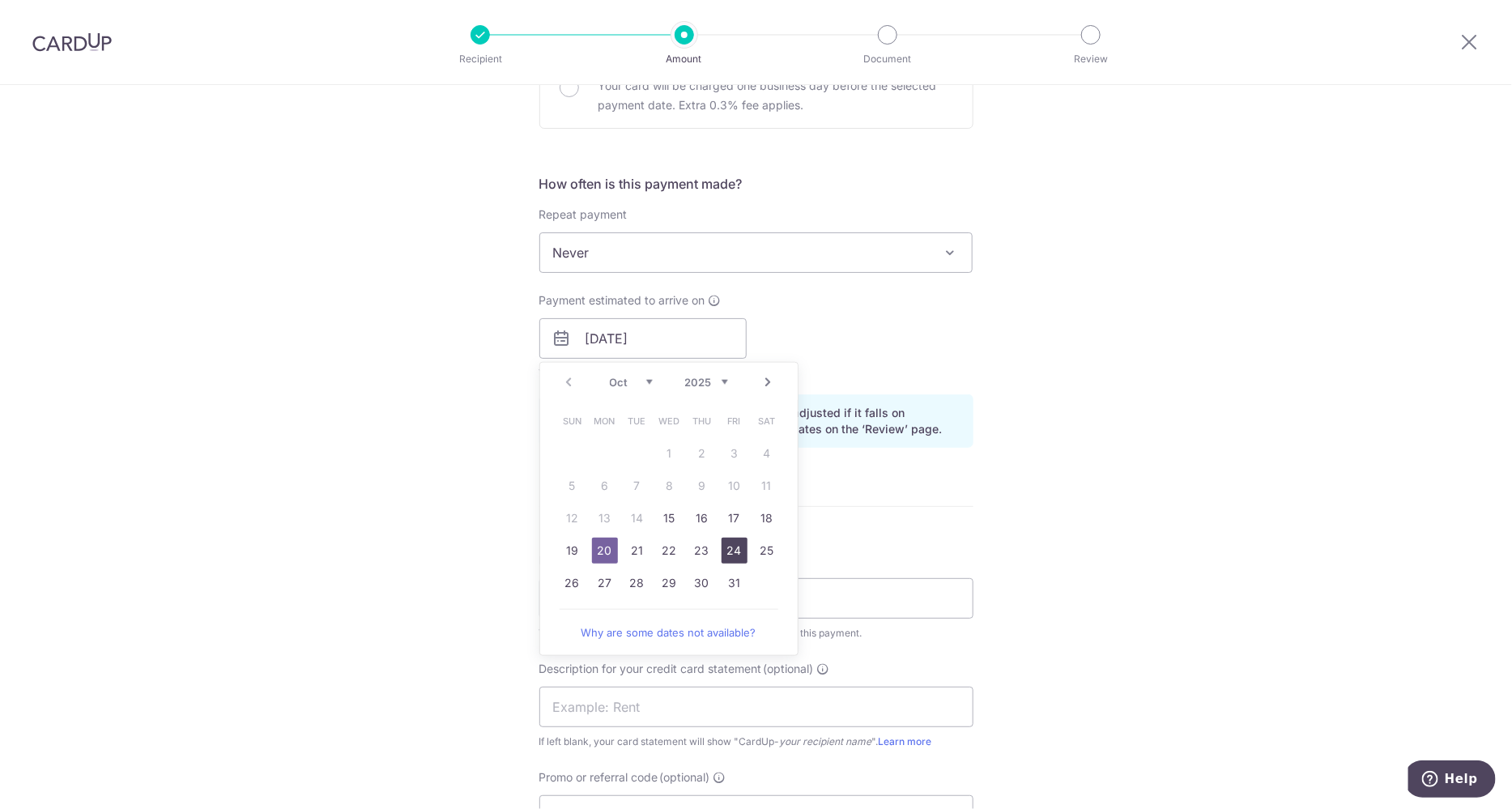
click at [721, 553] on link "24" at bounding box center [734, 551] width 26 height 26
type input "[DATE]"
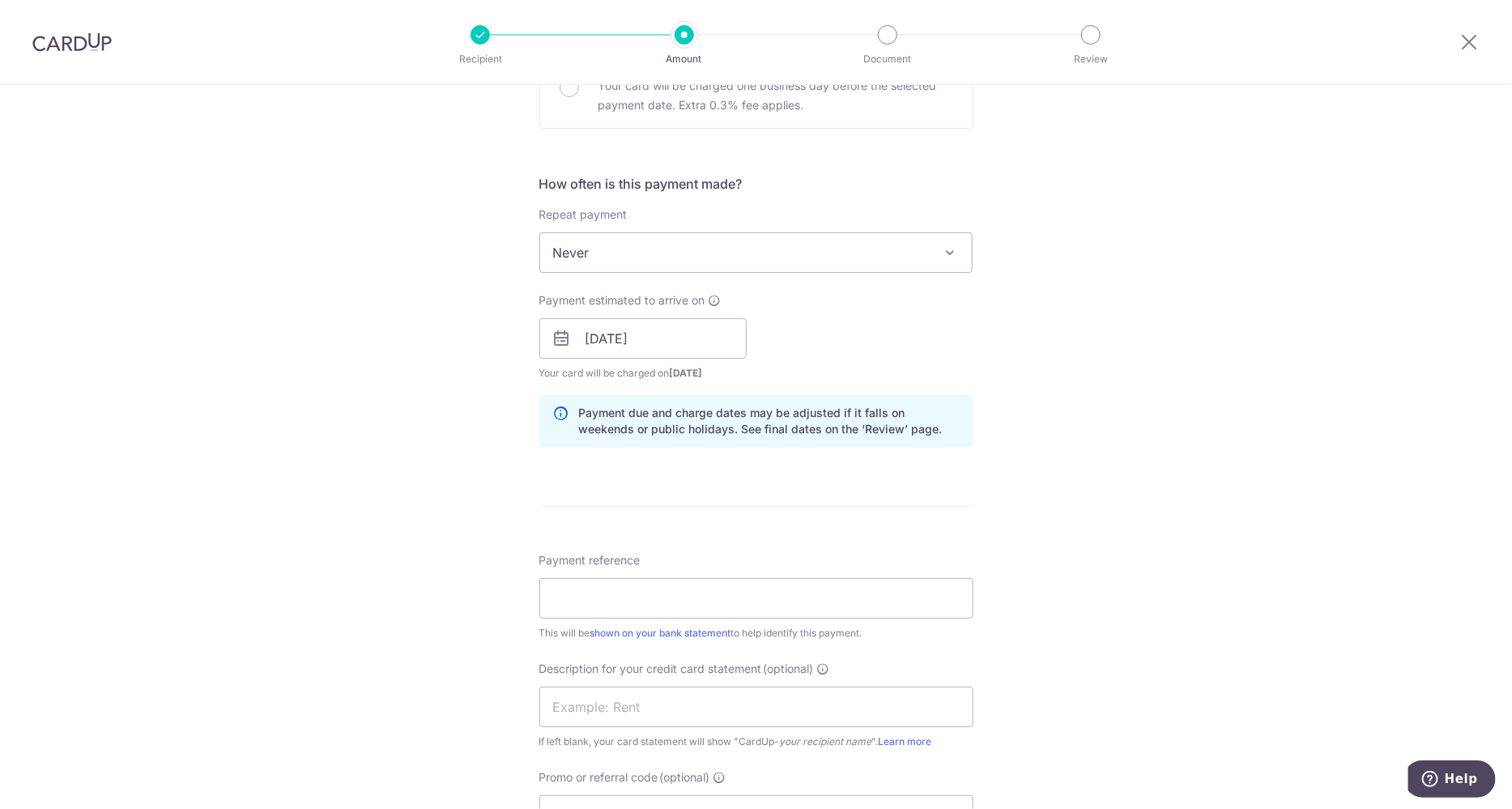
scroll to position [607, 0]
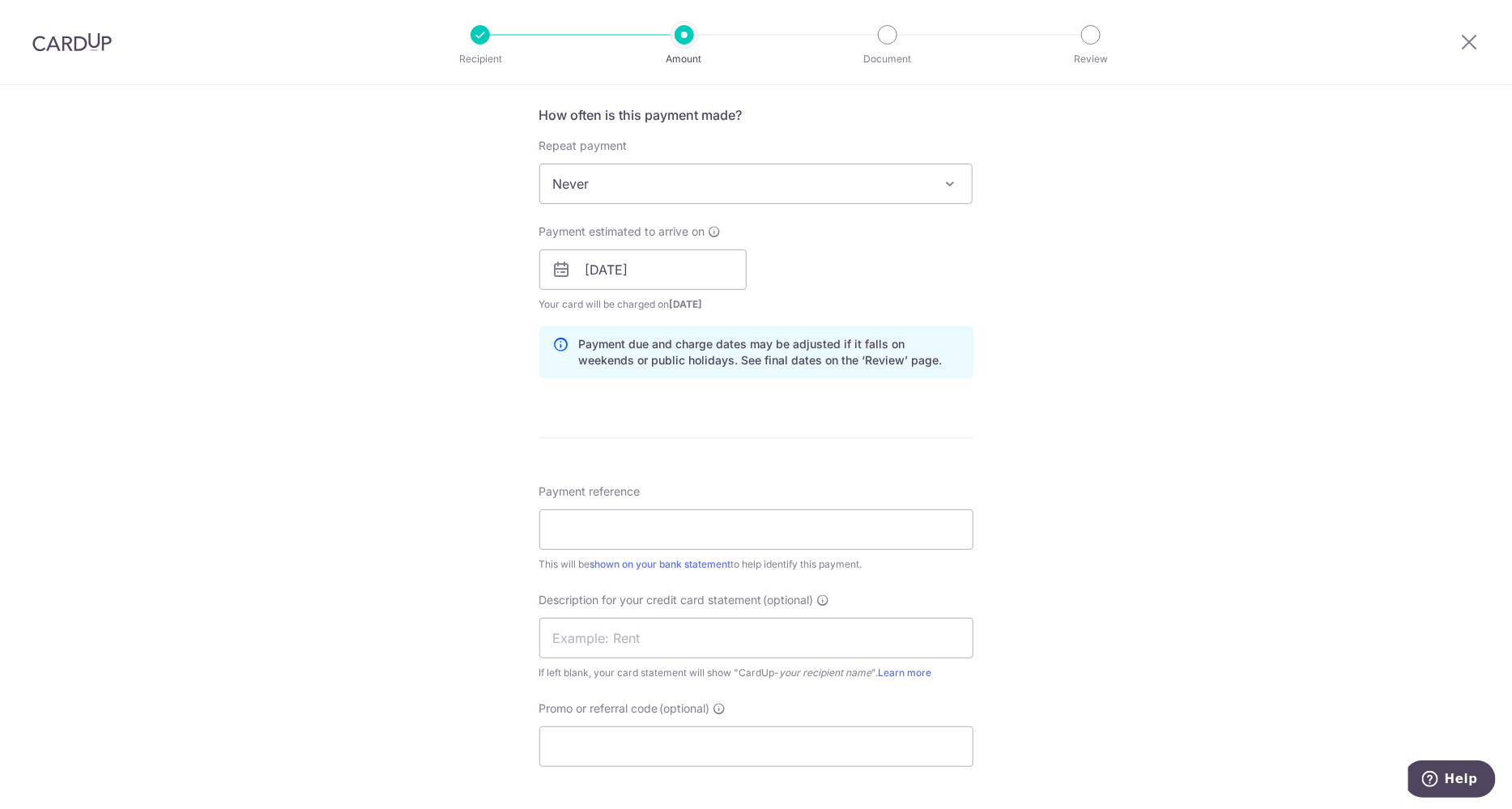
click at [1078, 358] on div "Tell us more about your payment Enter payment amount SGD 23,733.17 23733.17 Sel…" at bounding box center [756, 290] width 1512 height 1624
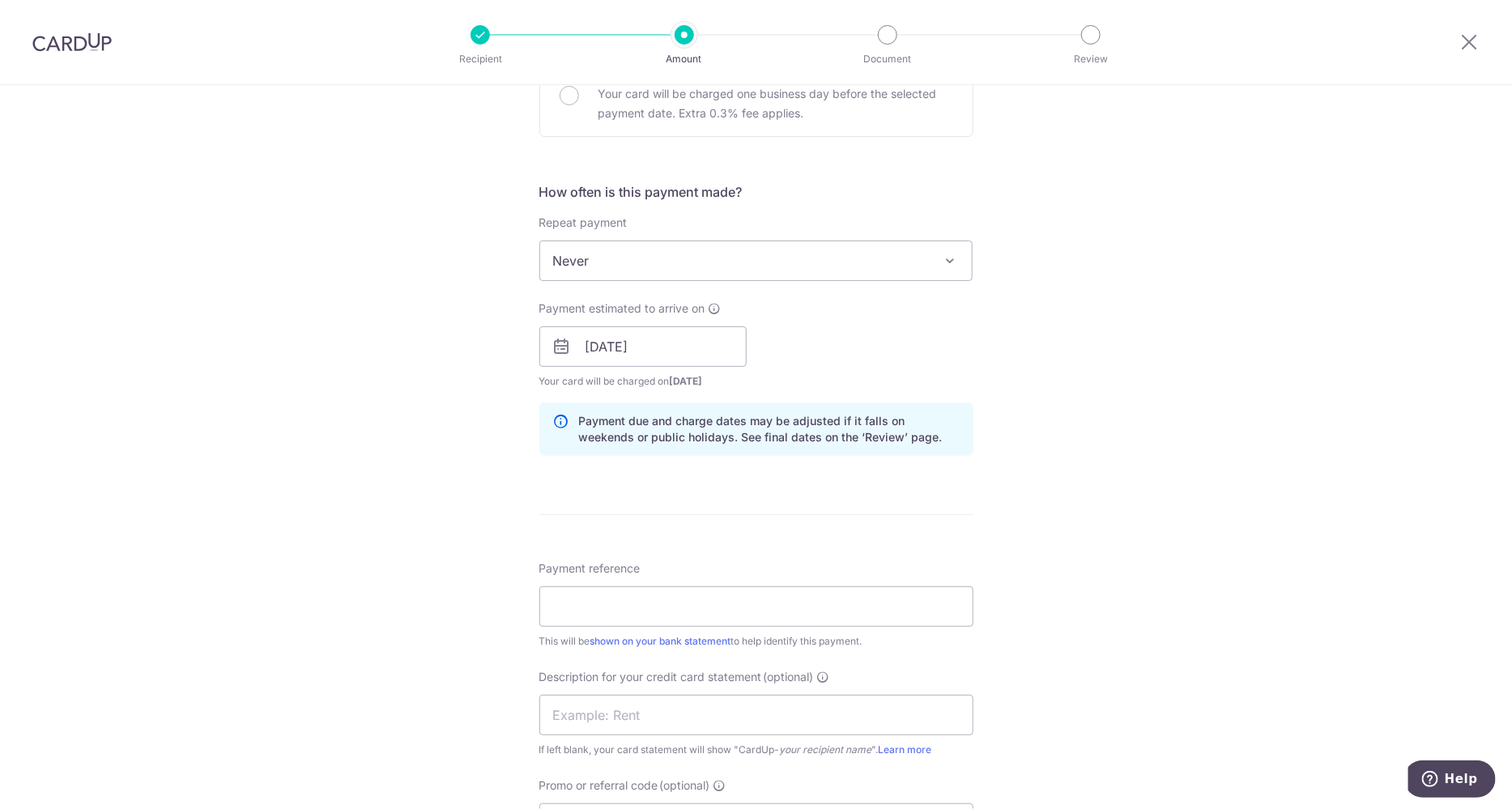
scroll to position [531, 0]
click at [738, 600] on input "Payment reference" at bounding box center [757, 606] width 434 height 41
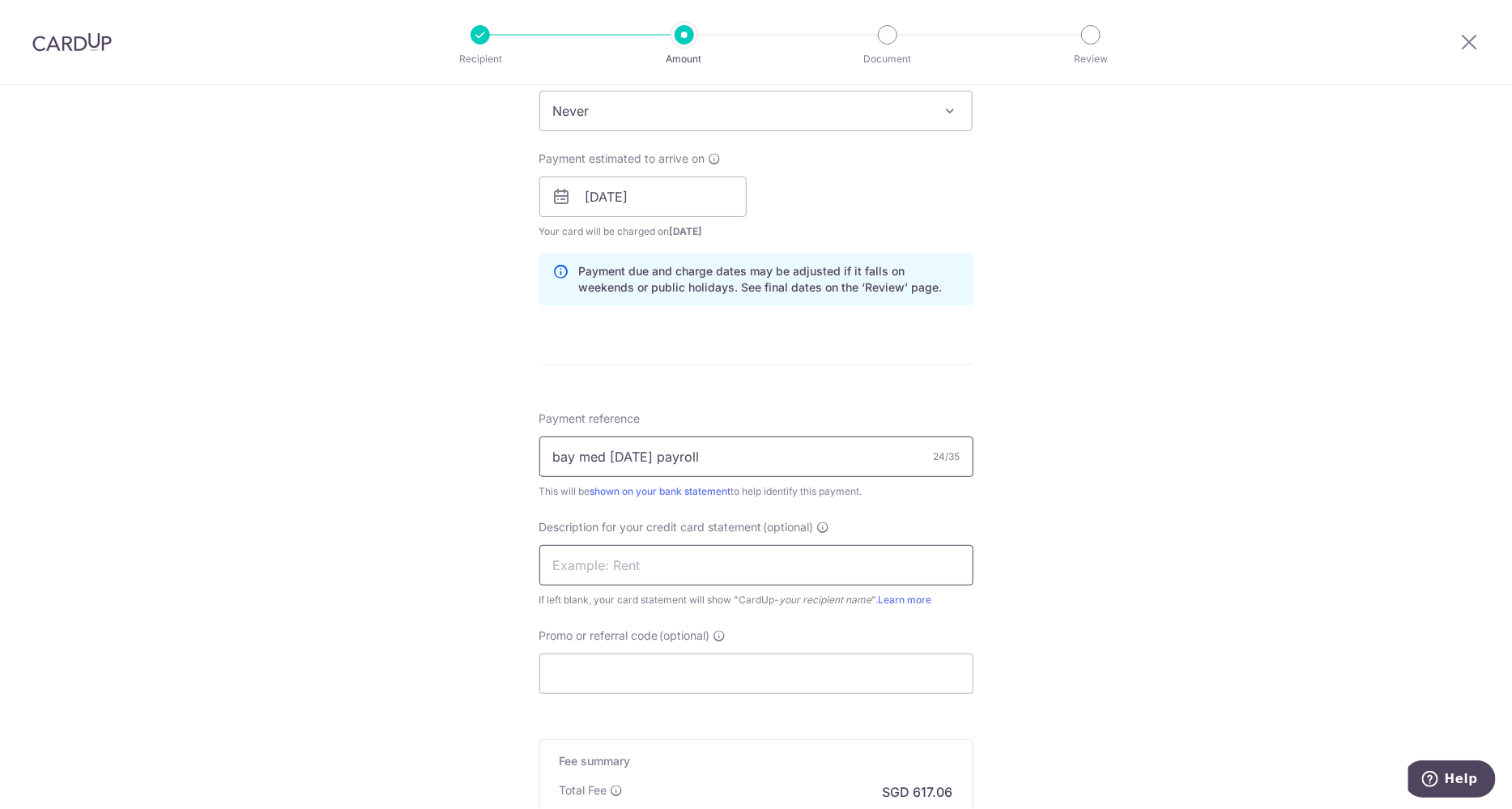
type input "bay med oct 2025 payroll"
click at [677, 566] on input "text" at bounding box center [757, 566] width 434 height 41
type input "baymed oct 2025"
click at [656, 673] on input "Promo or referral code (optional)" at bounding box center [757, 674] width 434 height 41
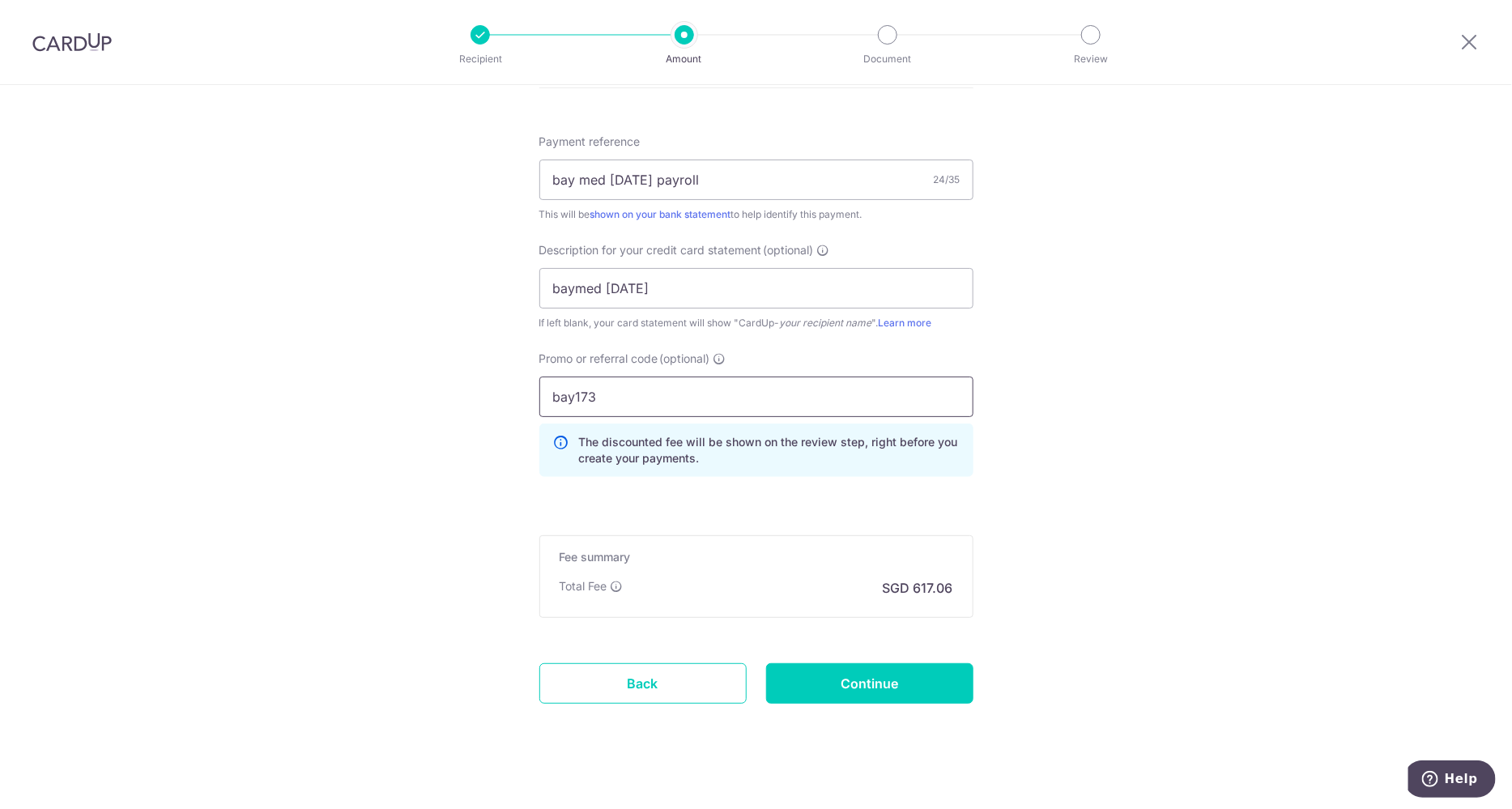
scroll to position [960, 0]
type input "bay173"
click at [899, 691] on input "Continue" at bounding box center [869, 681] width 207 height 41
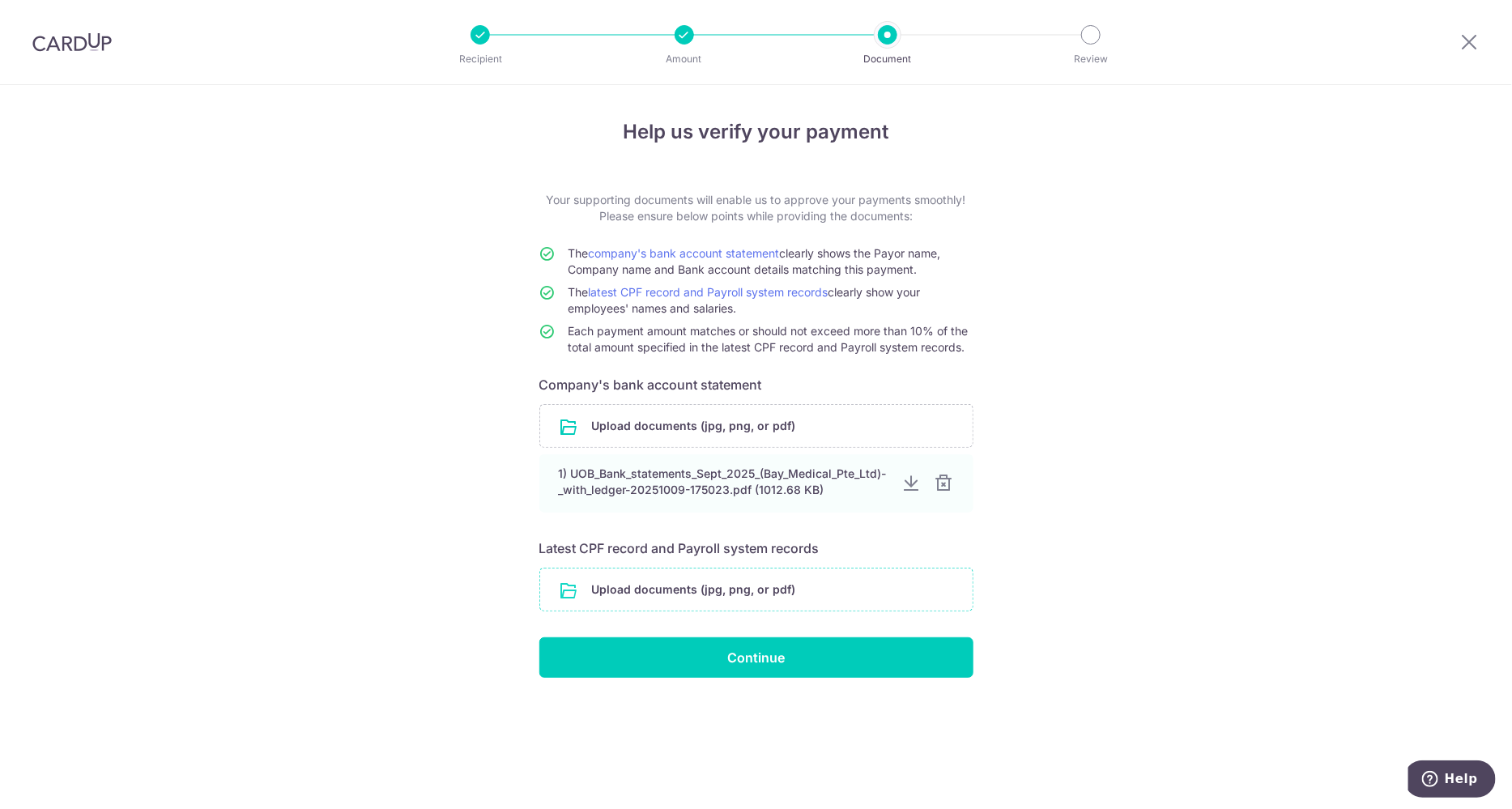
click at [673, 606] on input "file" at bounding box center [757, 590] width 433 height 42
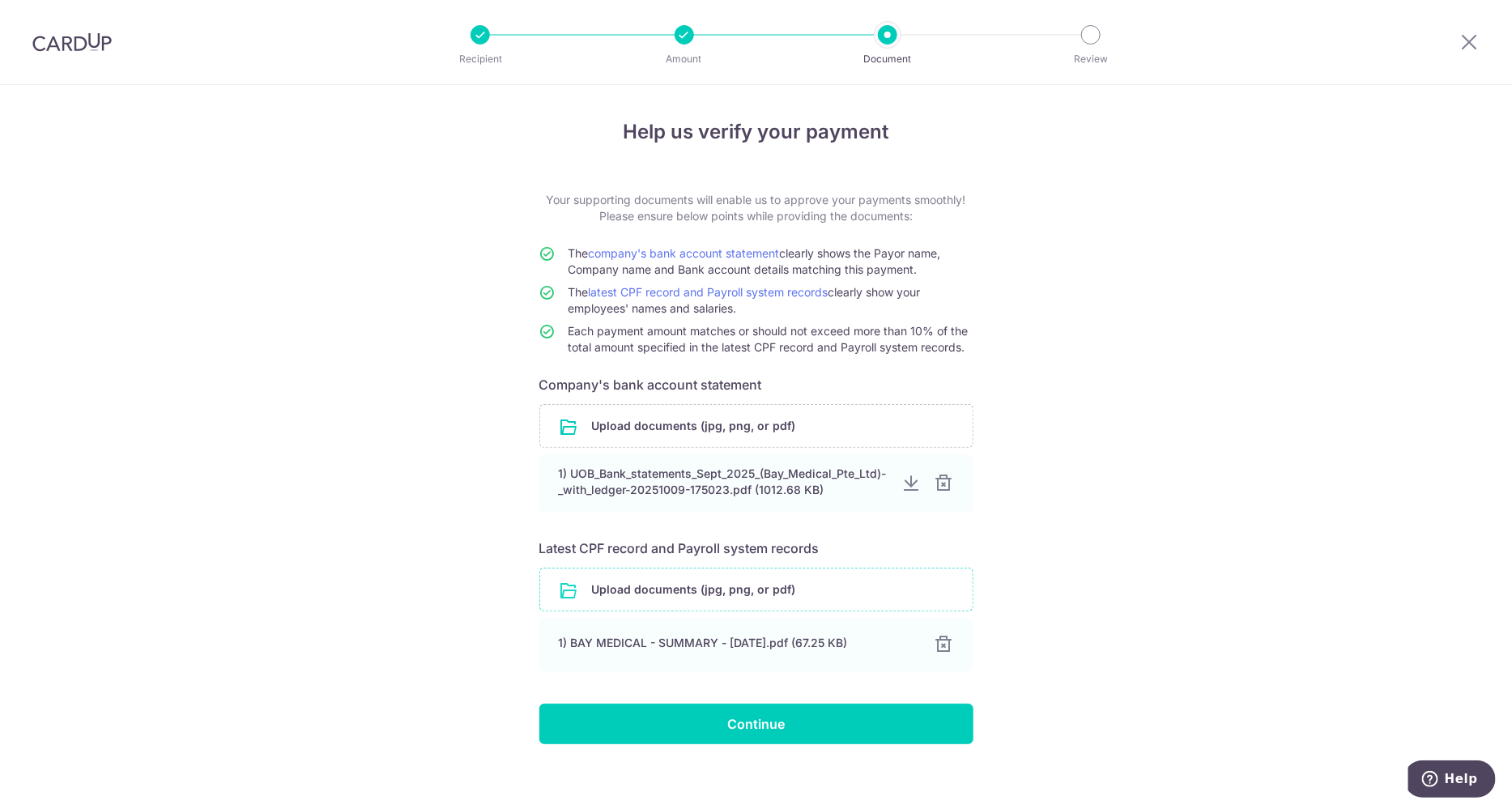
click at [681, 610] on input "file" at bounding box center [757, 590] width 433 height 42
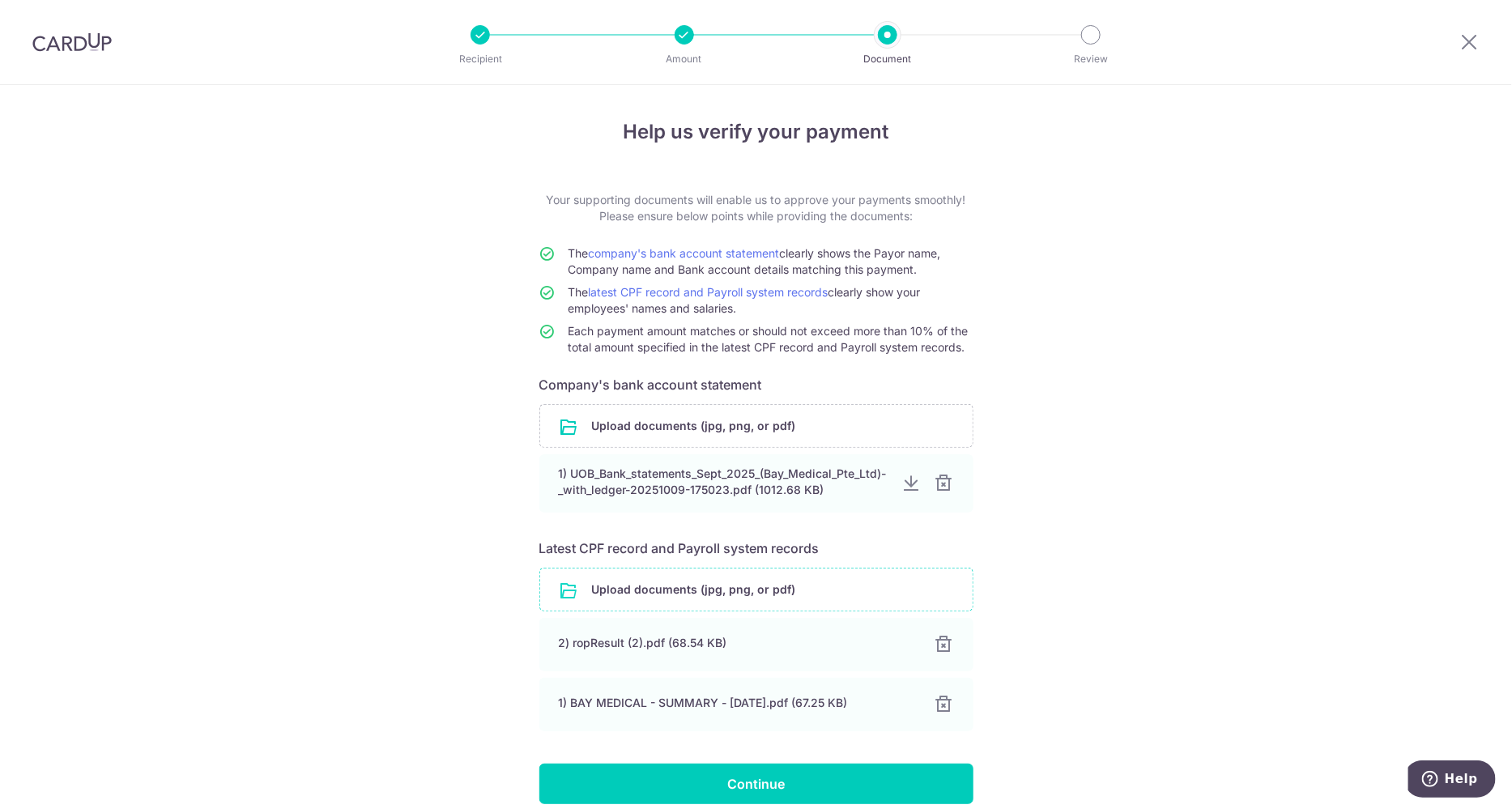
scroll to position [86, 0]
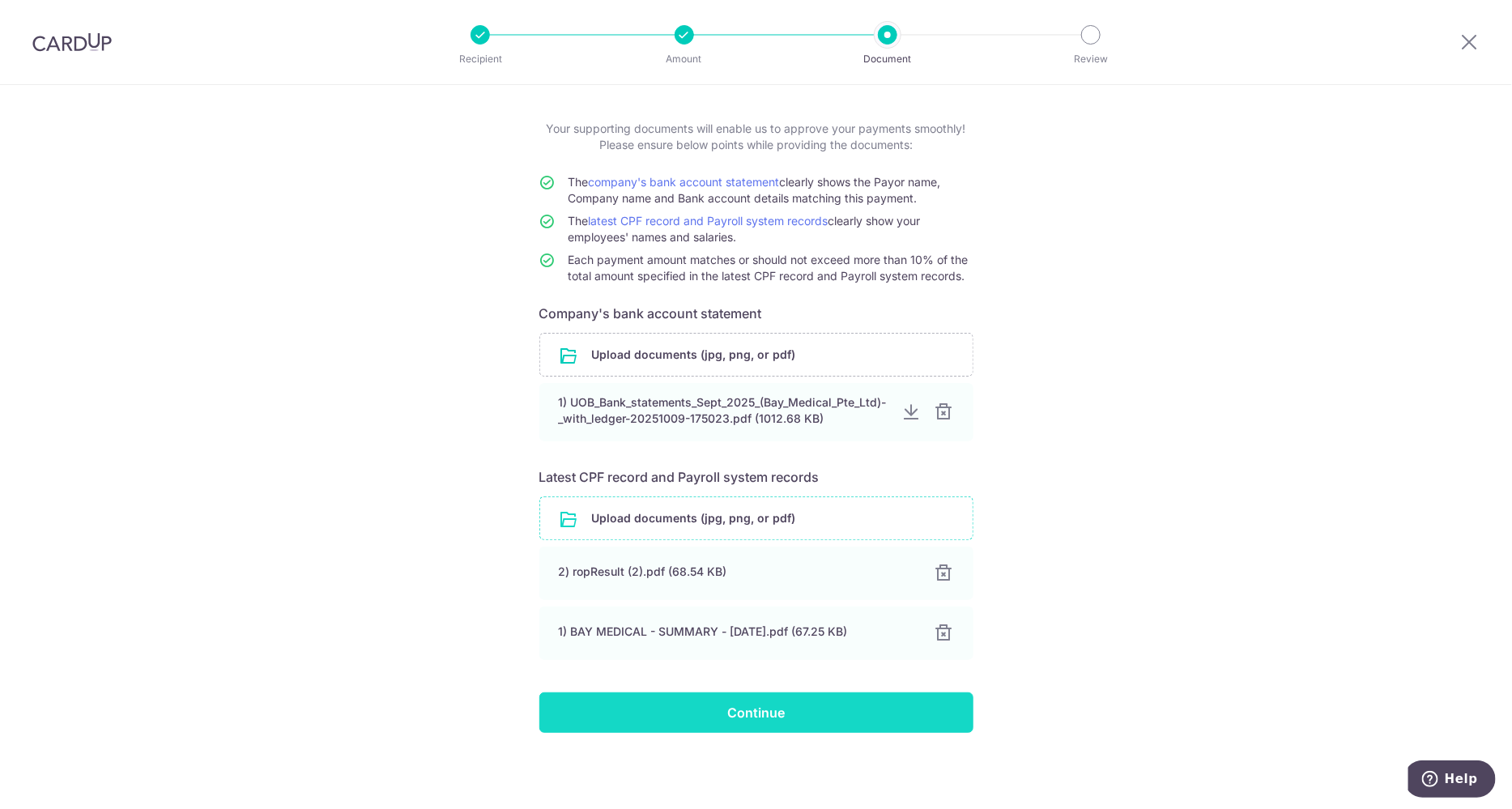
click at [838, 707] on input "Continue" at bounding box center [757, 713] width 434 height 41
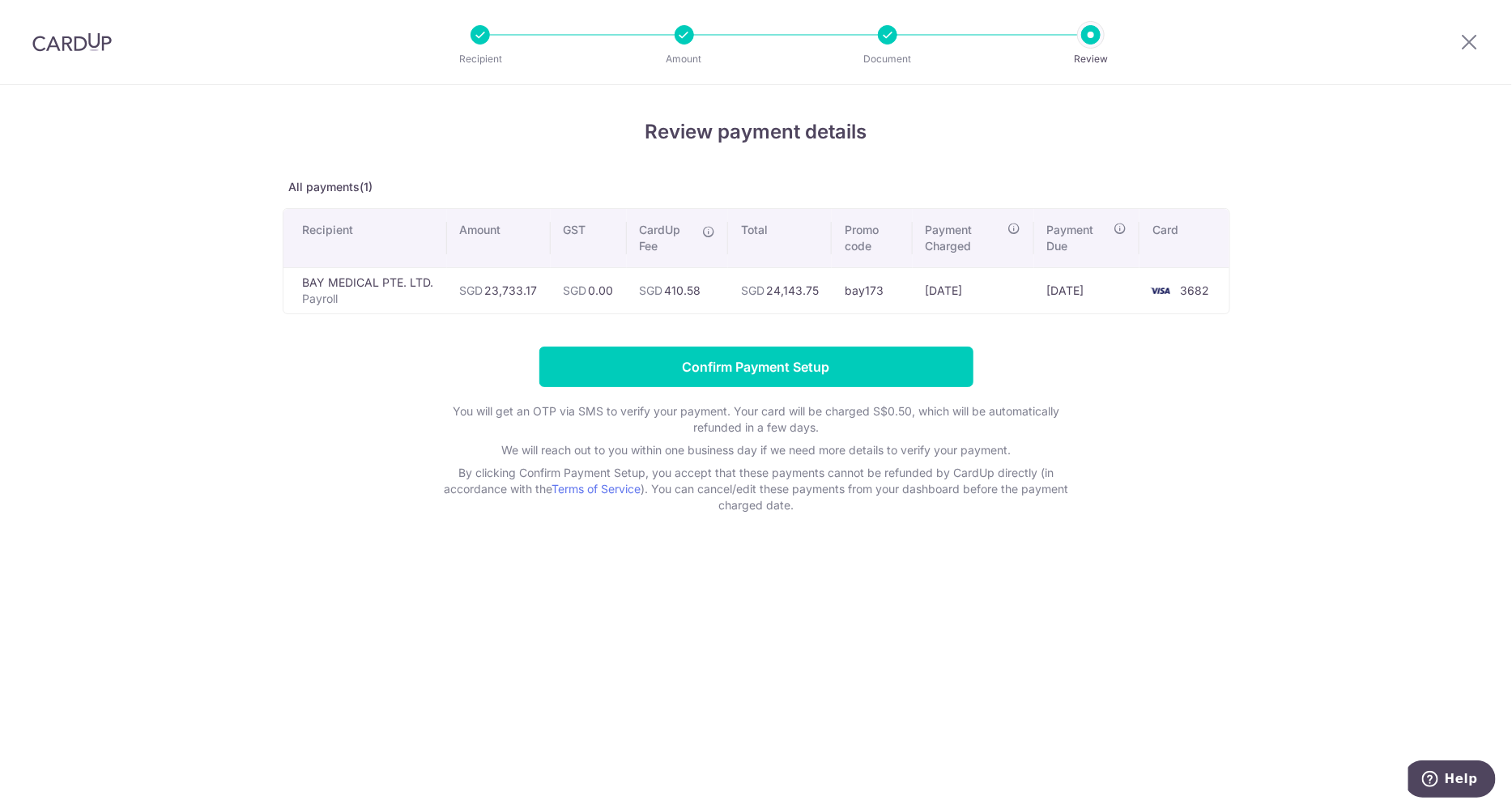
drag, startPoint x: 712, startPoint y: 290, endPoint x: 663, endPoint y: 289, distance: 49.0
click at [663, 289] on td "SGD 410.58" at bounding box center [678, 290] width 102 height 46
copy td "410.58"
click at [1218, 489] on form "Confirm Payment Setup You will get an OTP via SMS to verify your payment. Your …" at bounding box center [756, 430] width 947 height 167
click at [728, 361] on input "Confirm Payment Setup" at bounding box center [757, 367] width 434 height 41
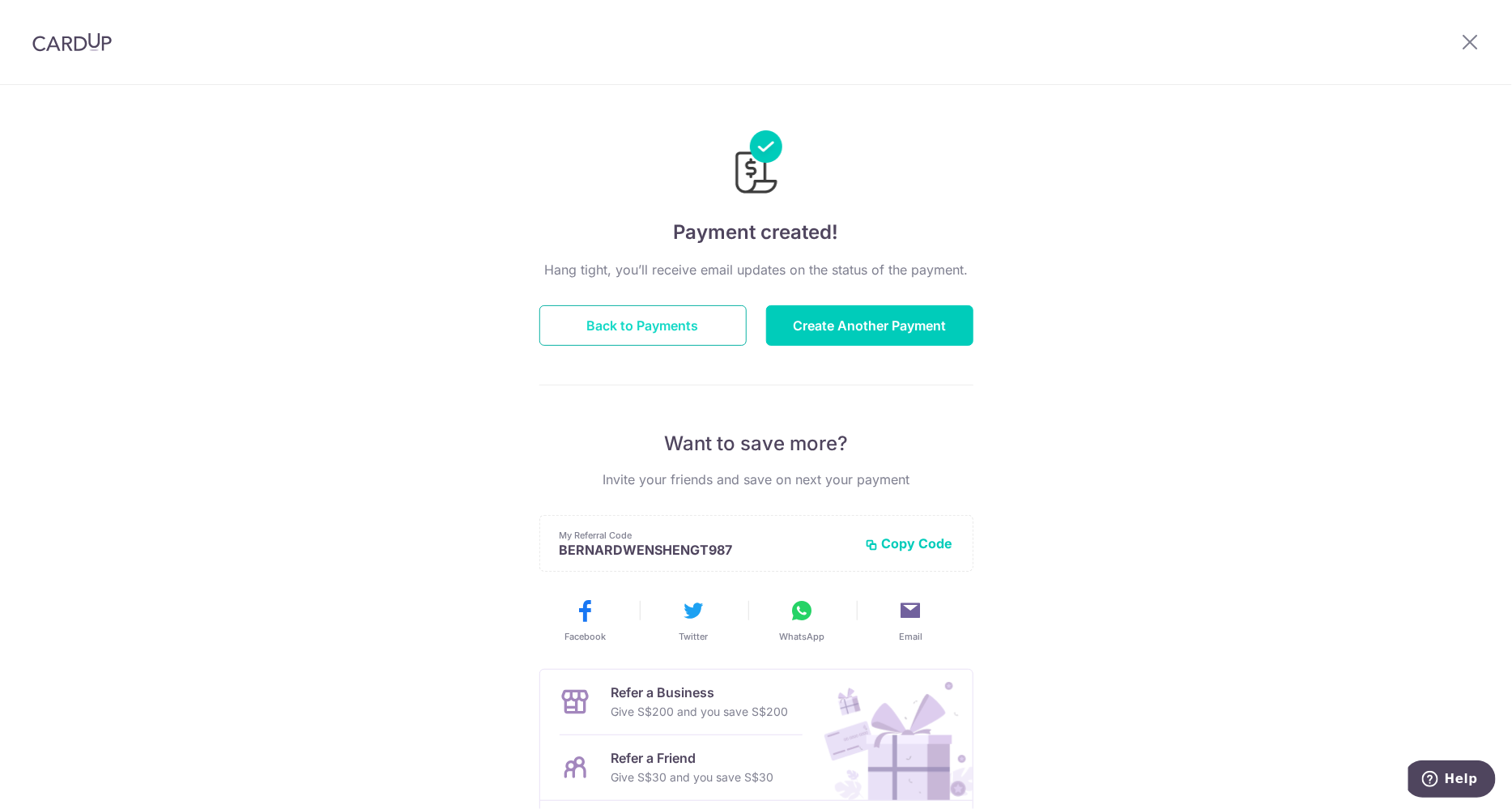
click at [655, 312] on button "Back to Payments" at bounding box center [643, 326] width 207 height 41
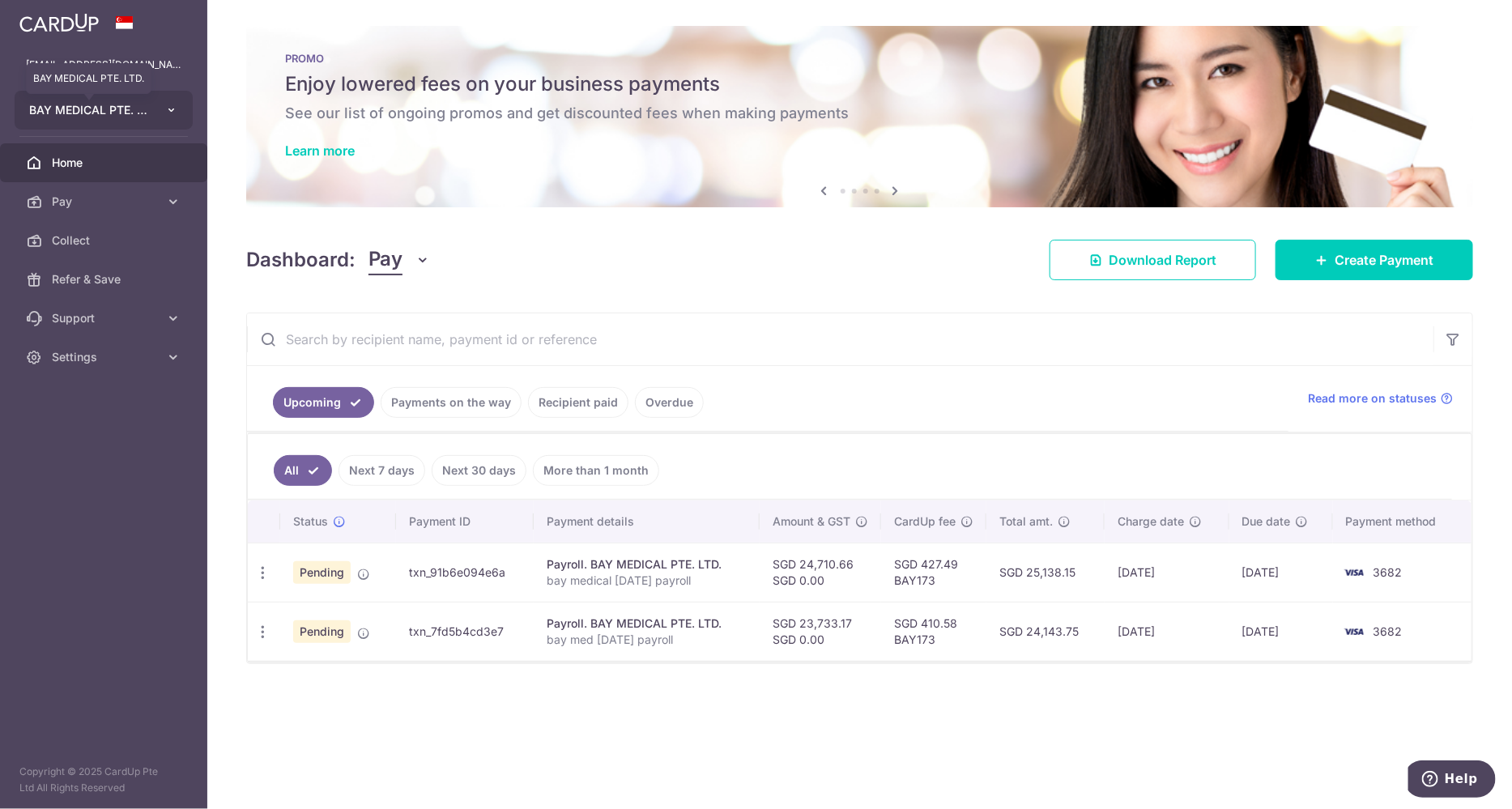
click at [138, 115] on span "BAY MEDICAL PTE. LTD." at bounding box center [89, 110] width 120 height 16
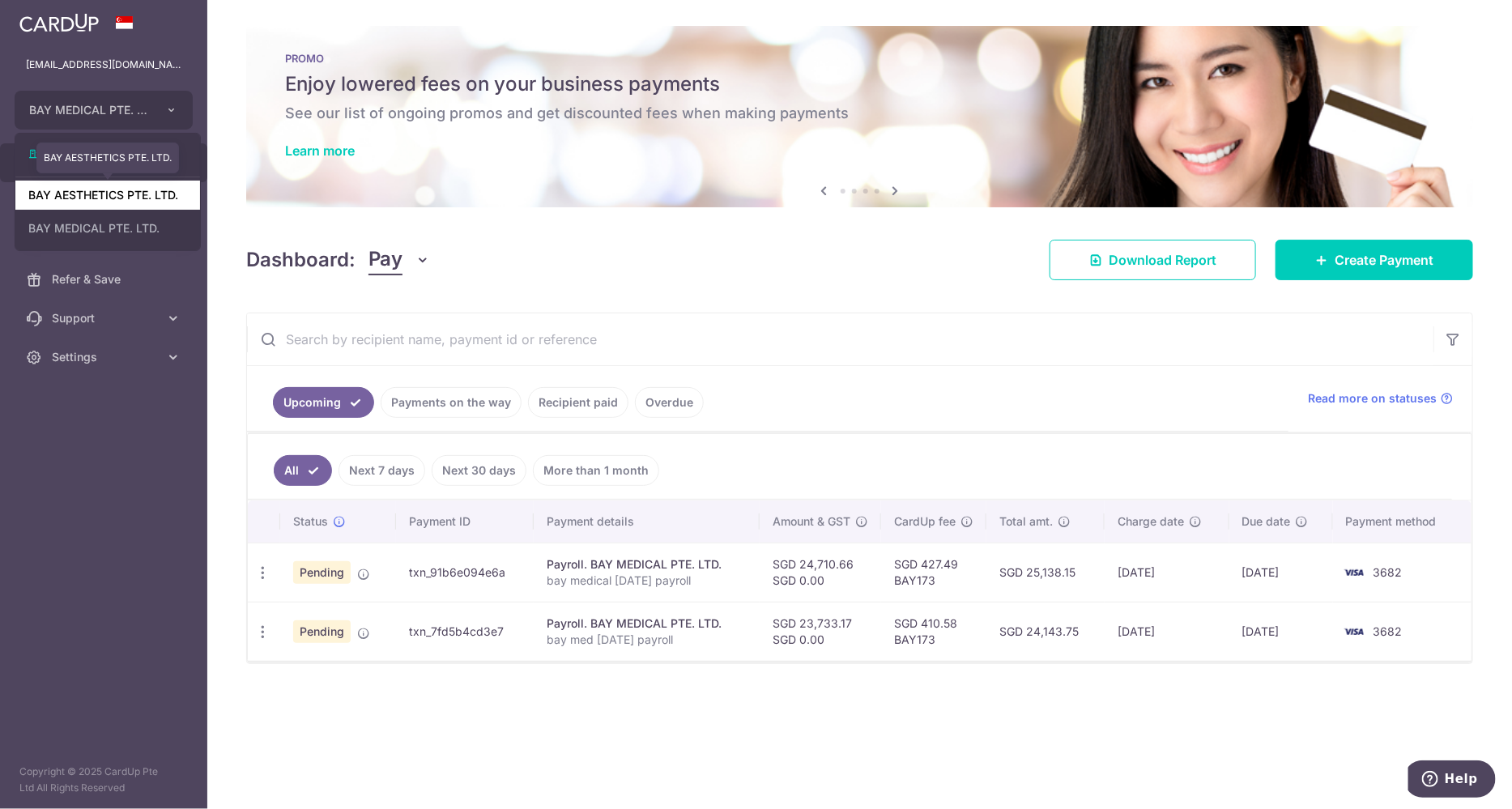
click at [130, 195] on link "BAY AESTHETICS PTE. LTD." at bounding box center [108, 195] width 185 height 29
